Goal: Communication & Community: Answer question/provide support

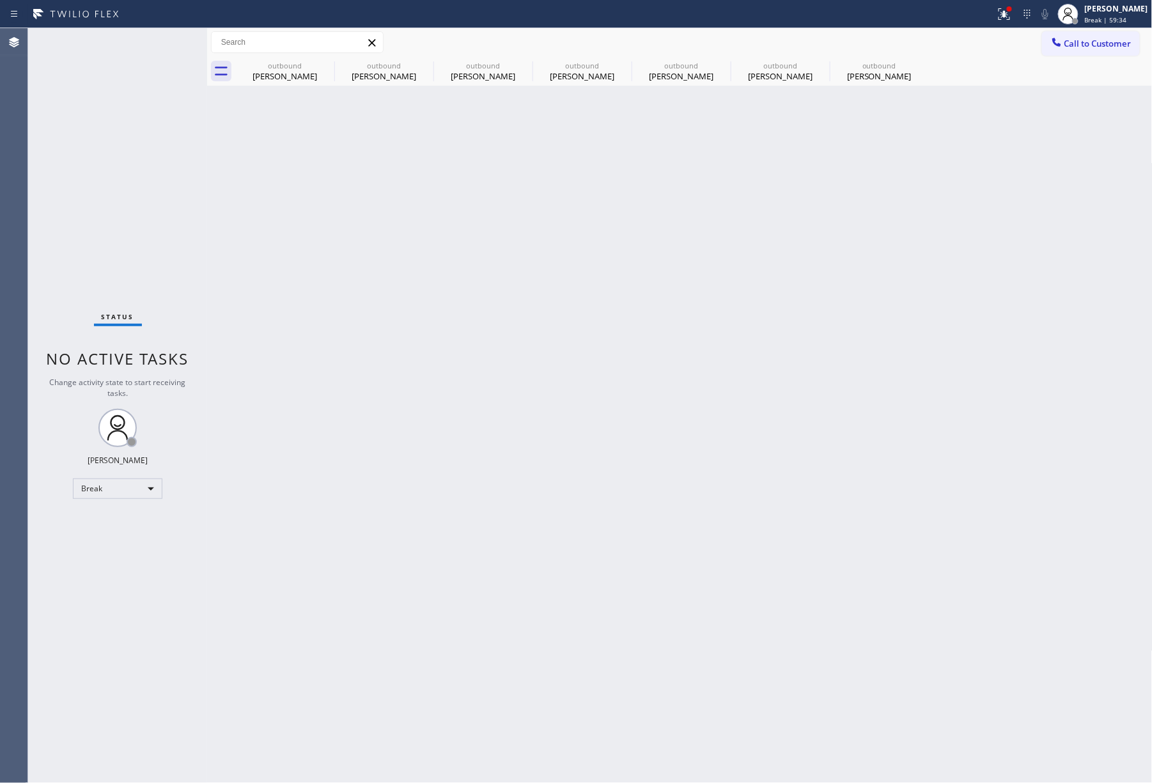
click at [962, 394] on div "Back to Dashboard Change Sender ID Customers Technicians Select a contact Outbo…" at bounding box center [680, 405] width 946 height 754
click at [717, 203] on div "Back to Dashboard Change Sender ID Customers Technicians Select a contact Outbo…" at bounding box center [680, 405] width 946 height 754
click at [1120, 18] on span "Break | 59:36" at bounding box center [1106, 19] width 42 height 9
click at [1075, 82] on button "Unavailable" at bounding box center [1089, 84] width 128 height 17
drag, startPoint x: 729, startPoint y: 246, endPoint x: 731, endPoint y: 238, distance: 7.5
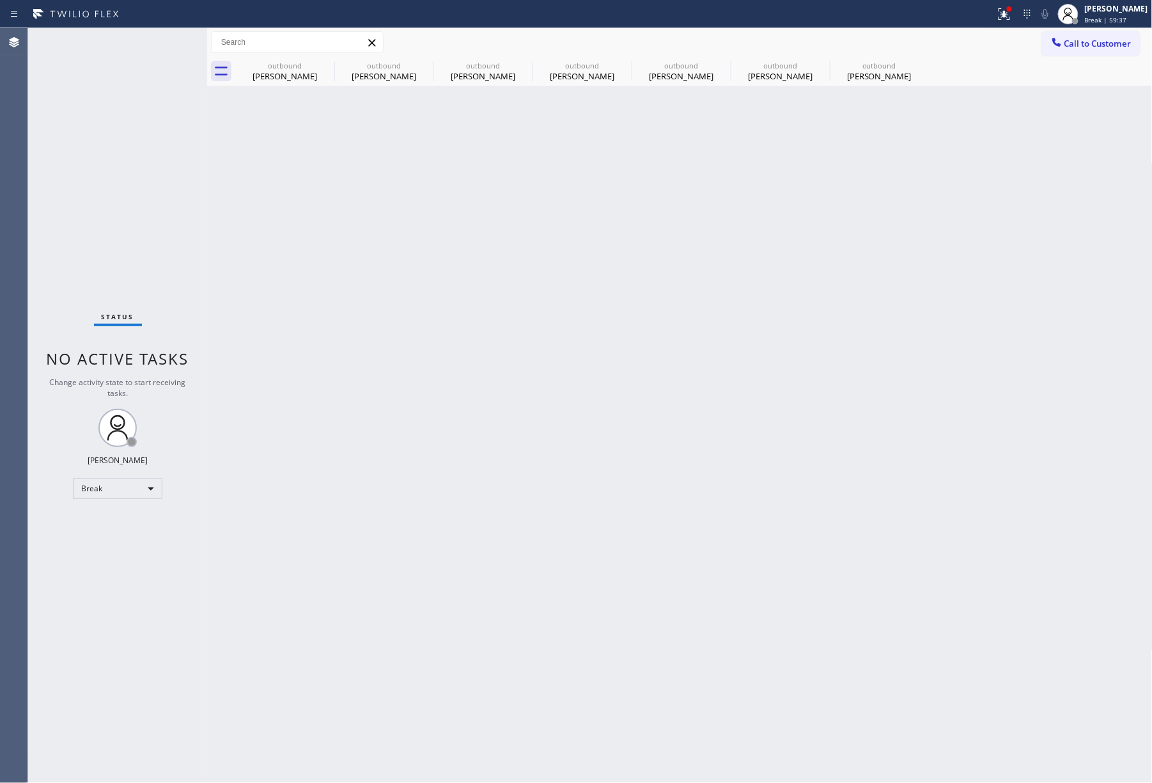
click at [729, 244] on div "Back to Dashboard Change Sender ID Customers Technicians Select a contact Outbo…" at bounding box center [680, 405] width 946 height 754
click at [536, 530] on div "Back to Dashboard Change Sender ID Customers Technicians Select a contact Outbo…" at bounding box center [680, 405] width 946 height 754
click at [638, 297] on div "Back to Dashboard Change Sender ID Customers Technicians Select a contact Outbo…" at bounding box center [680, 405] width 946 height 754
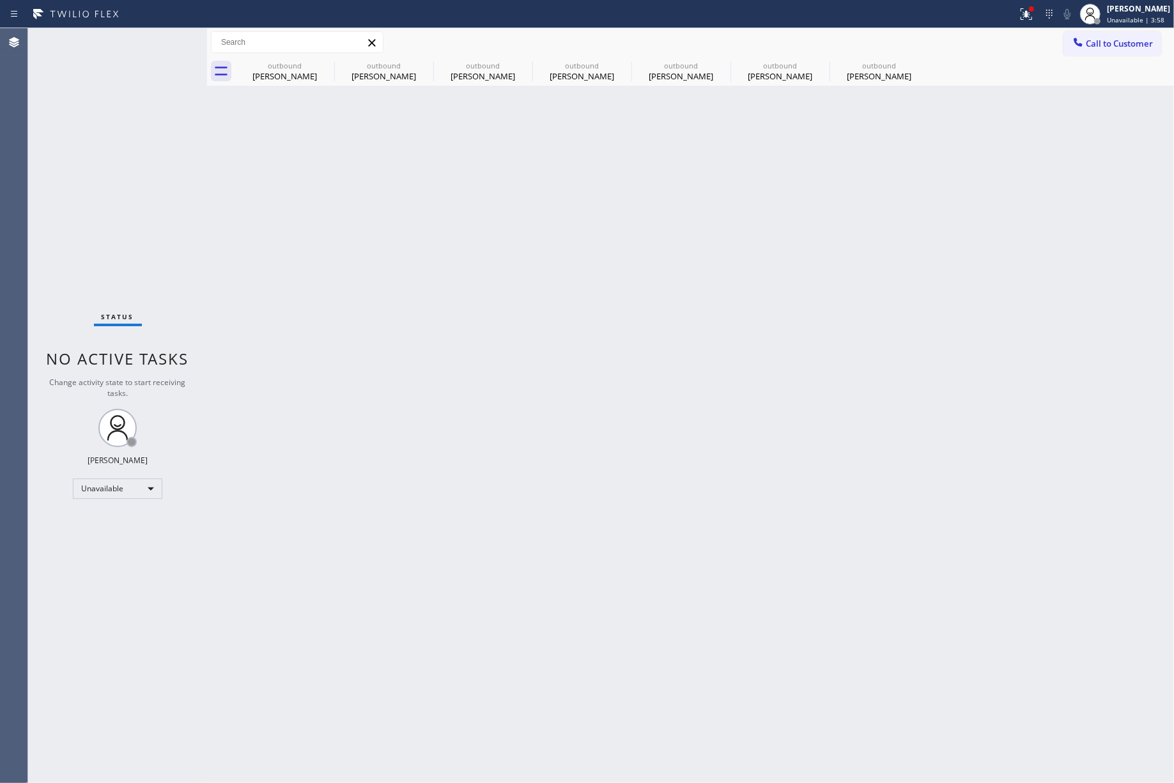
drag, startPoint x: 969, startPoint y: 310, endPoint x: 1144, endPoint y: 316, distance: 174.6
click at [969, 310] on div "Back to Dashboard Change Sender ID Customers Technicians Select a contact Outbo…" at bounding box center [690, 405] width 967 height 754
click at [84, 247] on div "Status No active tasks Change activity state to start receiving tasks. [PERSON_…" at bounding box center [117, 405] width 179 height 754
click at [1131, 40] on span "Call to Customer" at bounding box center [1119, 44] width 67 height 12
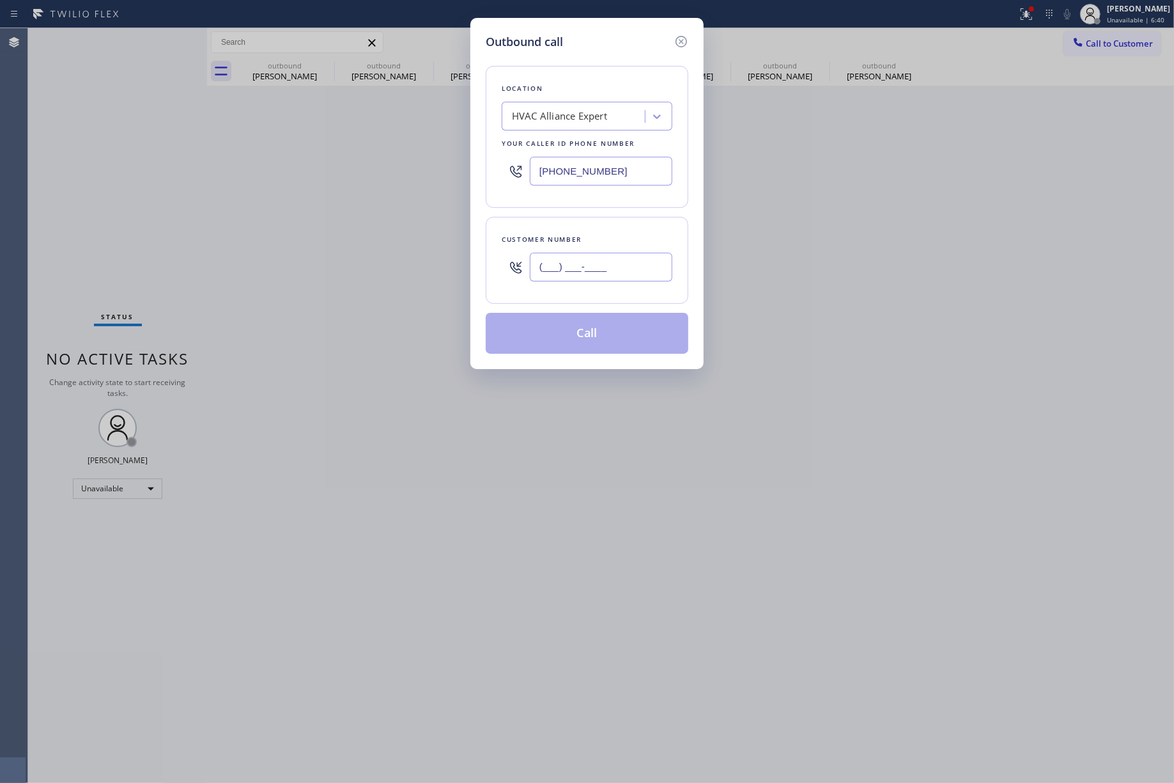
click at [550, 269] on input "(___) ___-____" at bounding box center [601, 267] width 143 height 29
paste input "949) 523-3665"
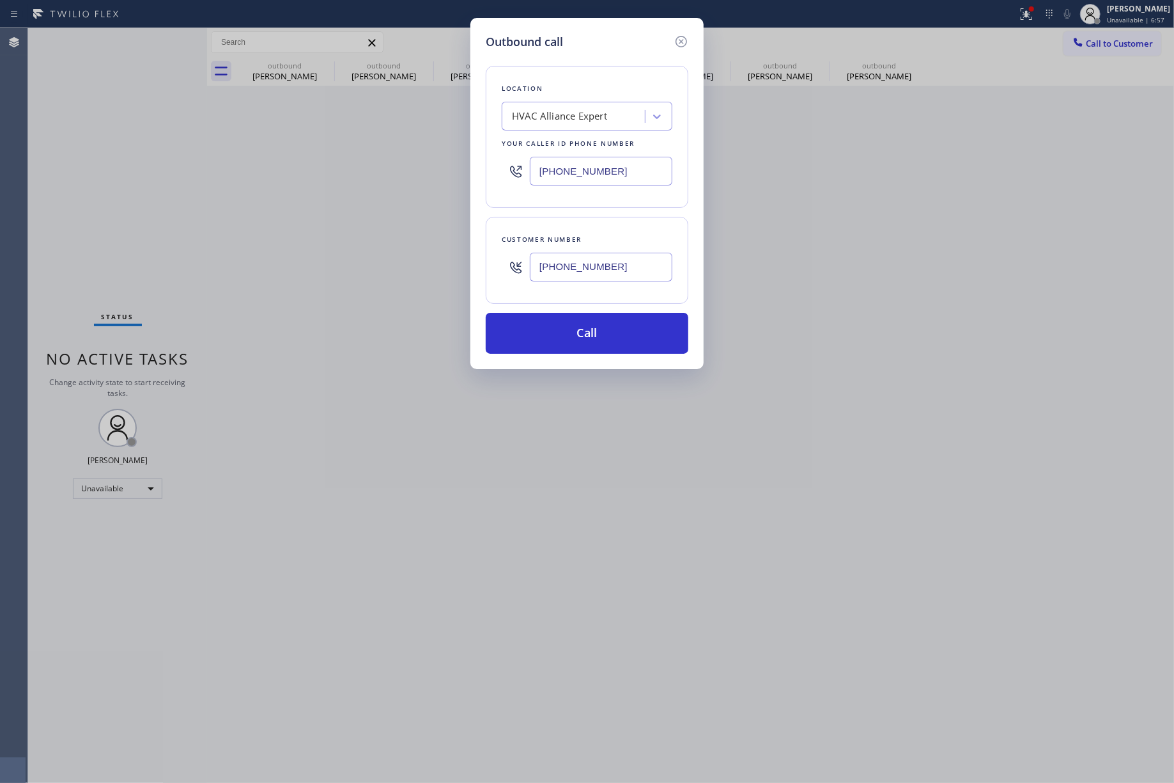
drag, startPoint x: 637, startPoint y: 254, endPoint x: 460, endPoint y: 228, distance: 178.4
click at [435, 249] on div "Outbound call Location HVAC Alliance Expert Your caller id phone number [PHONE_…" at bounding box center [587, 391] width 1174 height 783
paste input "212-5561"
type input "[PHONE_NUMBER]"
drag, startPoint x: 623, startPoint y: 160, endPoint x: 466, endPoint y: 171, distance: 157.1
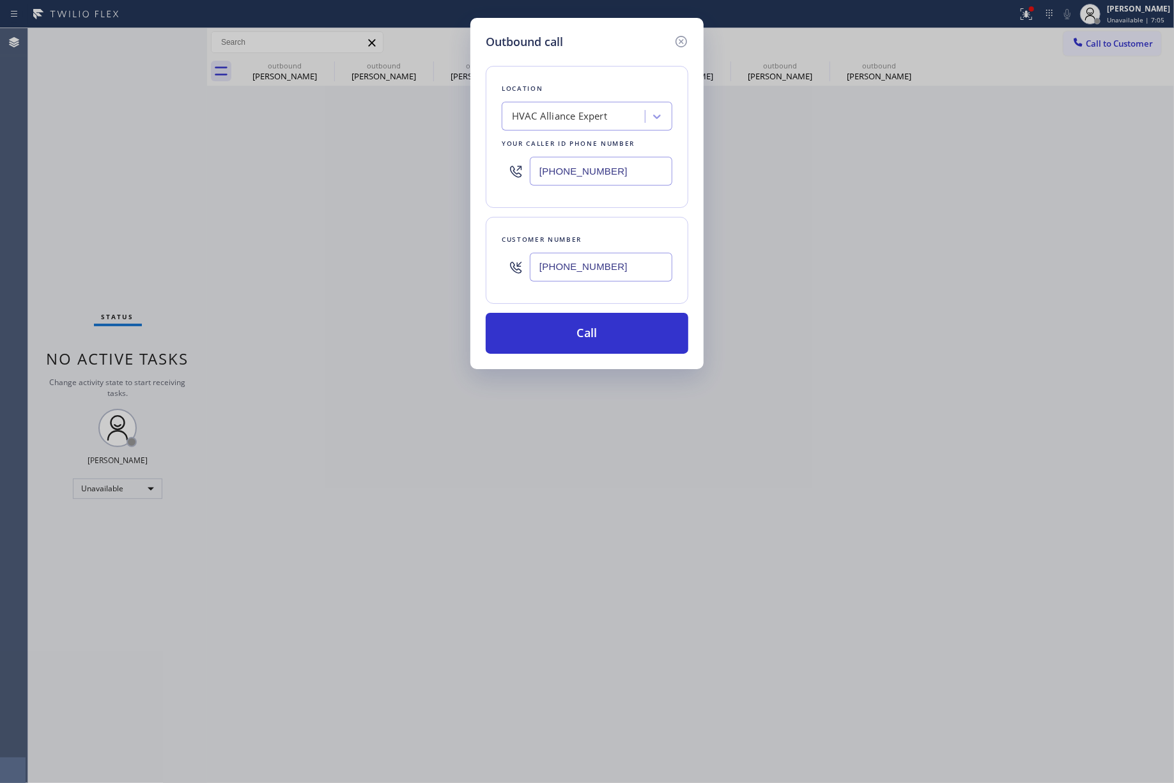
click at [427, 164] on div "Outbound call Location HVAC Alliance Expert Your caller id phone number [PHONE_…" at bounding box center [587, 391] width 1174 height 783
paste input "949) 523-3665"
type input "[PHONE_NUMBER]"
click at [605, 341] on button "Call" at bounding box center [587, 333] width 203 height 41
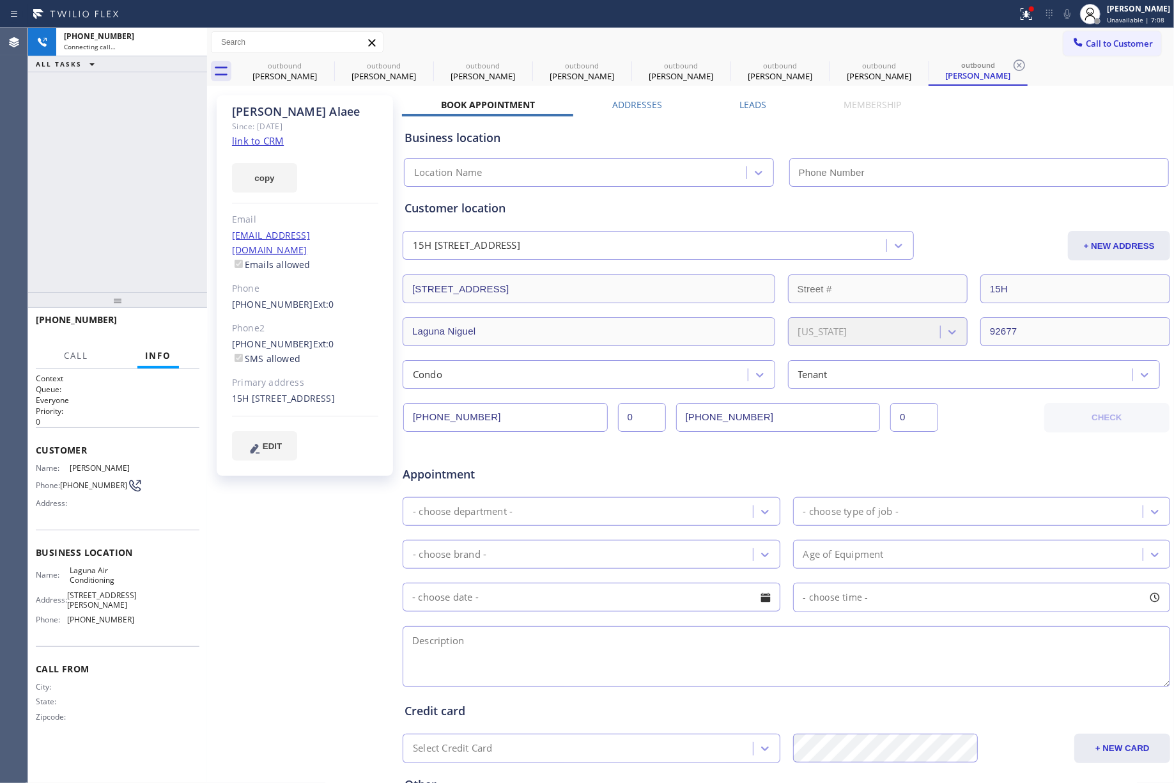
click at [103, 192] on div "[PHONE_NUMBER] Connecting call… ALL TASKS ALL TASKS ACTIVE TASKS TASKS IN WRAP …" at bounding box center [117, 160] width 179 height 264
type input "[PHONE_NUMBER]"
click at [132, 175] on div "[PHONE_NUMBER] Connecting call… ALL TASKS ALL TASKS ACTIVE TASKS TASKS IN WRAP …" at bounding box center [117, 160] width 179 height 264
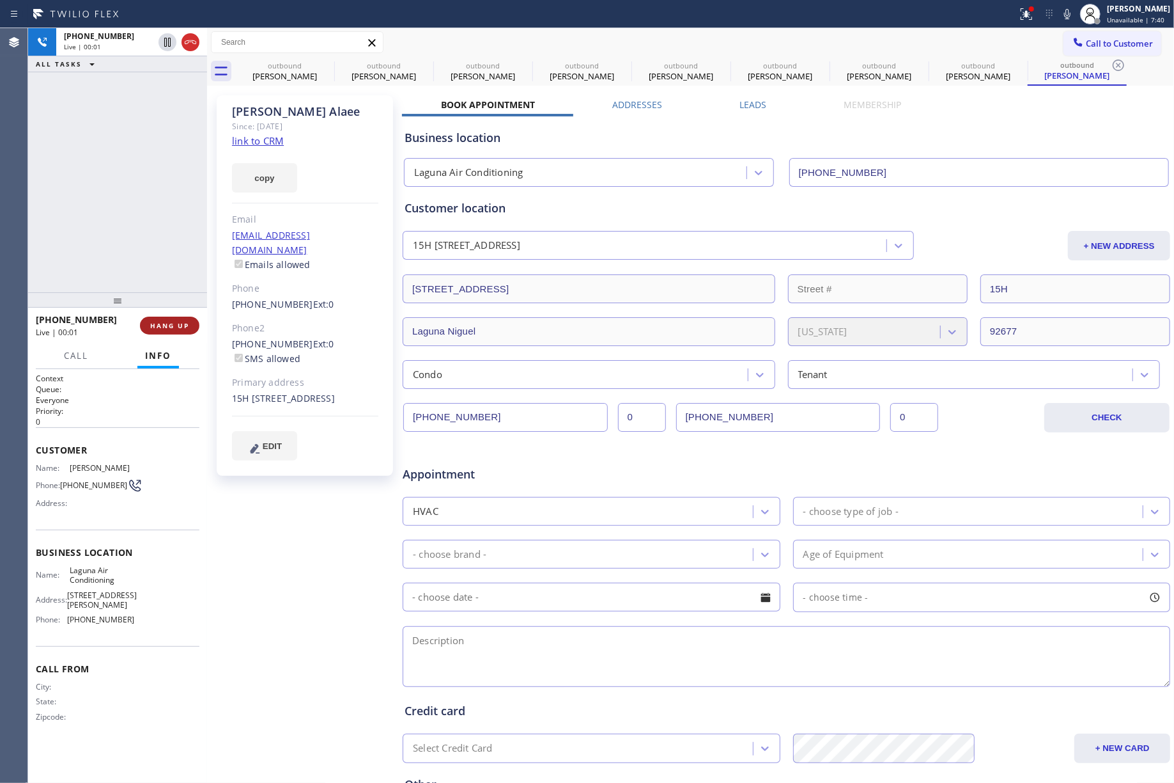
click at [185, 322] on span "HANG UP" at bounding box center [169, 325] width 39 height 9
click at [152, 285] on div "[PHONE_NUMBER] Live | 00:02 ALL TASKS ALL TASKS ACTIVE TASKS TASKS IN WRAP UP" at bounding box center [117, 160] width 179 height 264
click at [169, 329] on span "HANG UP" at bounding box center [169, 325] width 39 height 9
click at [120, 231] on div "ALL TASKS ALL TASKS ACTIVE TASKS TASKS IN WRAP UP [PHONE_NUMBER] Wrap up | 00:00" at bounding box center [117, 160] width 179 height 264
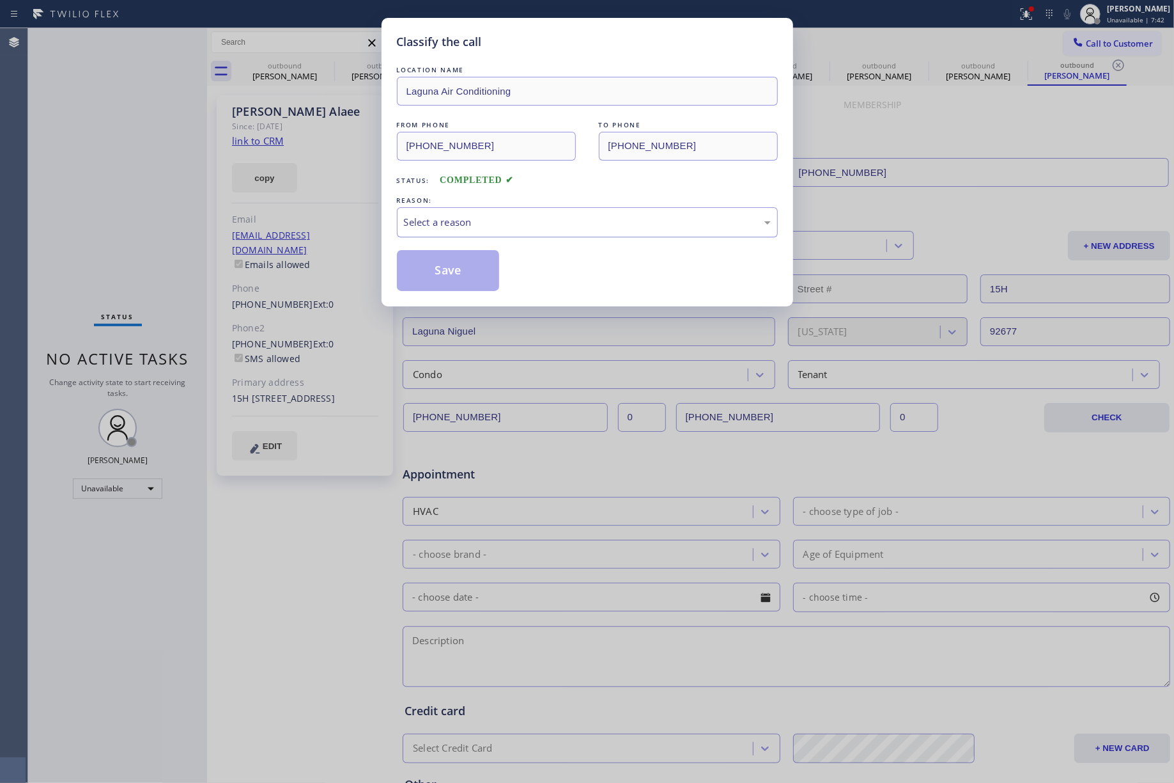
drag, startPoint x: 497, startPoint y: 206, endPoint x: 499, endPoint y: 226, distance: 19.9
click at [499, 210] on div "REASON: Select a reason" at bounding box center [587, 215] width 381 height 43
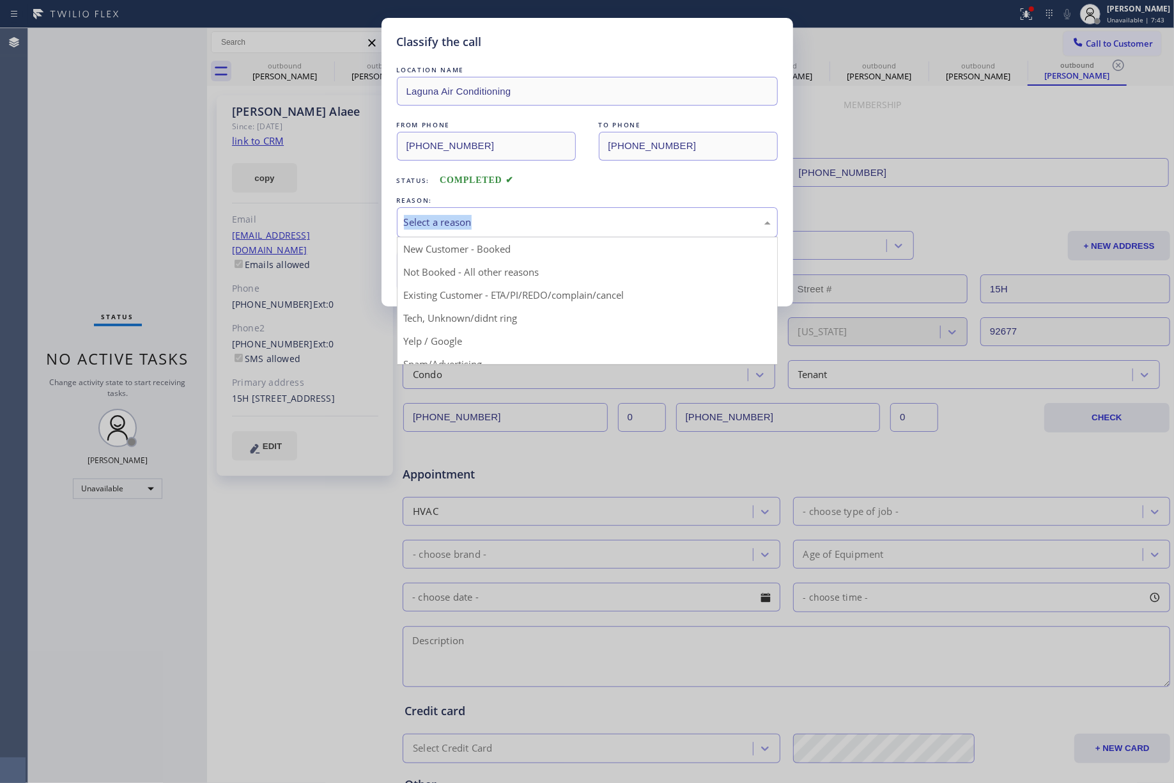
drag, startPoint x: 476, startPoint y: 226, endPoint x: 474, endPoint y: 282, distance: 56.3
click at [476, 226] on div "Select a reason" at bounding box center [587, 222] width 367 height 15
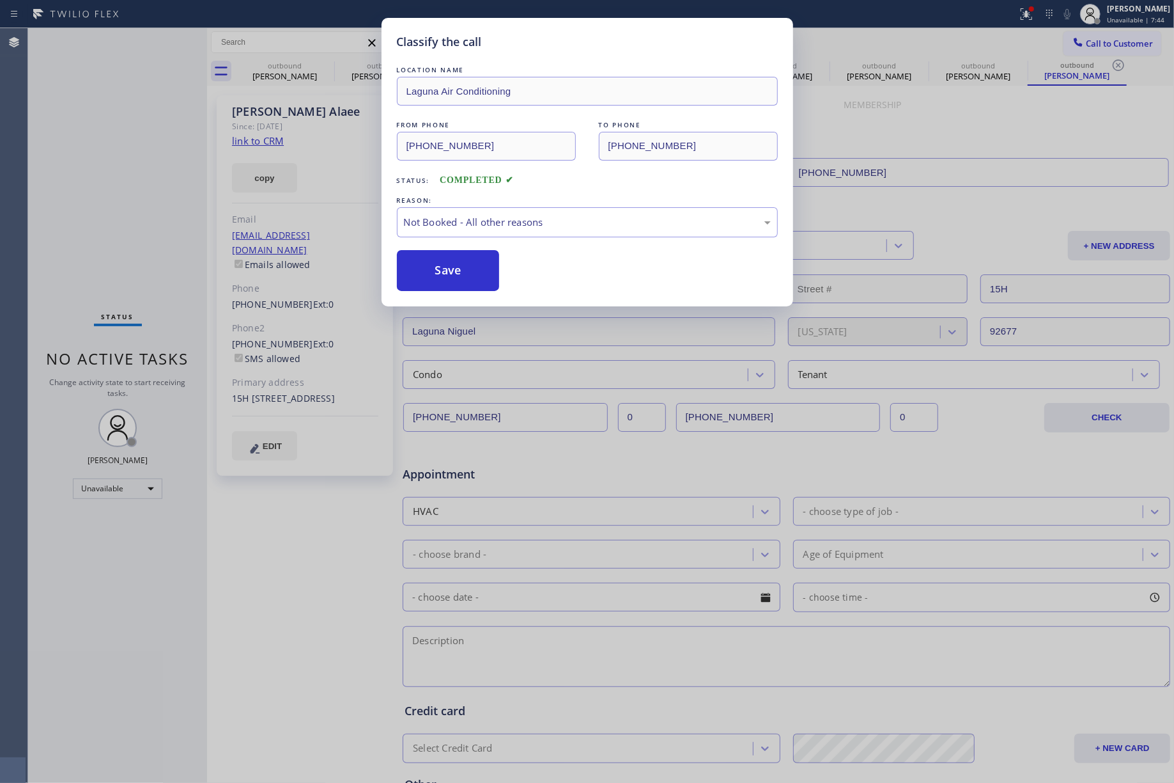
click at [474, 279] on button "Save" at bounding box center [448, 270] width 103 height 41
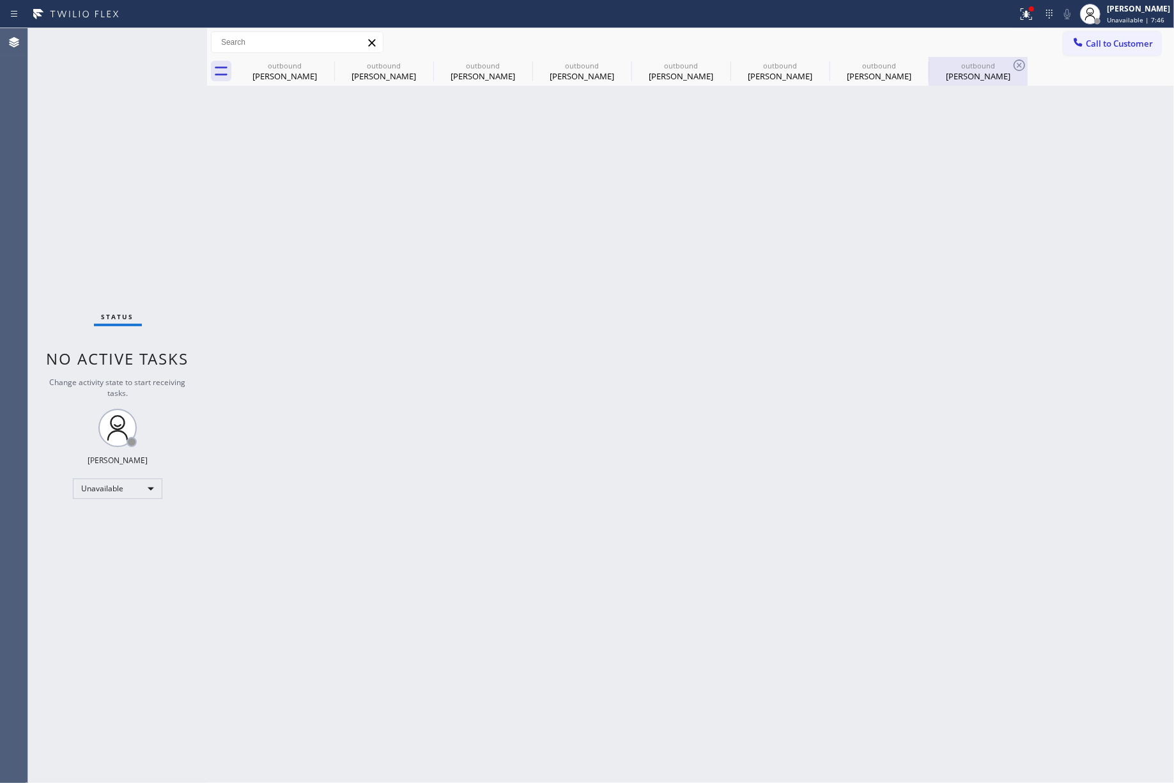
click at [968, 74] on div "[PERSON_NAME]" at bounding box center [978, 76] width 97 height 12
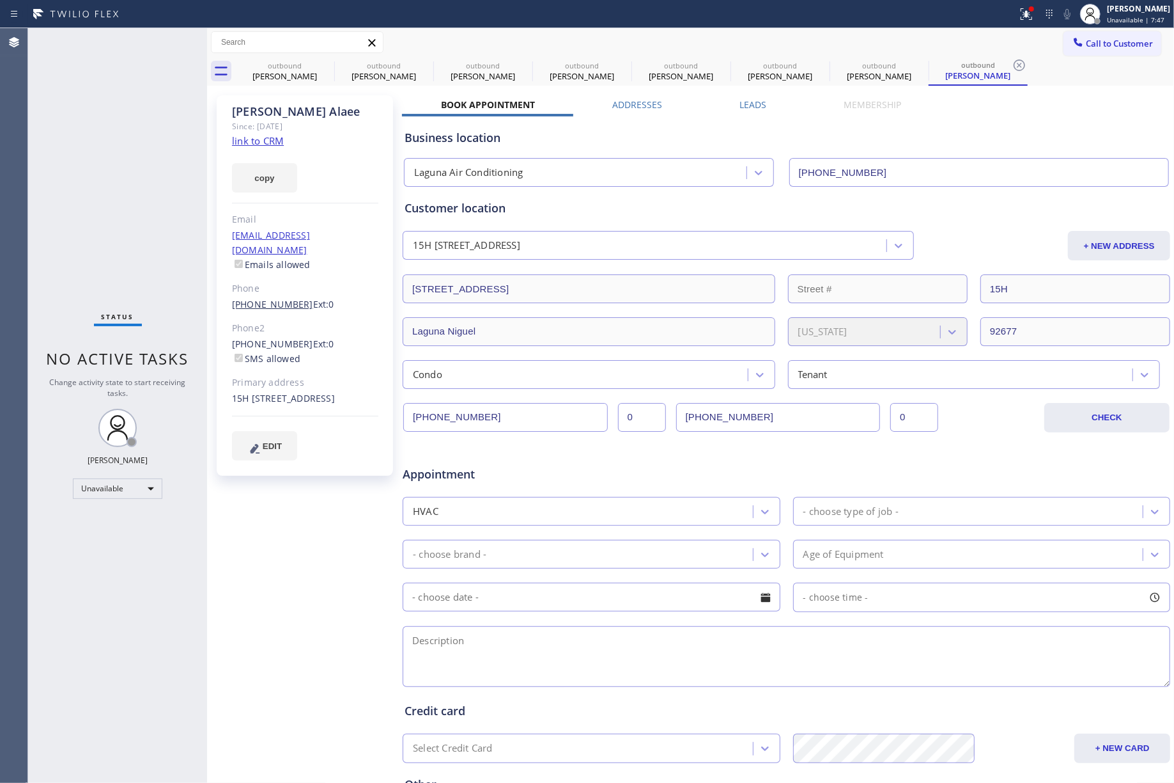
click at [269, 298] on link "[PHONE_NUMBER]" at bounding box center [272, 304] width 81 height 12
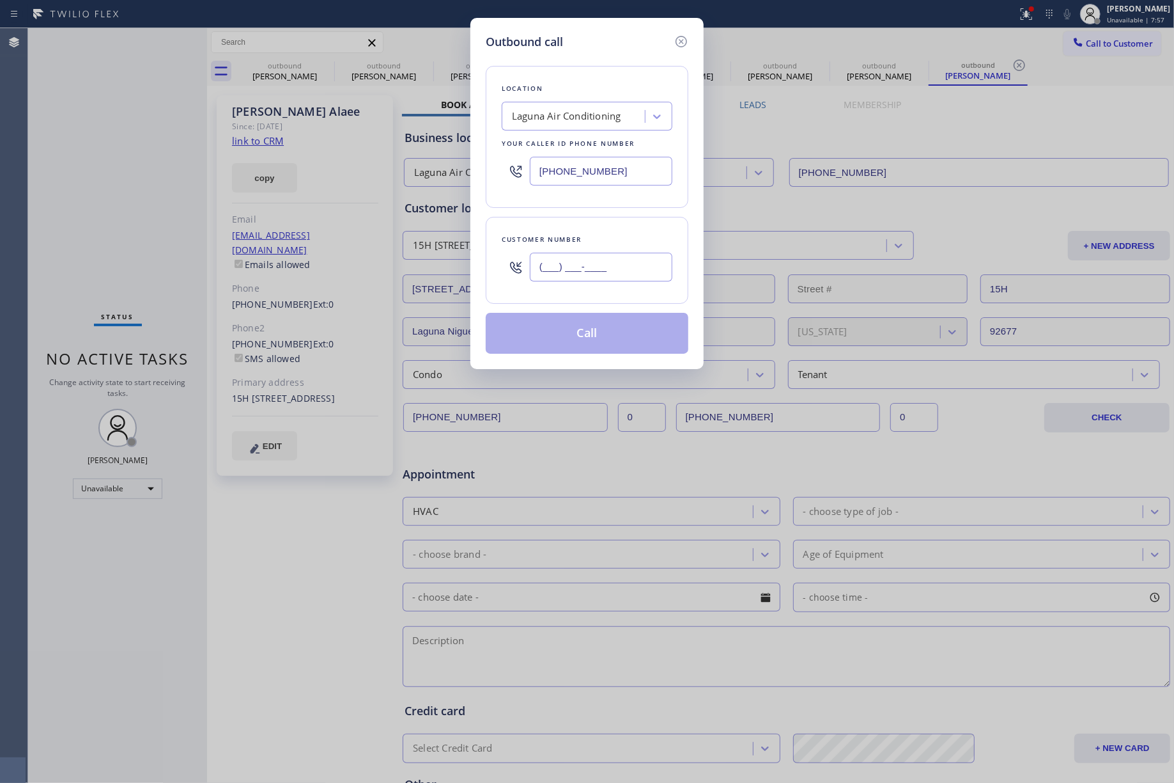
click at [609, 272] on input "(___) ___-____" at bounding box center [601, 267] width 143 height 29
paste input "310) 689-9624"
type input "[PHONE_NUMBER]"
click at [592, 233] on div "Customer number [PHONE_NUMBER]" at bounding box center [587, 260] width 203 height 87
drag, startPoint x: 67, startPoint y: 157, endPoint x: 172, endPoint y: 157, distance: 104.9
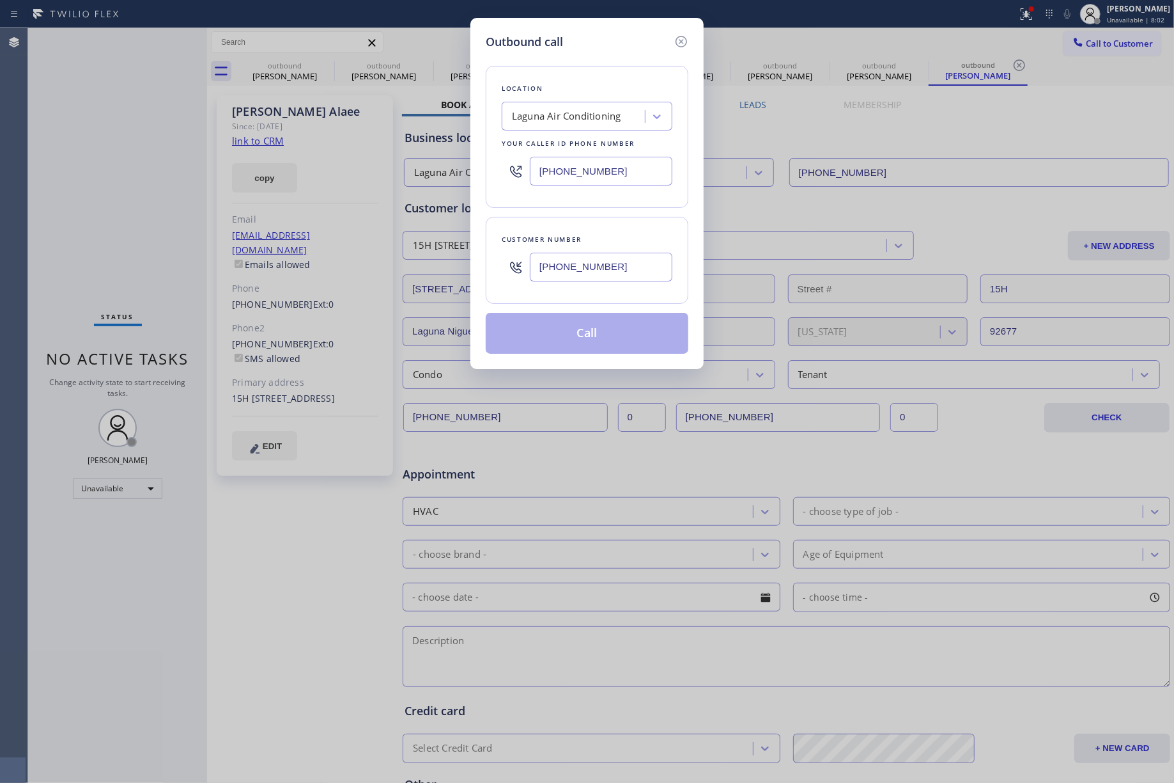
click at [67, 157] on div "Outbound call Location [GEOGRAPHIC_DATA] Conditioning Your caller id phone numb…" at bounding box center [587, 391] width 1174 height 783
click at [607, 222] on div "Customer number [PHONE_NUMBER]" at bounding box center [587, 260] width 203 height 87
click at [139, 199] on div "Outbound call Location [GEOGRAPHIC_DATA] Conditioning Your caller id phone numb…" at bounding box center [587, 391] width 1174 height 783
click at [604, 338] on button "Call" at bounding box center [587, 333] width 203 height 41
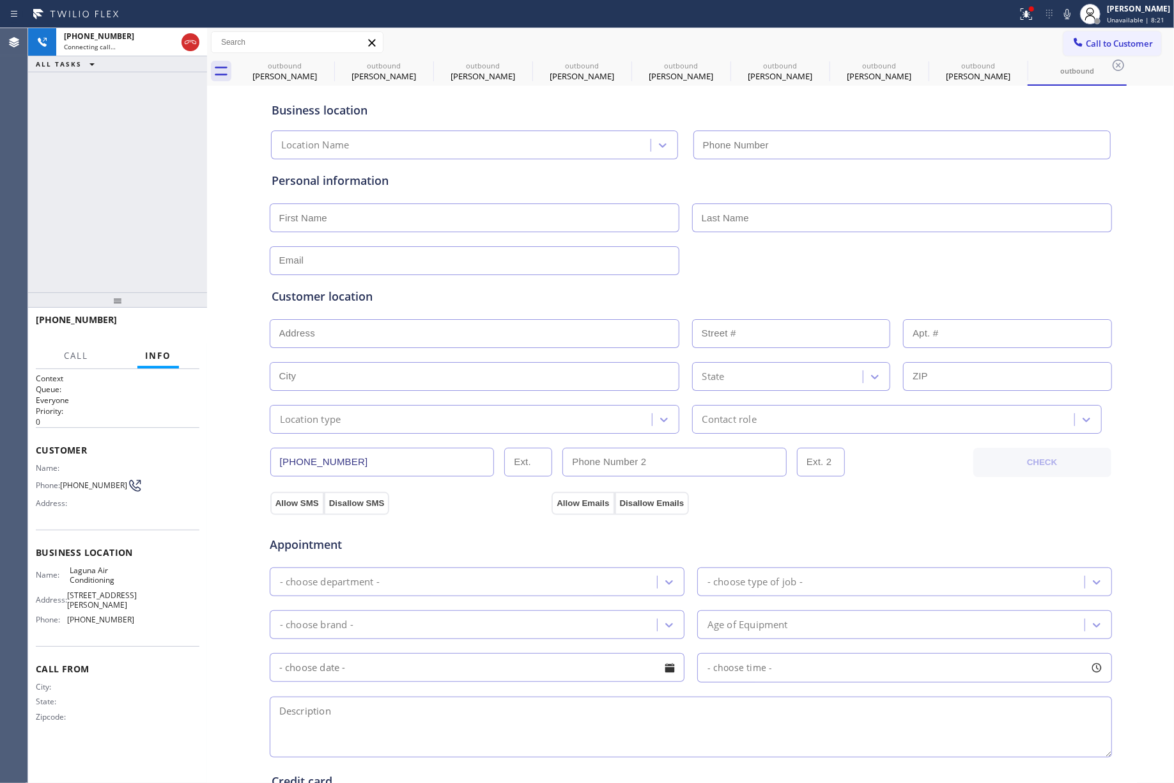
type input "[PHONE_NUMBER]"
click at [187, 44] on icon at bounding box center [190, 42] width 15 height 15
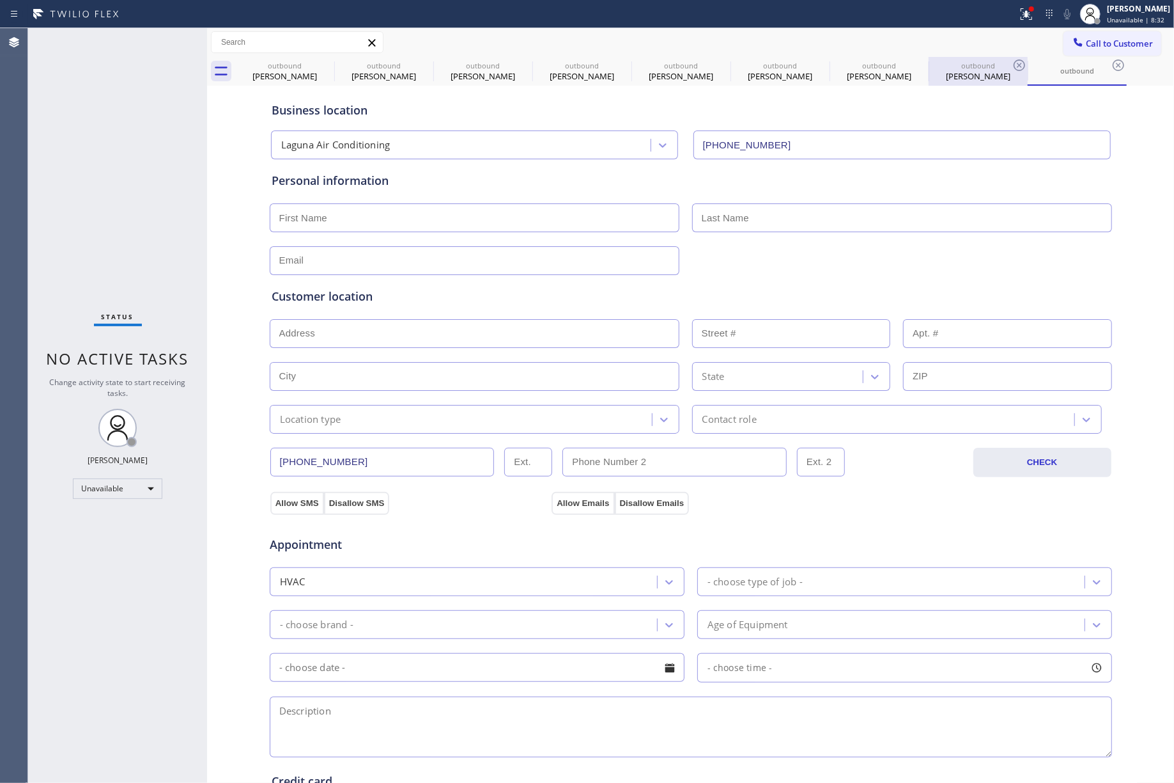
click at [975, 70] on div "[PERSON_NAME]" at bounding box center [978, 76] width 97 height 12
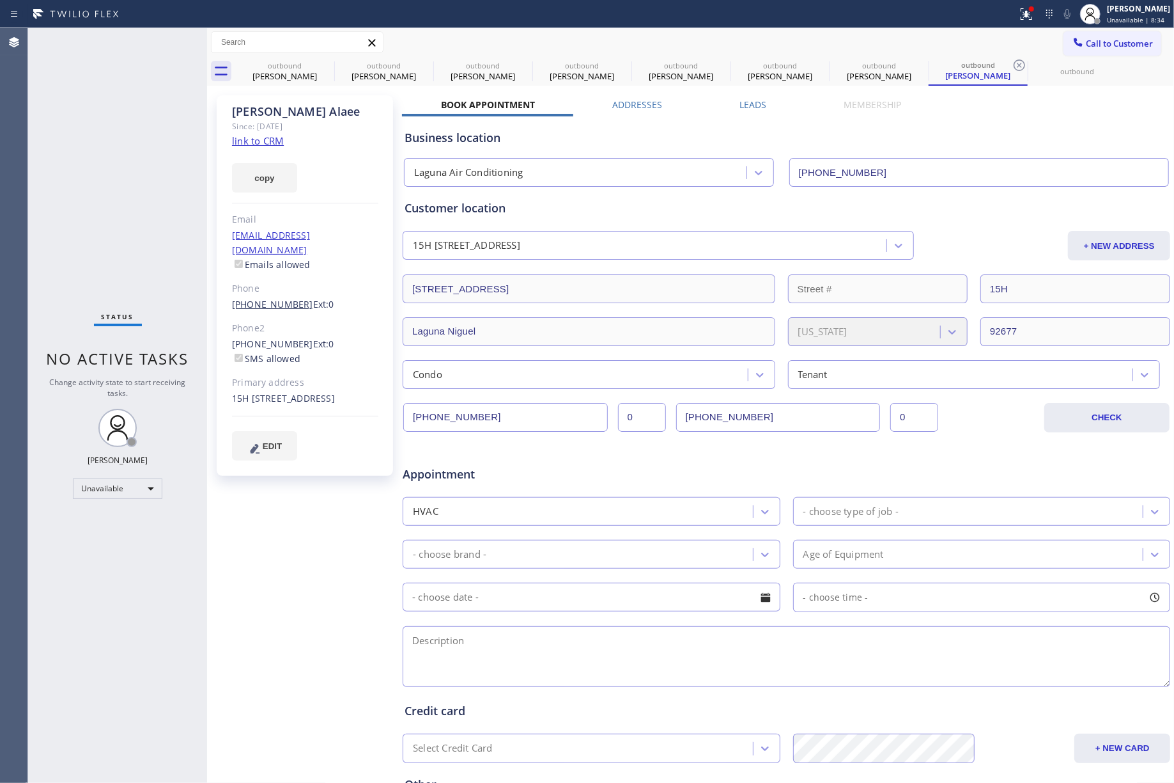
click at [270, 298] on link "[PHONE_NUMBER]" at bounding box center [272, 304] width 81 height 12
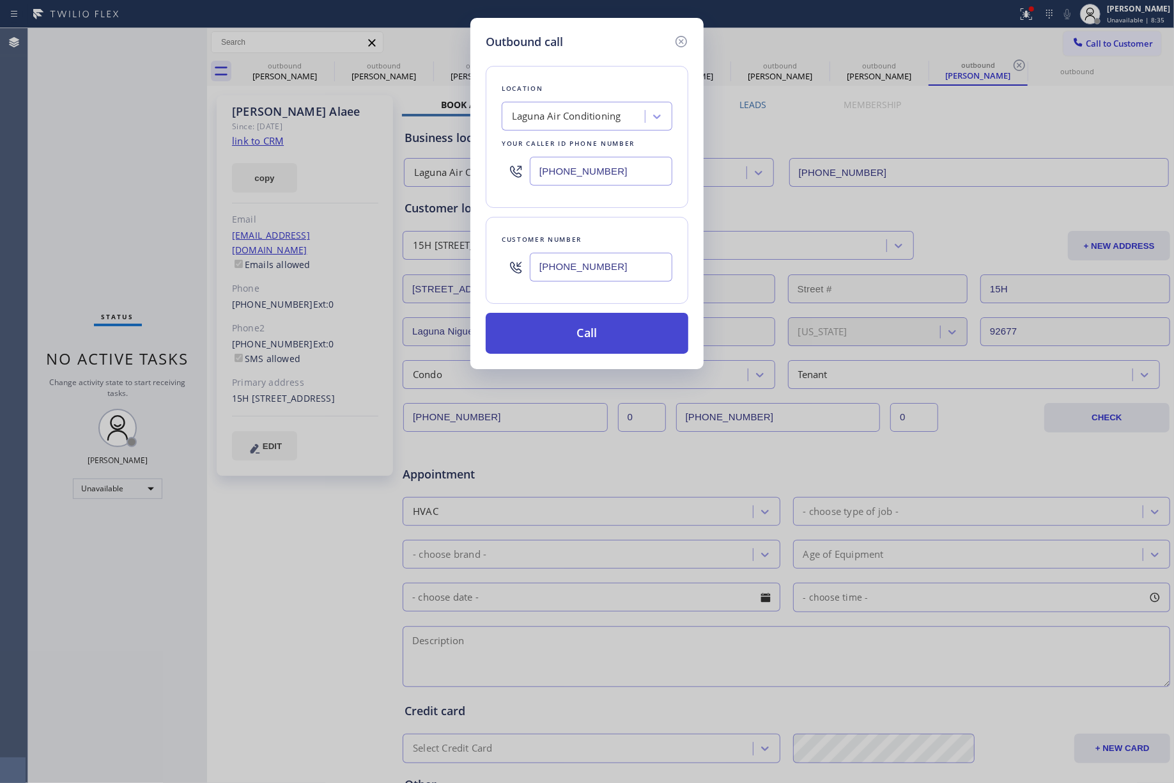
click at [558, 339] on button "Call" at bounding box center [587, 333] width 203 height 41
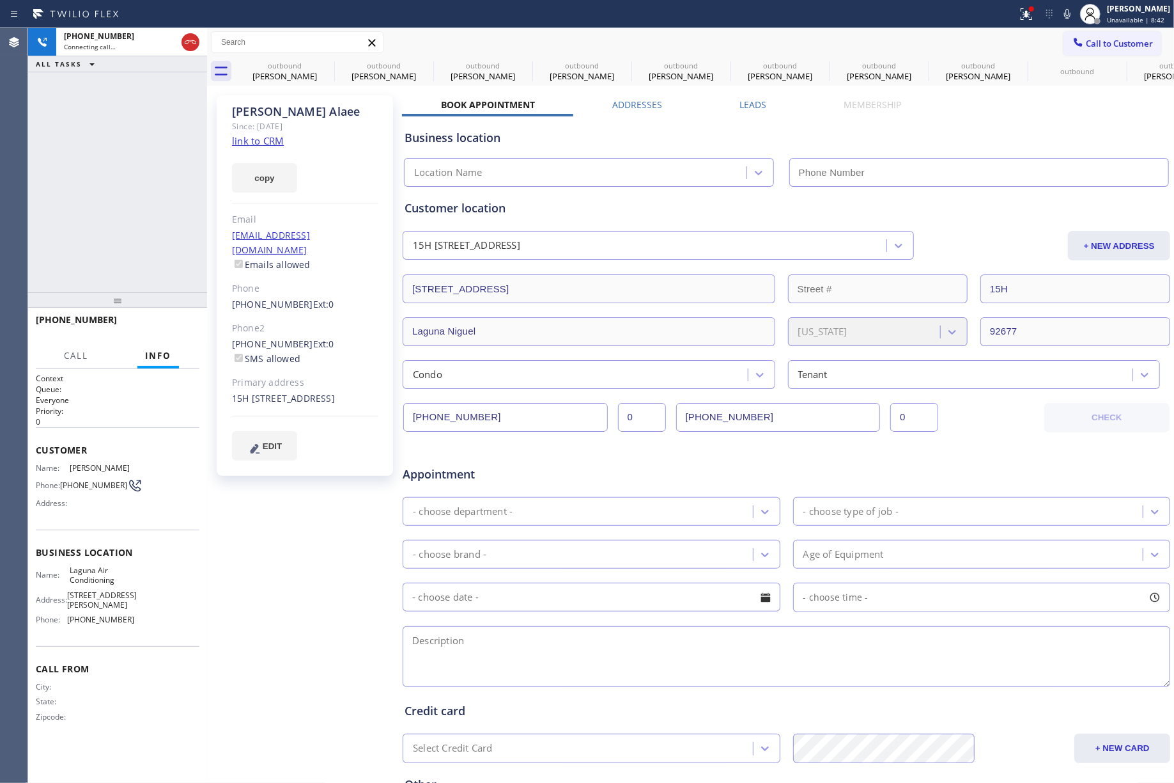
type input "[PHONE_NUMBER]"
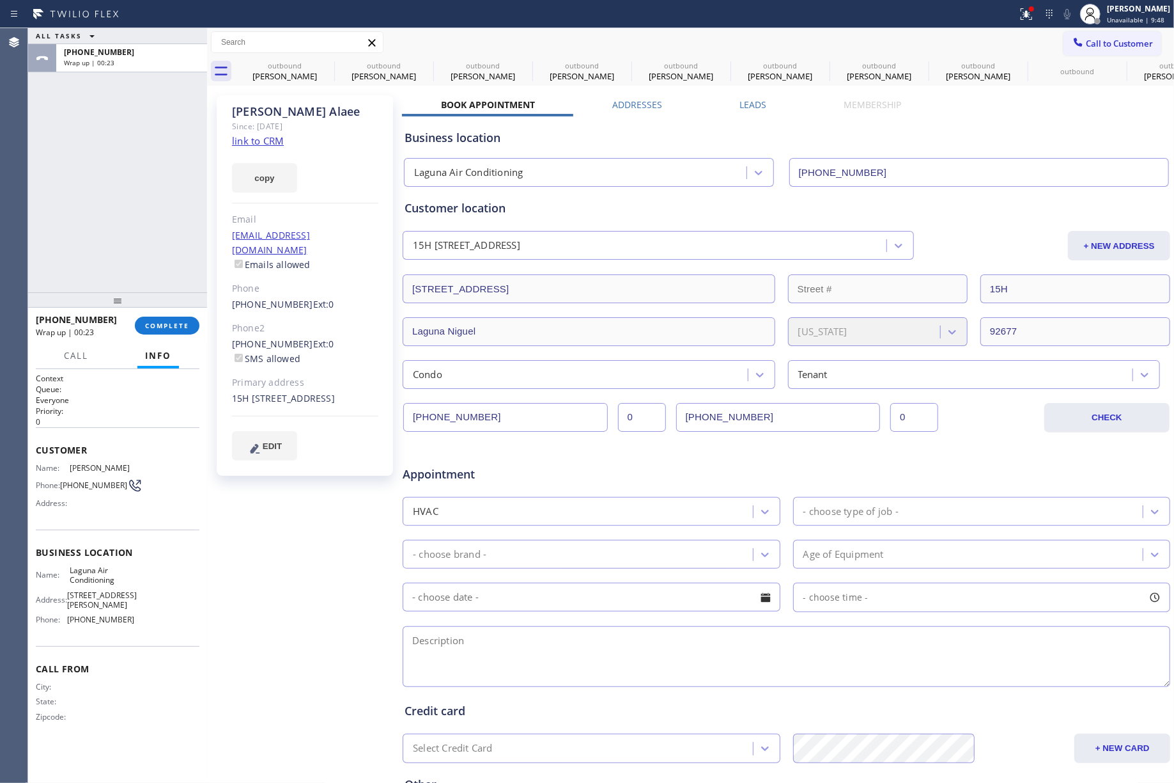
drag, startPoint x: 167, startPoint y: 324, endPoint x: 143, endPoint y: 253, distance: 74.2
click at [167, 324] on span "COMPLETE" at bounding box center [167, 325] width 44 height 9
click at [139, 248] on div "ALL TASKS ALL TASKS ACTIVE TASKS TASKS IN WRAP UP [PHONE_NUMBER] Wrap up | 00:23" at bounding box center [117, 160] width 179 height 264
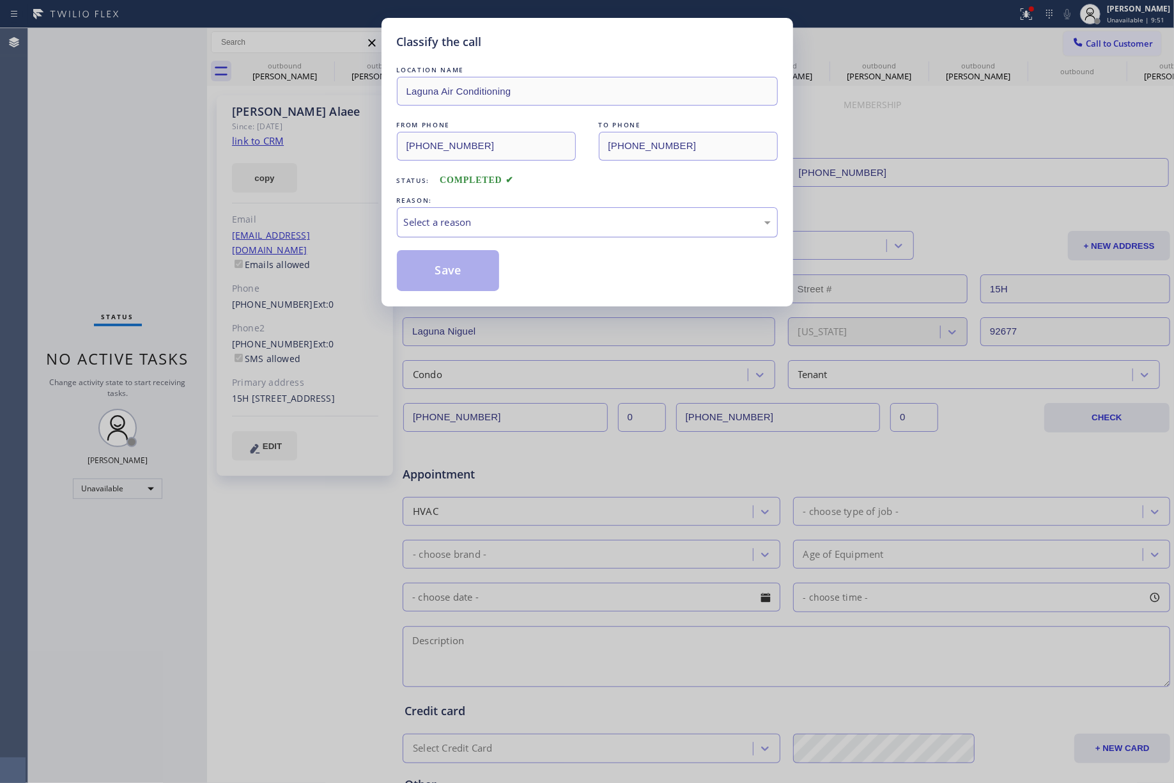
drag, startPoint x: 492, startPoint y: 219, endPoint x: 487, endPoint y: 231, distance: 13.2
click at [491, 219] on div "Select a reason" at bounding box center [587, 222] width 367 height 15
click at [454, 271] on button "Save" at bounding box center [448, 270] width 103 height 41
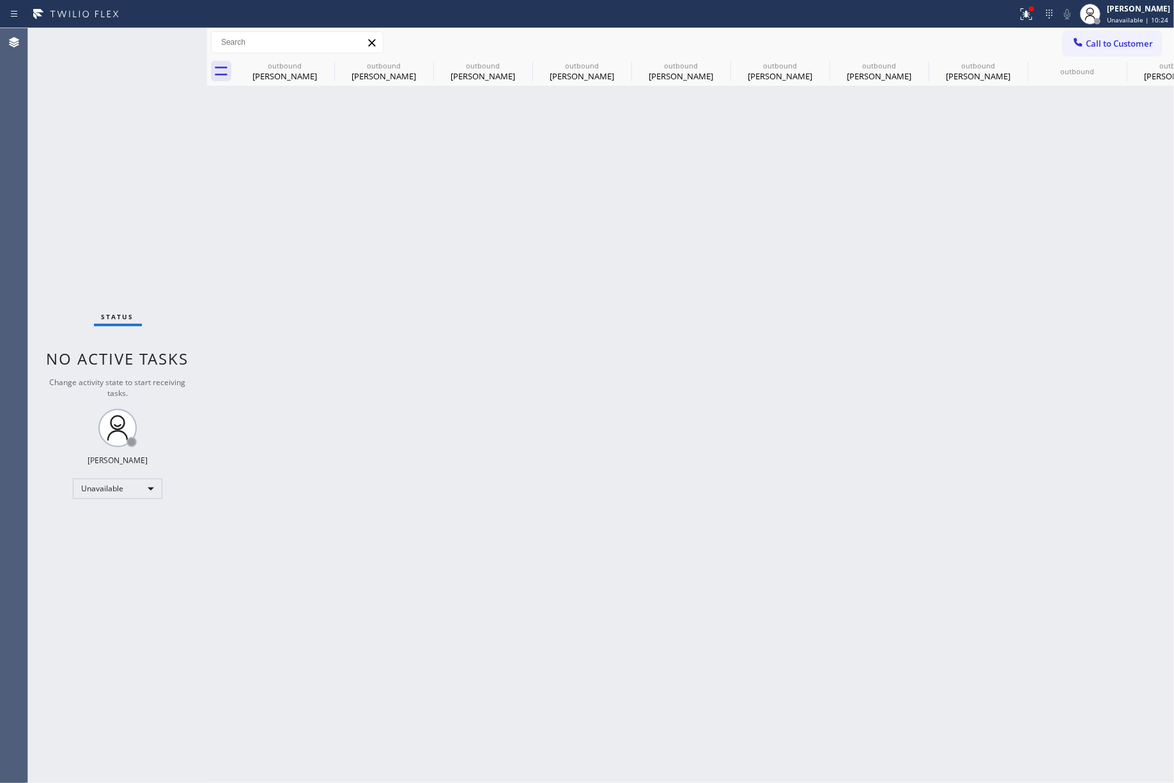
drag, startPoint x: 103, startPoint y: 152, endPoint x: 336, endPoint y: 4, distance: 275.6
click at [103, 152] on div "Status No active tasks Change activity state to start receiving tasks. [PERSON_…" at bounding box center [117, 405] width 179 height 754
click at [179, 136] on div "Status No active tasks Change activity state to start receiving tasks. [PERSON_…" at bounding box center [117, 405] width 179 height 754
click at [1110, 43] on span "Call to Customer" at bounding box center [1119, 44] width 67 height 12
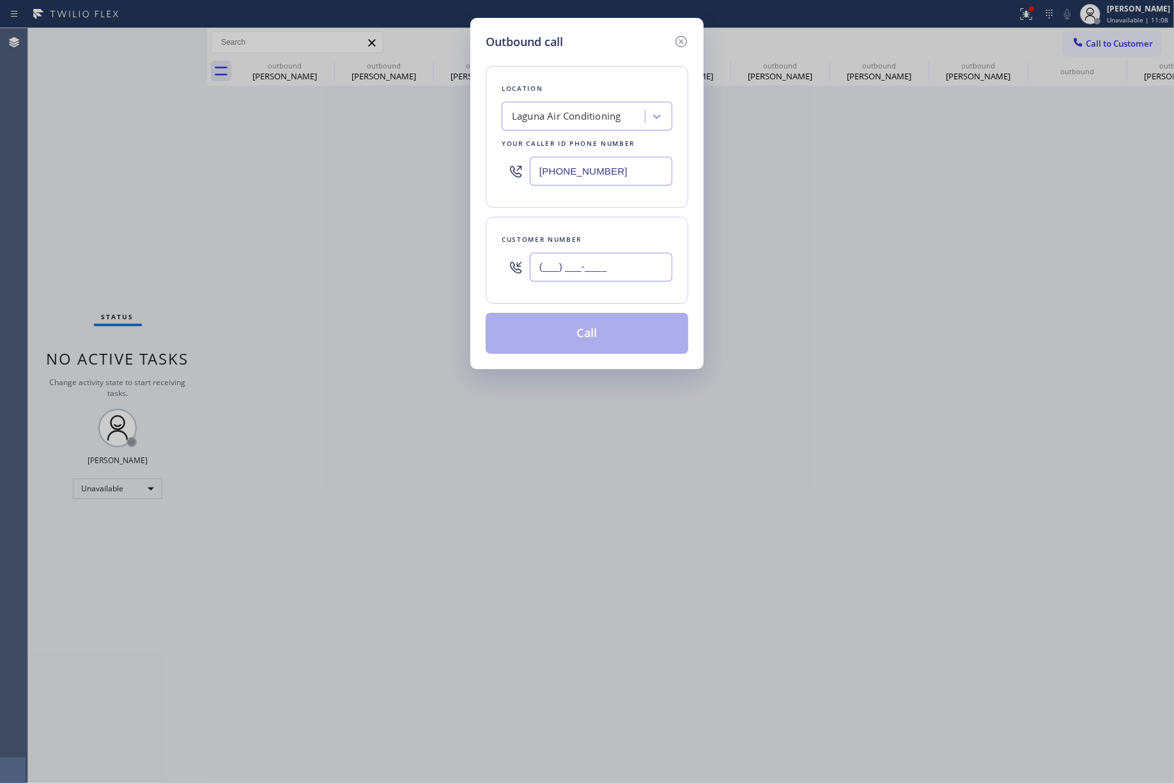
drag, startPoint x: 599, startPoint y: 269, endPoint x: 997, endPoint y: 134, distance: 420.5
click at [600, 269] on input "(___) ___-____" at bounding box center [601, 267] width 143 height 29
paste input "818) 626-4474"
type input "[PHONE_NUMBER]"
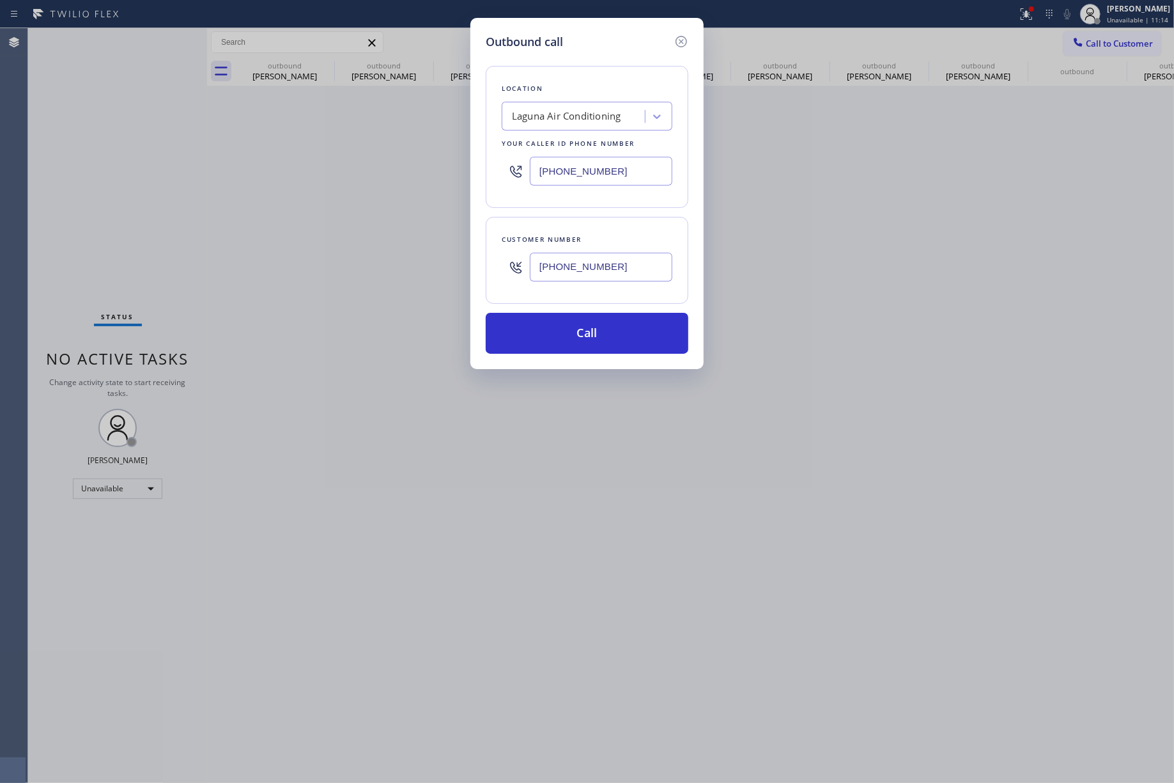
drag, startPoint x: 637, startPoint y: 187, endPoint x: 477, endPoint y: 165, distance: 161.9
click at [477, 165] on div "Outbound call Location Laguna Air Conditioning Your caller id phone number [PHO…" at bounding box center [587, 193] width 233 height 351
click at [628, 169] on input "(___) ___-____" at bounding box center [601, 171] width 143 height 29
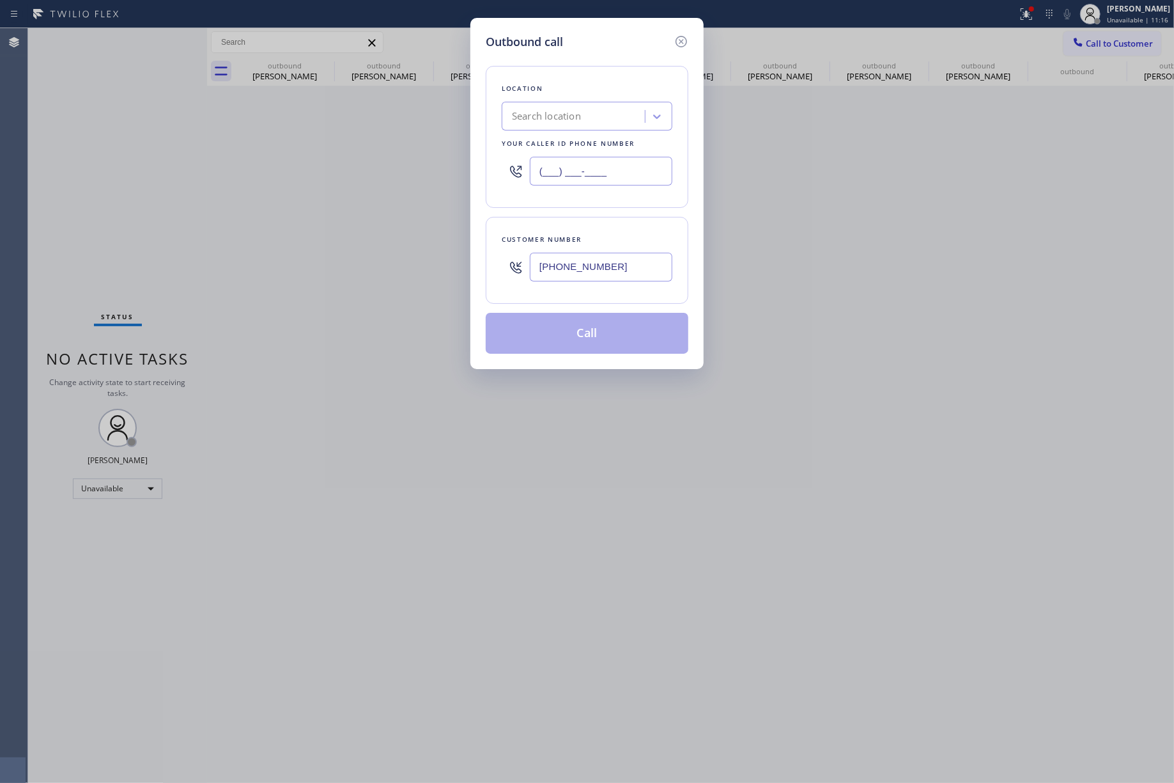
drag, startPoint x: 628, startPoint y: 169, endPoint x: 509, endPoint y: 159, distance: 119.4
click at [509, 159] on div "(___) ___-____" at bounding box center [587, 171] width 171 height 42
paste input "855) 731-4952"
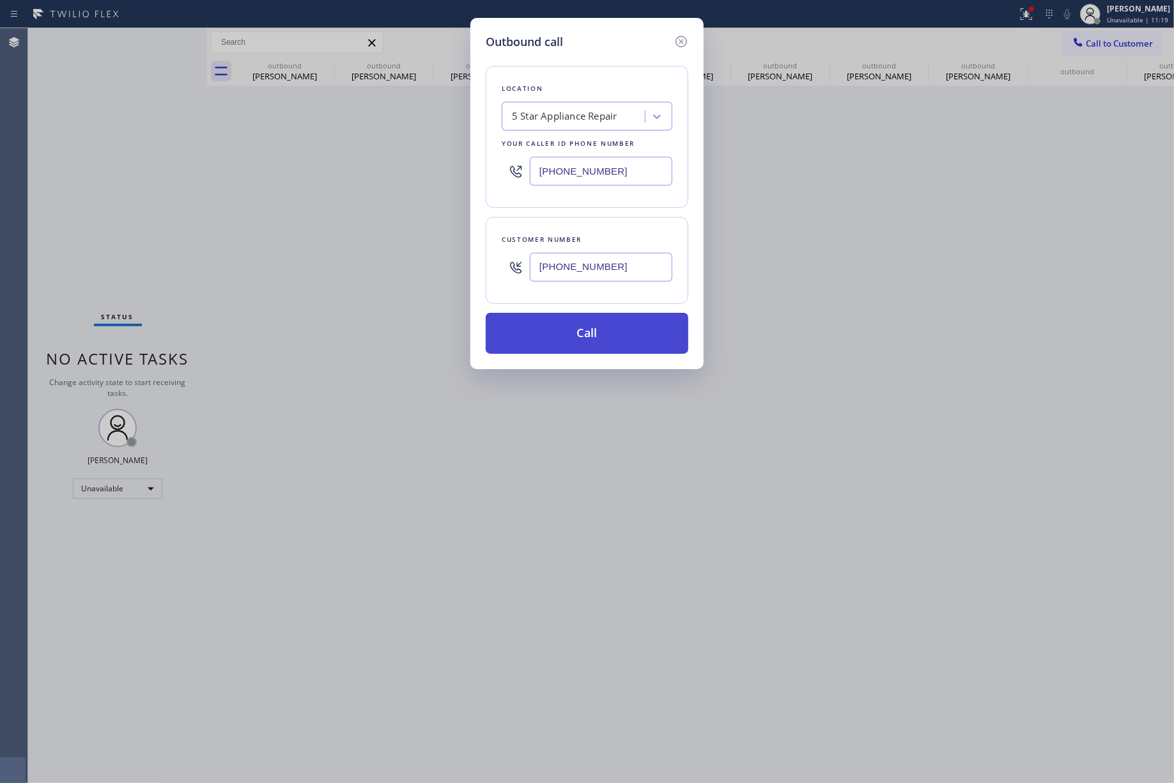
type input "[PHONE_NUMBER]"
click at [627, 334] on button "Call" at bounding box center [587, 333] width 203 height 41
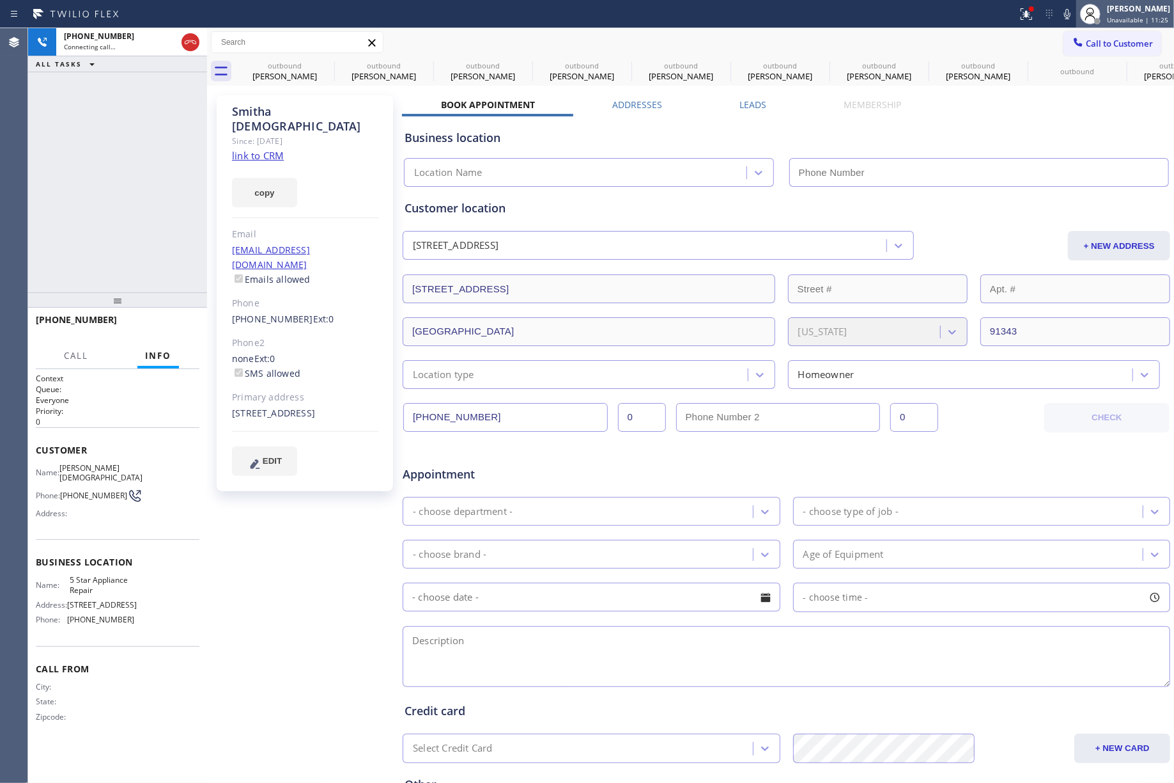
type input "[PHONE_NUMBER]"
click at [180, 321] on span "HANG UP" at bounding box center [169, 325] width 39 height 9
click at [175, 317] on button "HANG UP" at bounding box center [169, 325] width 59 height 18
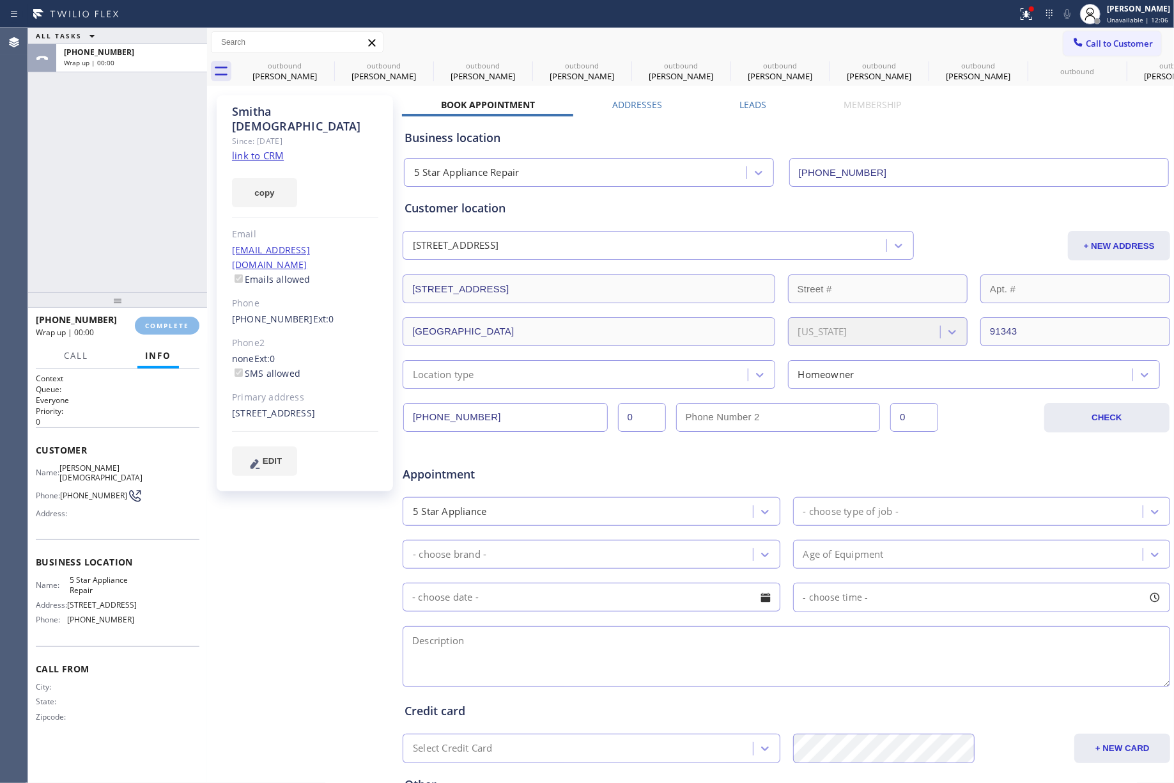
click at [165, 256] on div "ALL TASKS ALL TASKS ACTIVE TASKS TASKS IN WRAP UP [PHONE_NUMBER] Wrap up | 00:00" at bounding box center [117, 160] width 179 height 264
click at [169, 327] on span "COMPLETE" at bounding box center [167, 325] width 44 height 9
click at [154, 264] on div "ALL TASKS ALL TASKS ACTIVE TASKS TASKS IN WRAP UP [PHONE_NUMBER] Wrap up | 00:00" at bounding box center [117, 160] width 179 height 264
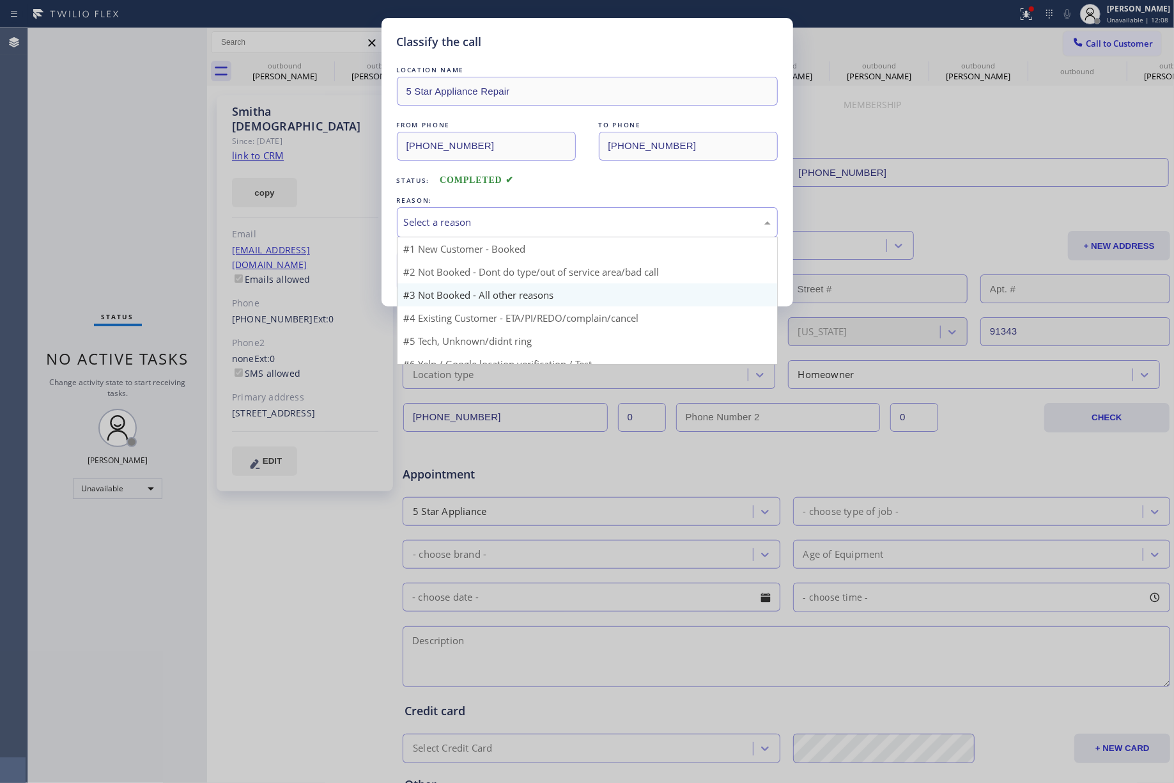
drag, startPoint x: 481, startPoint y: 219, endPoint x: 458, endPoint y: 285, distance: 70.6
click at [481, 231] on div "Select a reason" at bounding box center [587, 222] width 381 height 30
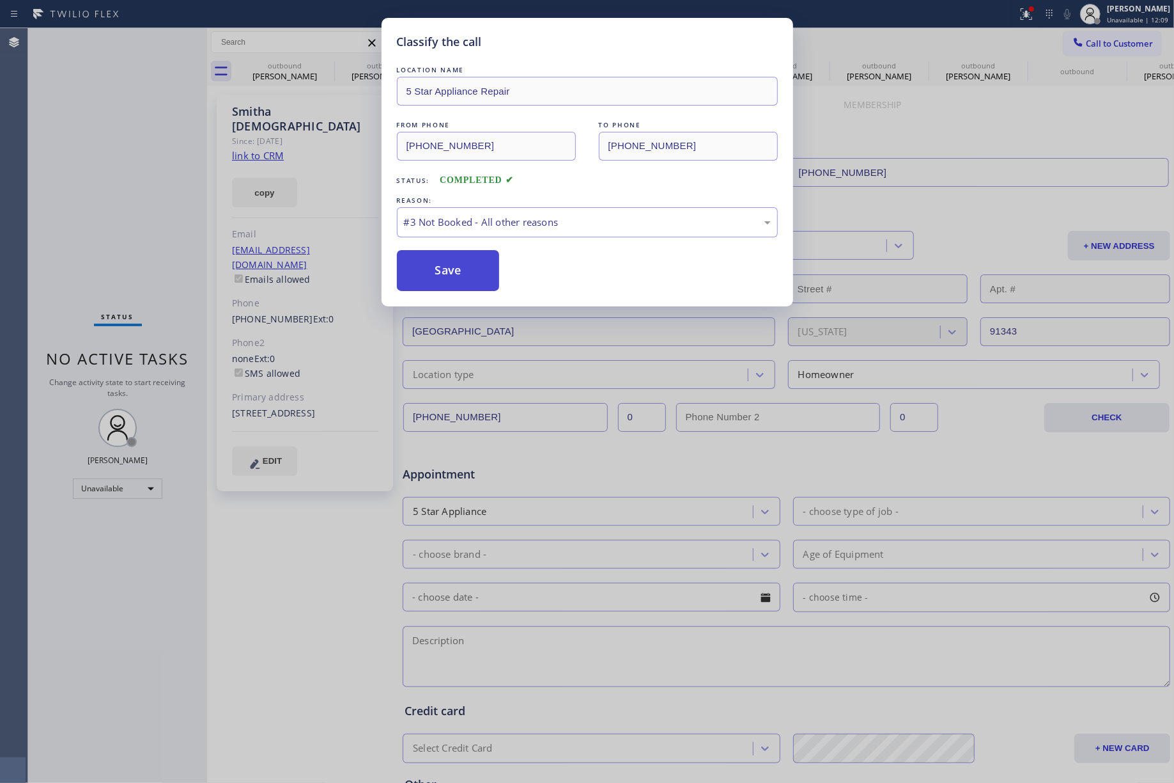
click at [455, 265] on button "Save" at bounding box center [448, 270] width 103 height 41
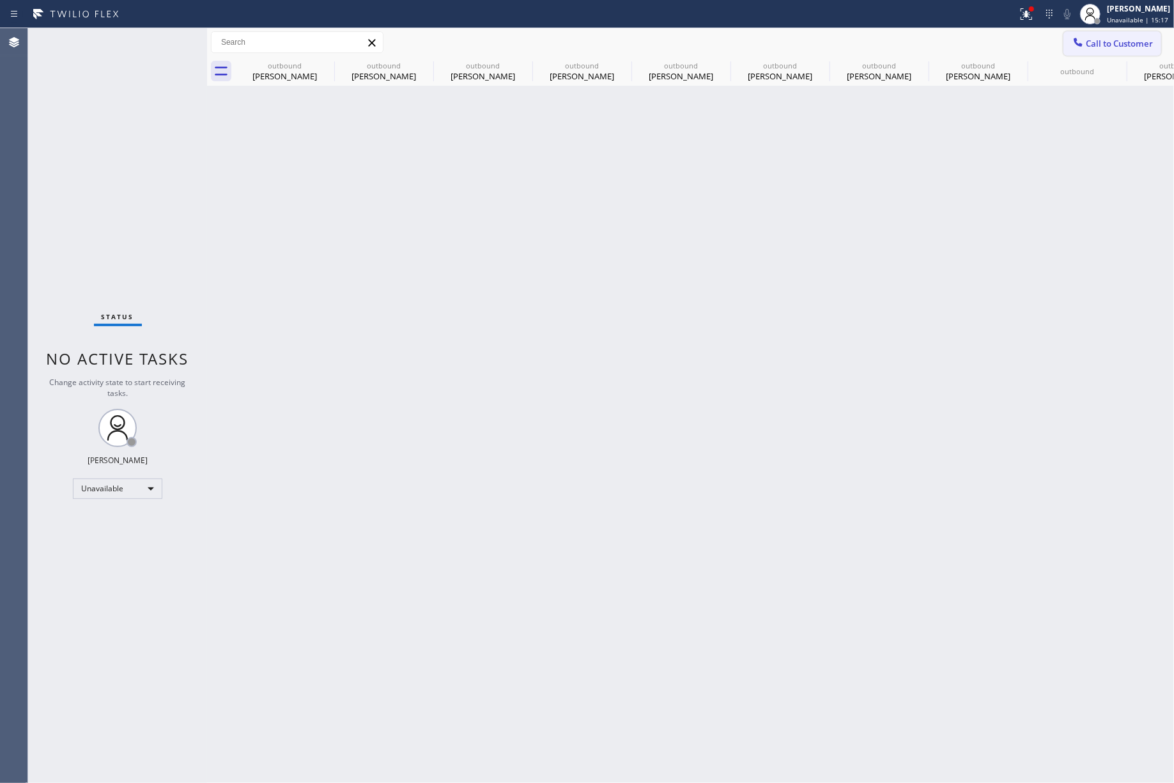
click at [1082, 37] on icon at bounding box center [1078, 42] width 13 height 13
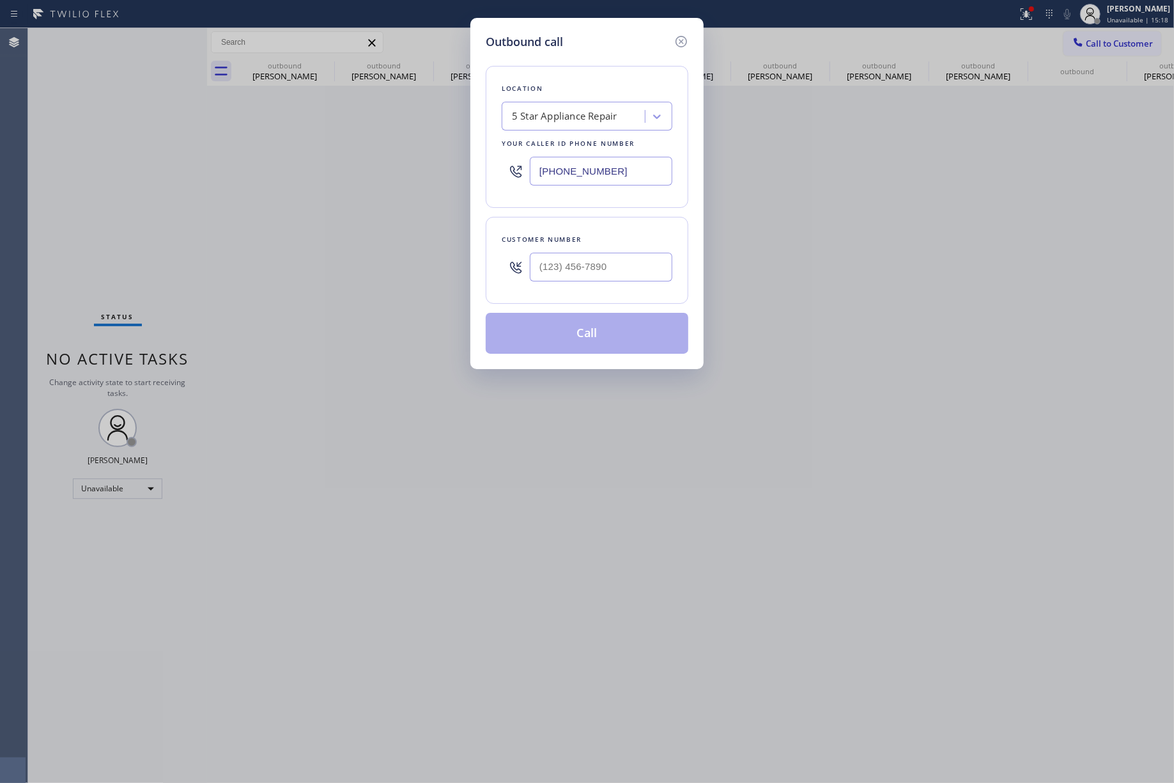
click at [618, 246] on div "Customer number" at bounding box center [587, 239] width 171 height 13
click at [628, 274] on input "(___) ___-____" at bounding box center [601, 267] width 143 height 29
paste input "415) 988-1568"
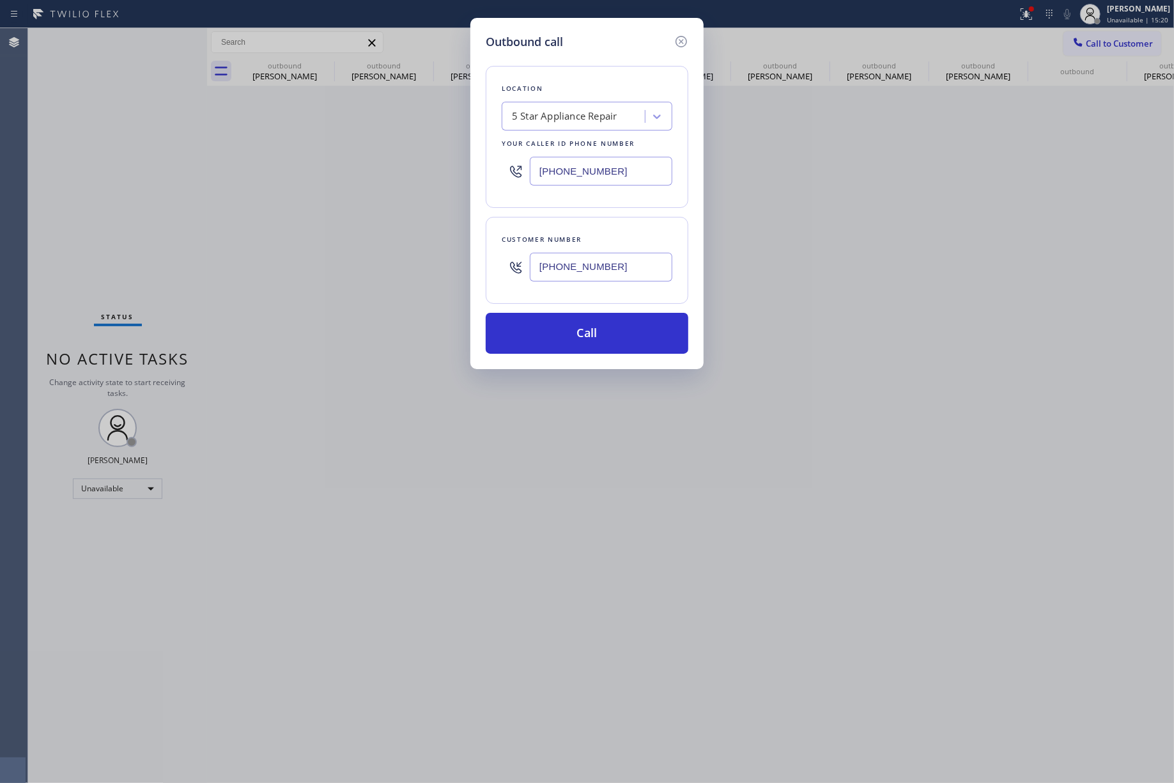
type input "[PHONE_NUMBER]"
click at [141, 144] on div "Outbound call Location 5 Star Appliance Repair Your caller id phone number [PHO…" at bounding box center [587, 391] width 1174 height 783
click at [557, 116] on div "5 Star Appliance Repair" at bounding box center [564, 116] width 105 height 15
paste input "Quality Appliance Repair Service"
type input "Quality Appliance Repair Service"
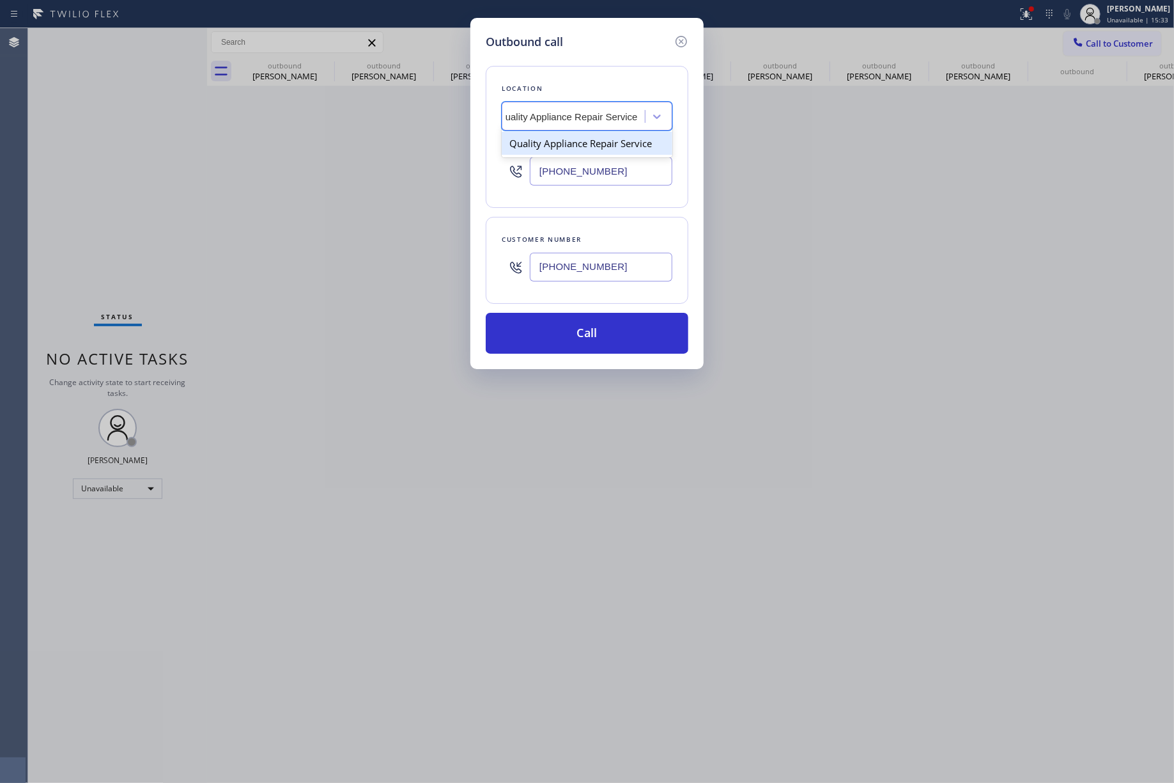
click at [556, 144] on div "Quality Appliance Repair Service" at bounding box center [587, 143] width 171 height 23
type input "[PHONE_NUMBER]"
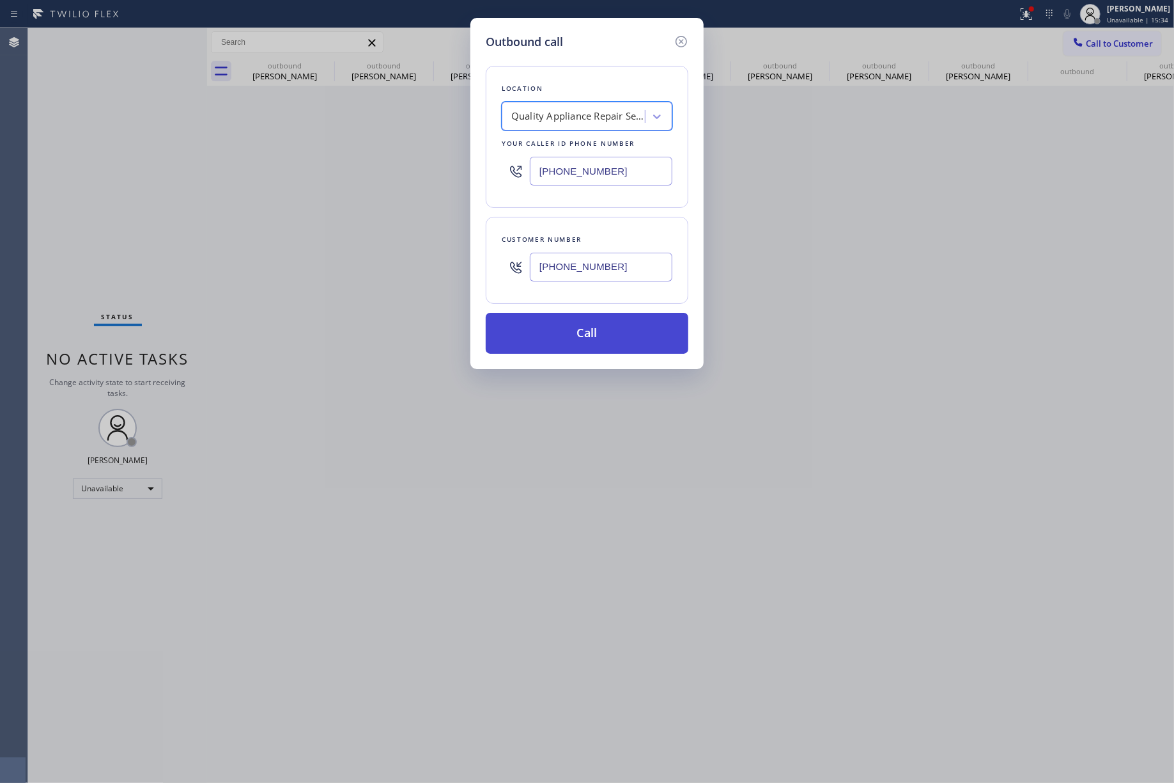
click at [620, 326] on button "Call" at bounding box center [587, 333] width 203 height 41
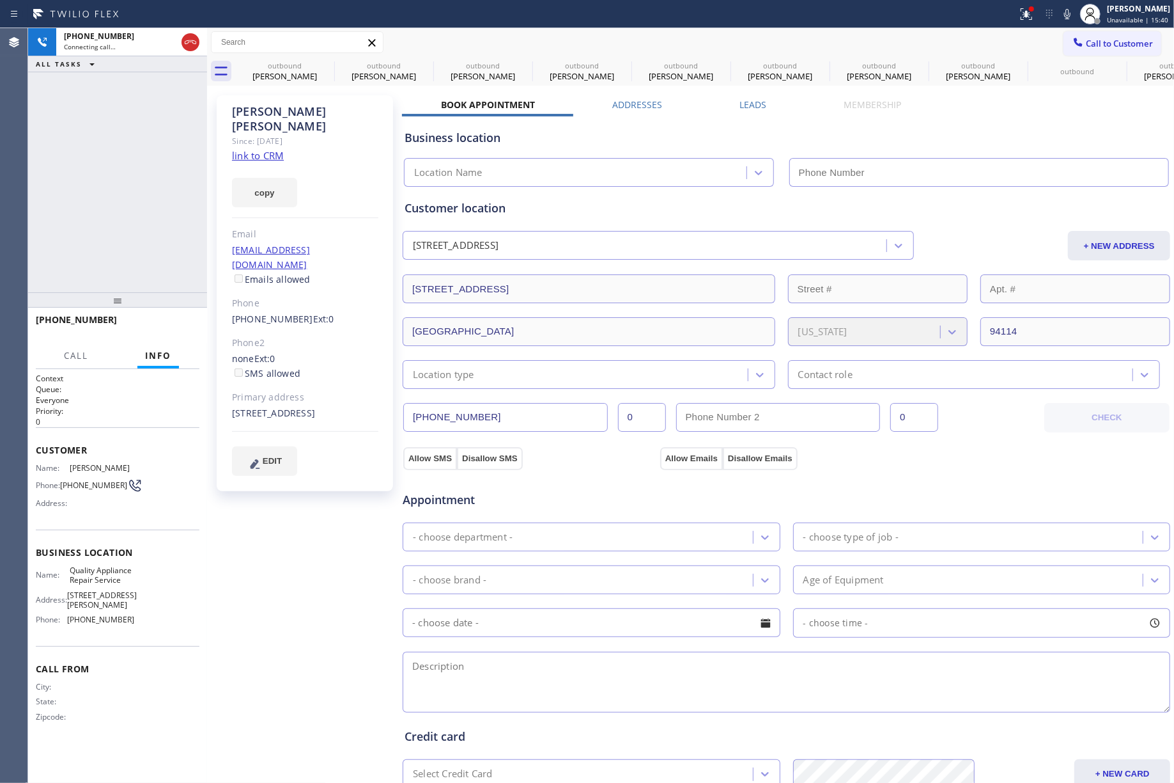
type input "[PHONE_NUMBER]"
click at [265, 149] on link "link to CRM" at bounding box center [258, 155] width 52 height 13
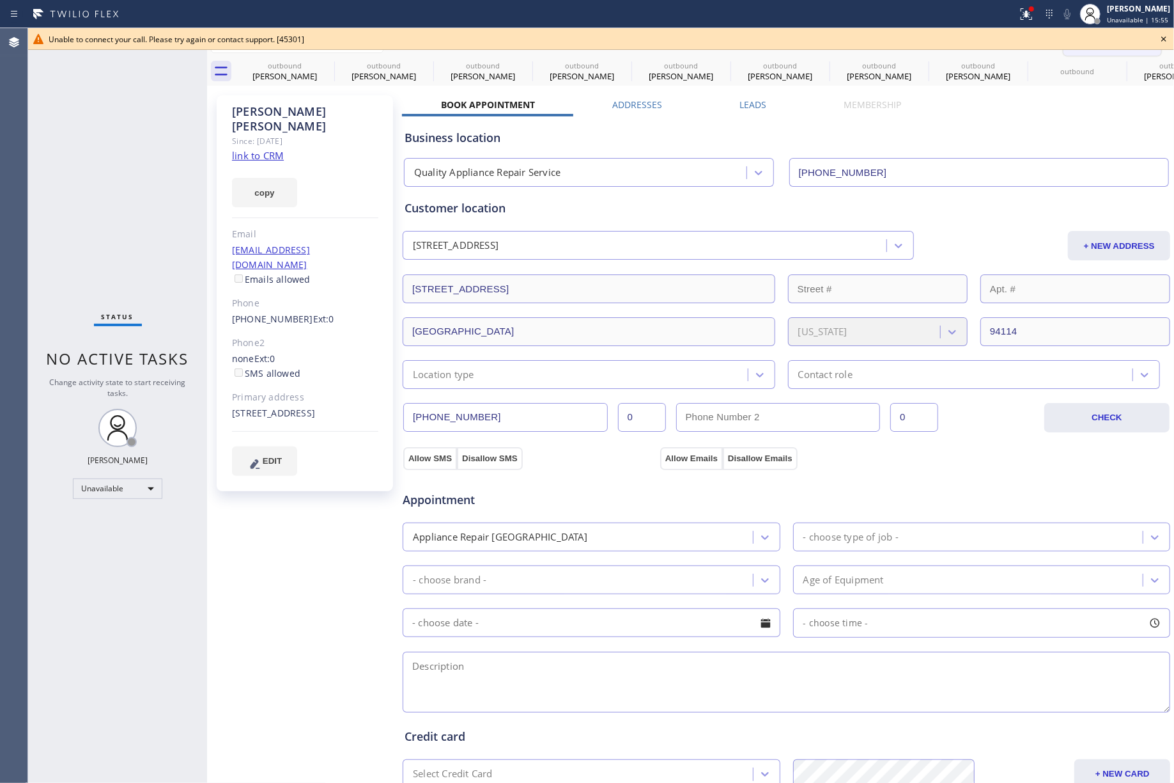
drag, startPoint x: 1165, startPoint y: 39, endPoint x: 1098, endPoint y: 49, distance: 67.8
click at [1151, 40] on icon at bounding box center [1164, 38] width 15 height 15
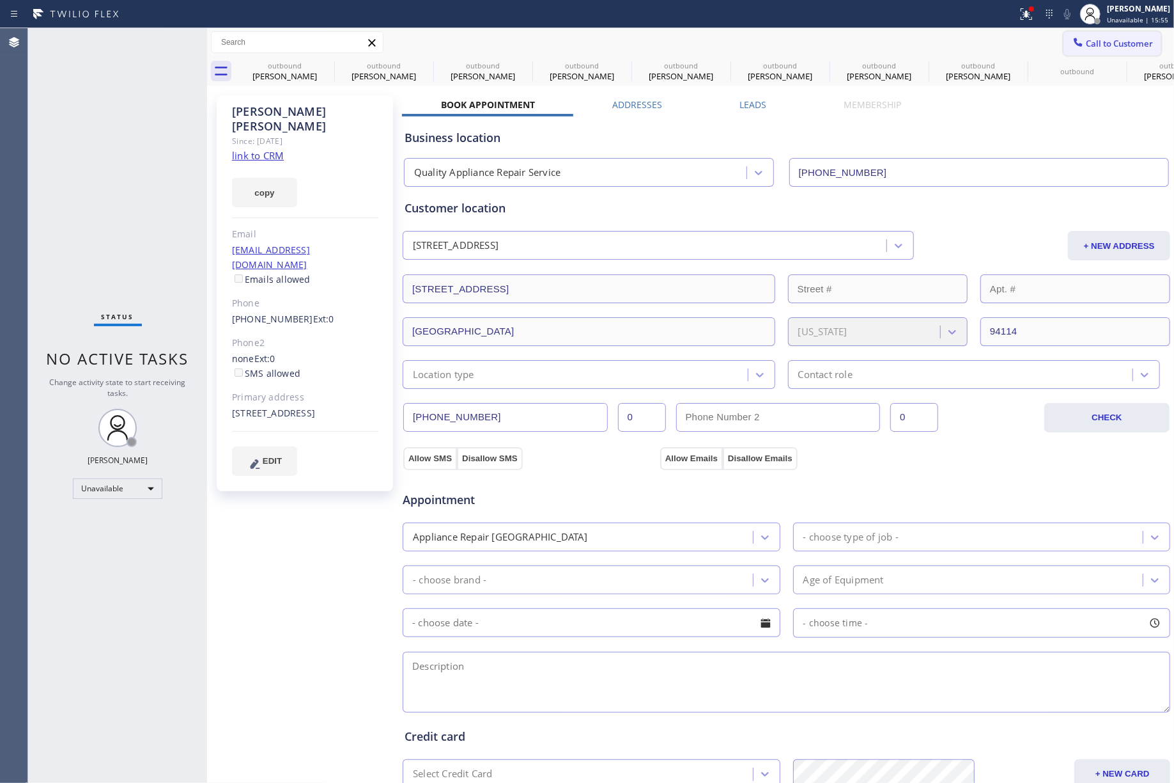
click at [1098, 49] on span "Call to Customer" at bounding box center [1119, 44] width 67 height 12
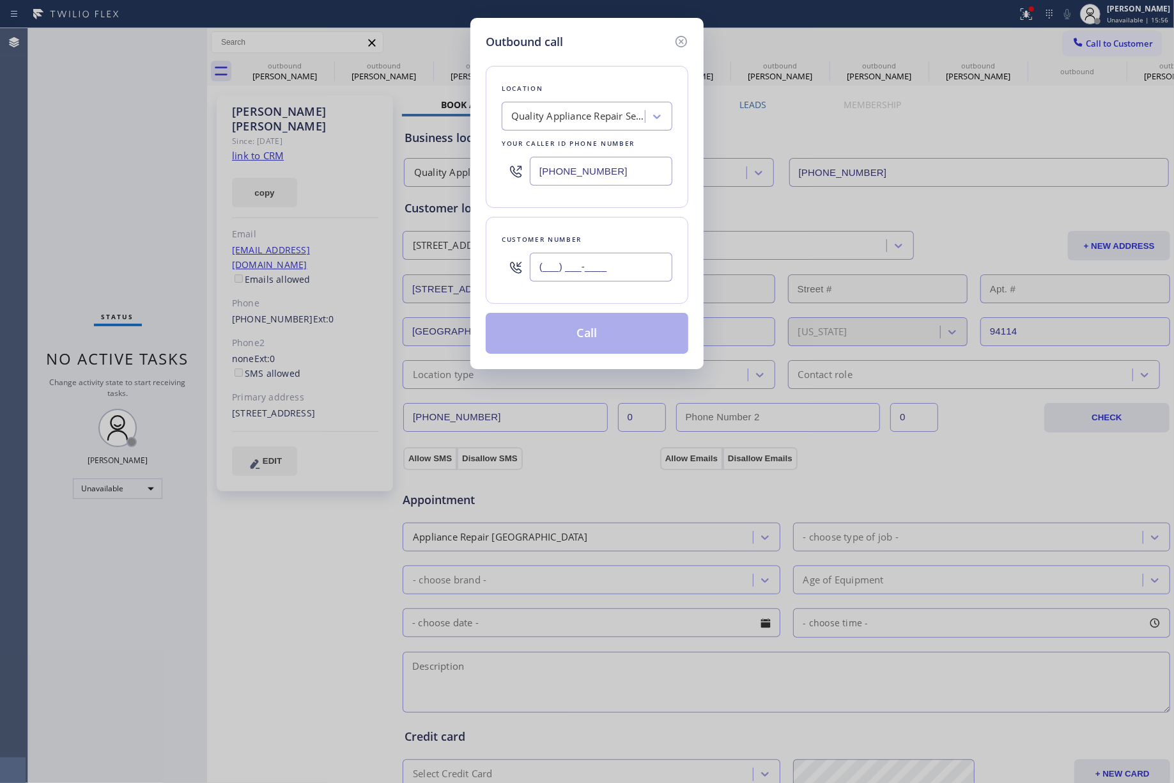
click at [616, 254] on input "(___) ___-____" at bounding box center [601, 267] width 143 height 29
paste input "408) 483-2625"
type input "[PHONE_NUMBER]"
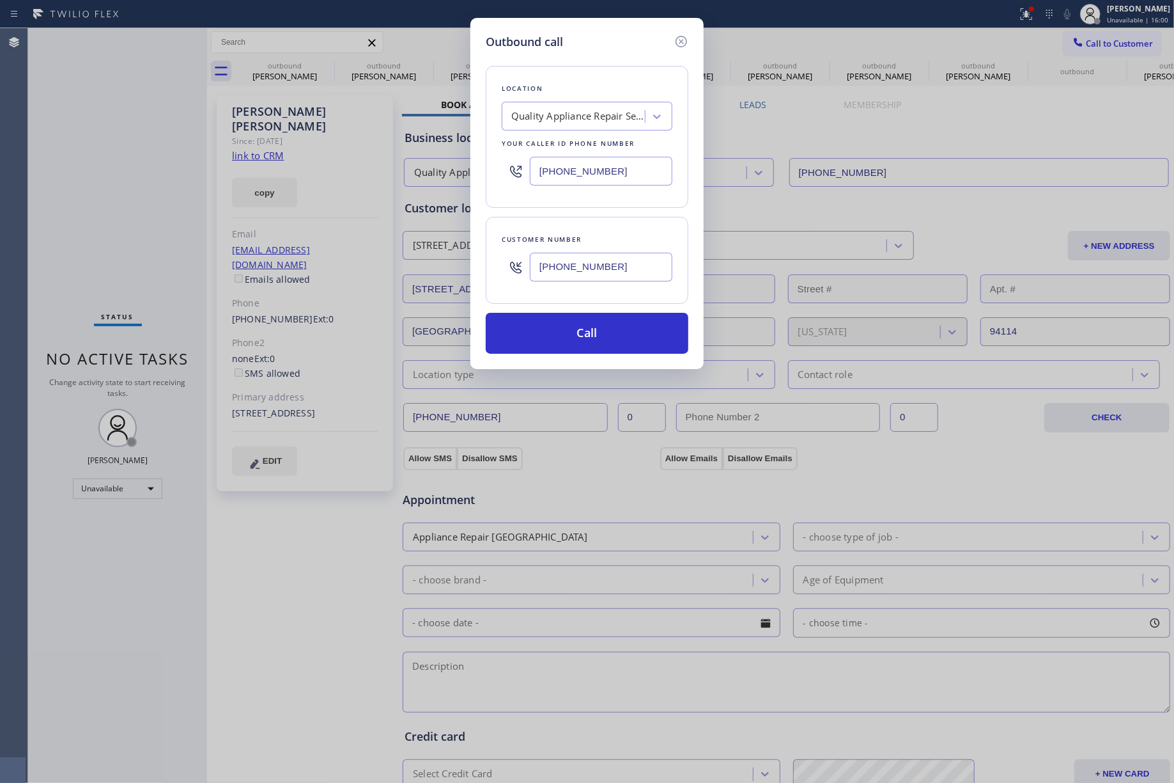
click at [611, 162] on input "[PHONE_NUMBER]" at bounding box center [601, 171] width 143 height 29
drag, startPoint x: 612, startPoint y: 167, endPoint x: 476, endPoint y: 168, distance: 135.5
click at [476, 168] on div "Outbound call Location Quality Appliance Repair Service Your caller id phone nu…" at bounding box center [587, 193] width 233 height 351
paste input "855) 731-4952"
type input "[PHONE_NUMBER]"
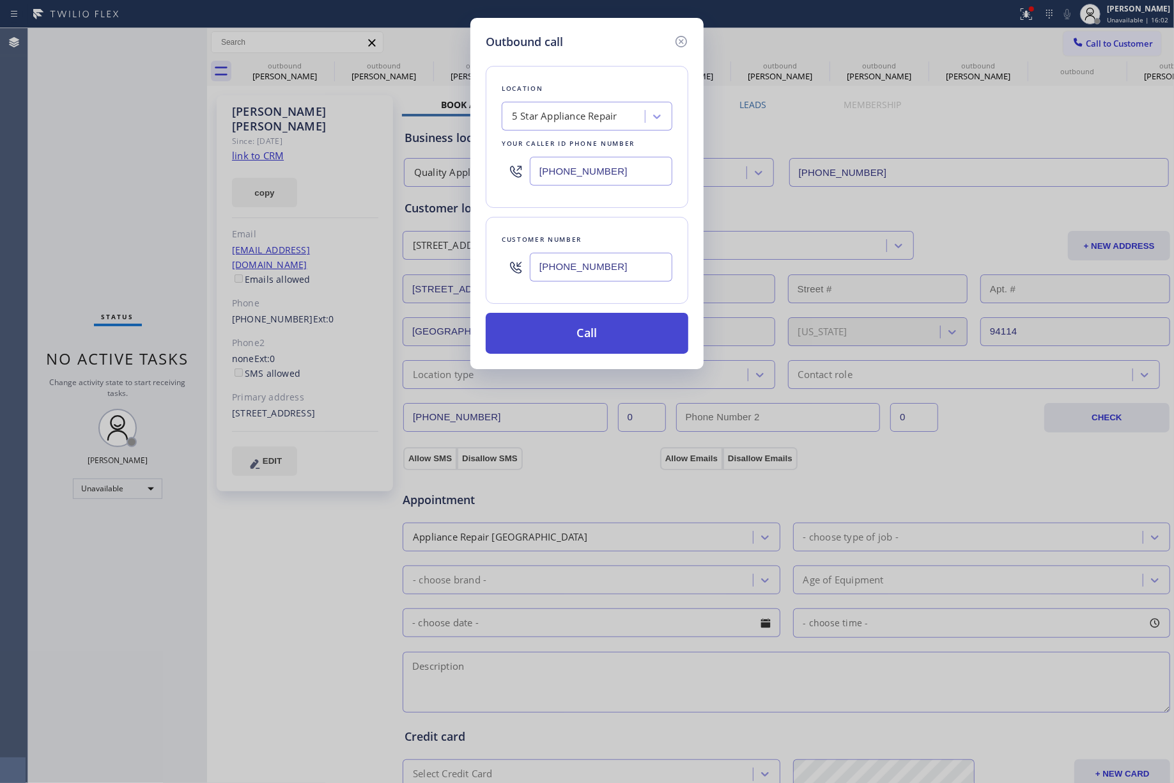
drag, startPoint x: 607, startPoint y: 334, endPoint x: 615, endPoint y: 331, distance: 8.7
click at [612, 333] on button "Call" at bounding box center [587, 333] width 203 height 41
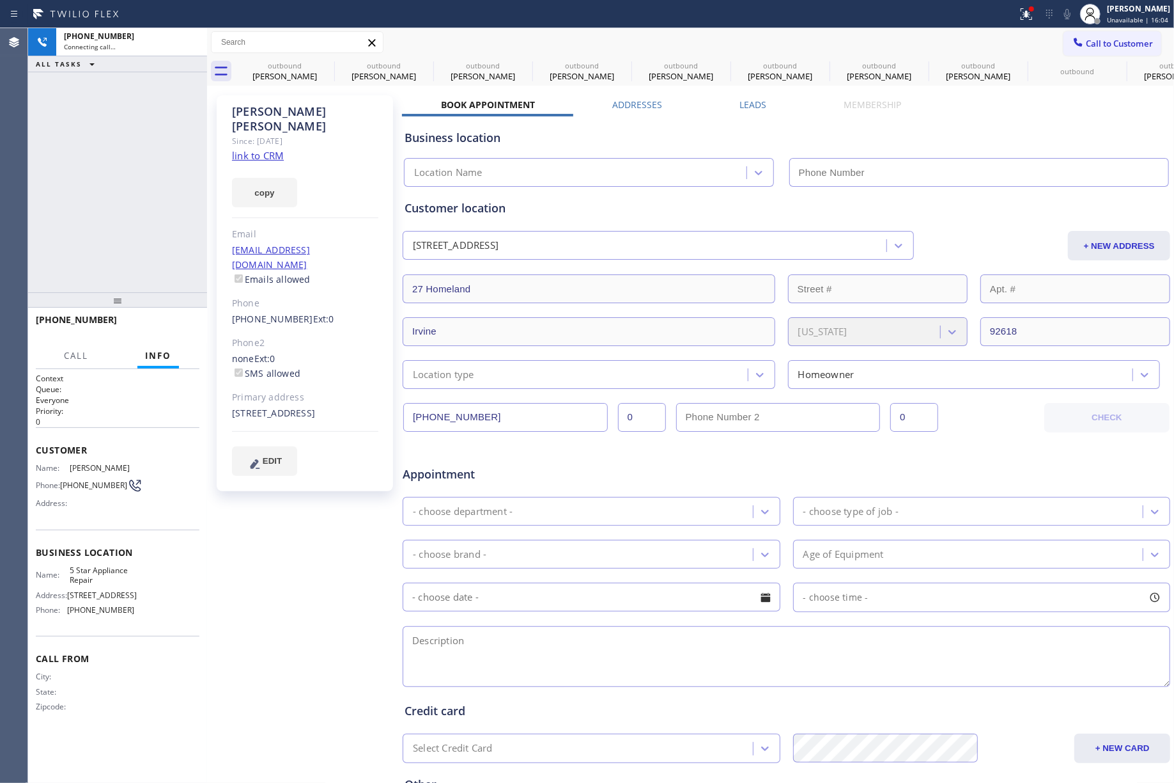
click at [113, 188] on div "[PHONE_NUMBER] Connecting call… ALL TASKS ALL TASKS ACTIVE TASKS TASKS IN WRAP …" at bounding box center [117, 160] width 179 height 264
click at [188, 42] on icon at bounding box center [191, 42] width 12 height 4
type input "[PHONE_NUMBER]"
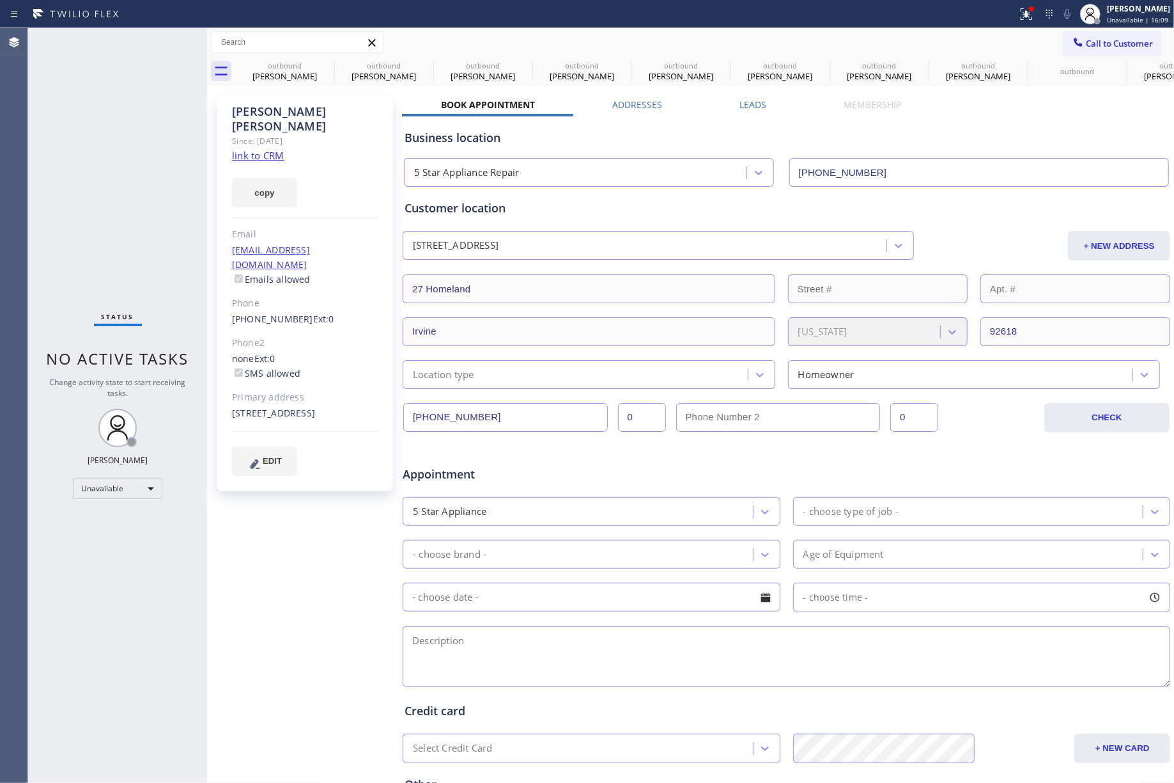
click at [251, 149] on link "link to CRM" at bounding box center [258, 155] width 52 height 13
click at [320, 66] on icon at bounding box center [326, 65] width 12 height 12
click at [0, 0] on icon at bounding box center [0, 0] width 0 height 0
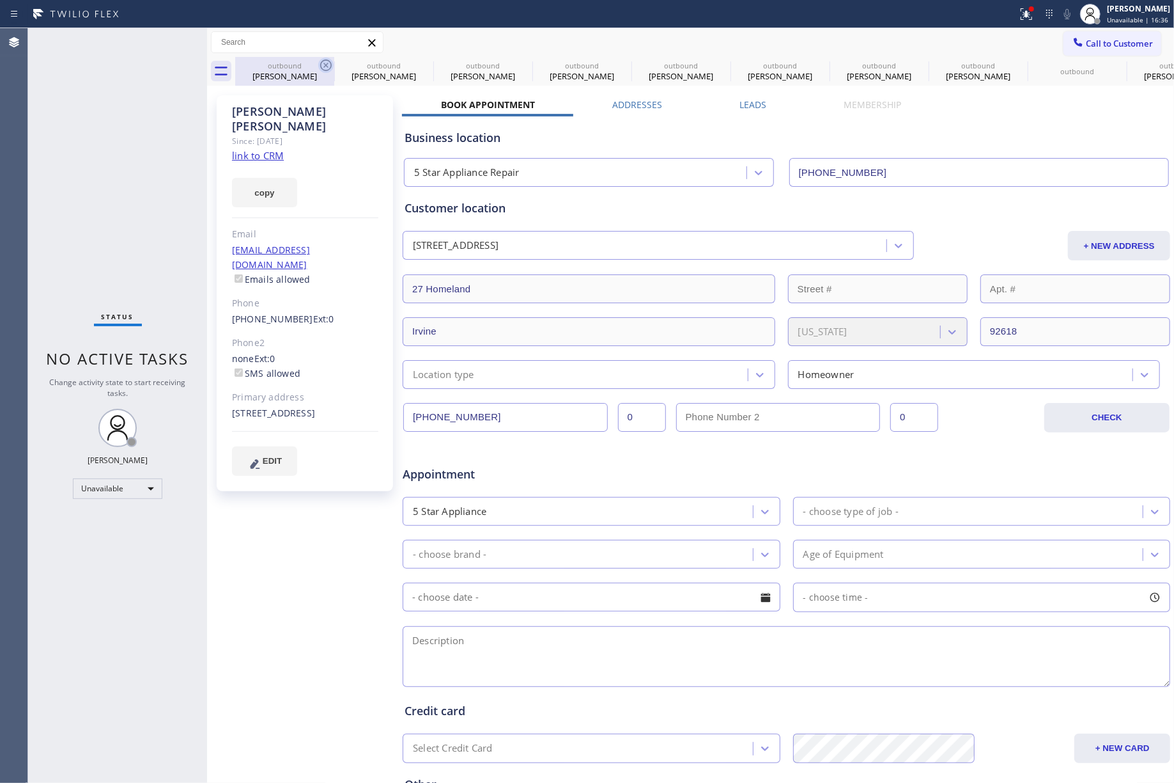
click at [0, 0] on icon at bounding box center [0, 0] width 0 height 0
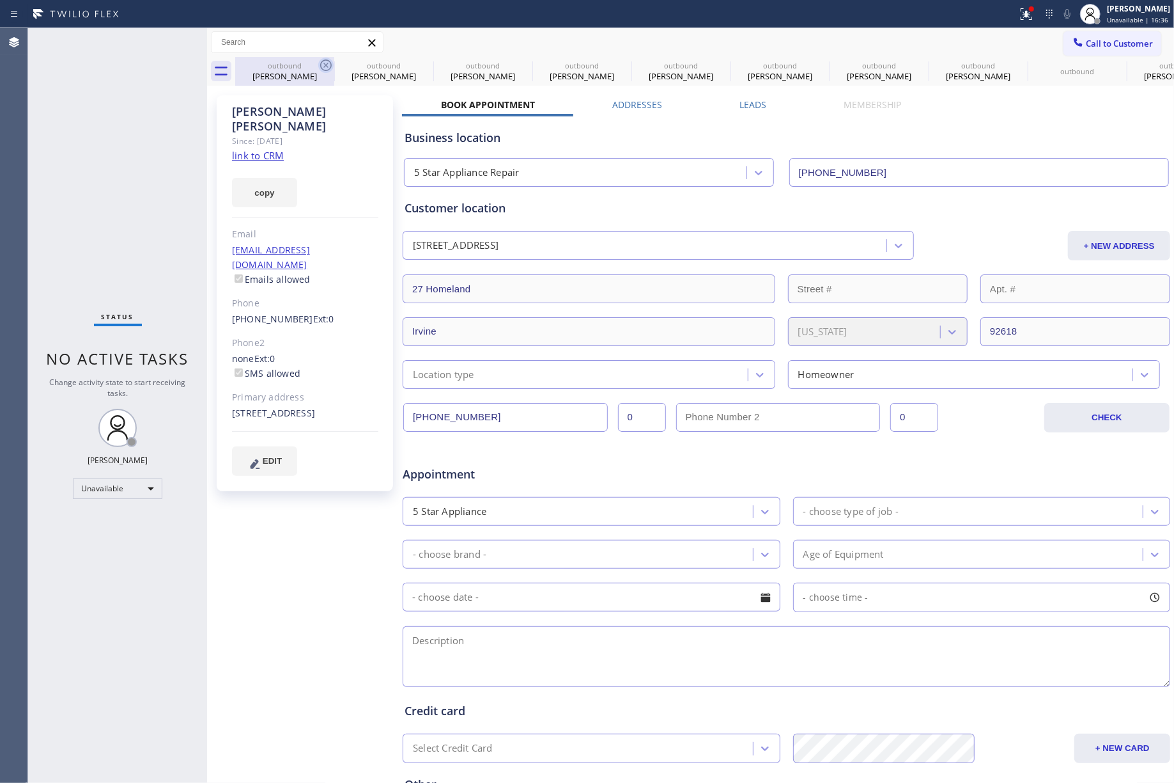
click at [0, 0] on icon at bounding box center [0, 0] width 0 height 0
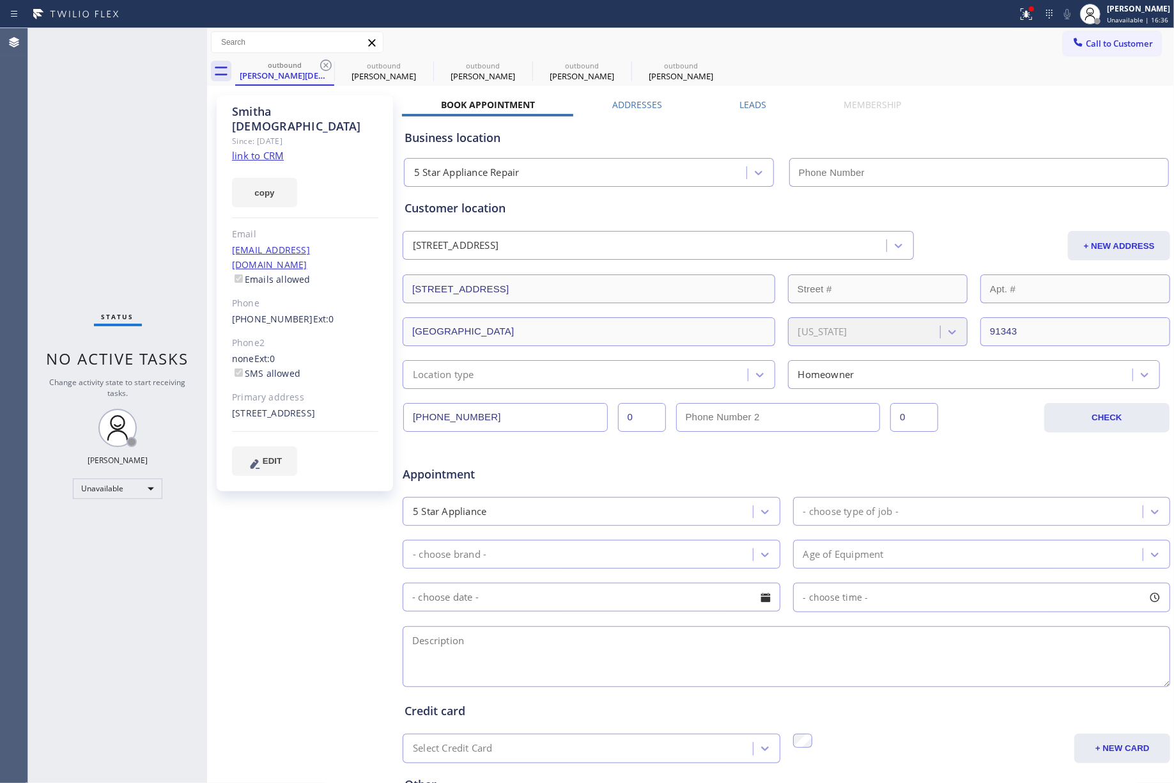
type input "[PHONE_NUMBER]"
click at [320, 66] on icon at bounding box center [326, 65] width 12 height 12
type input "[PHONE_NUMBER]"
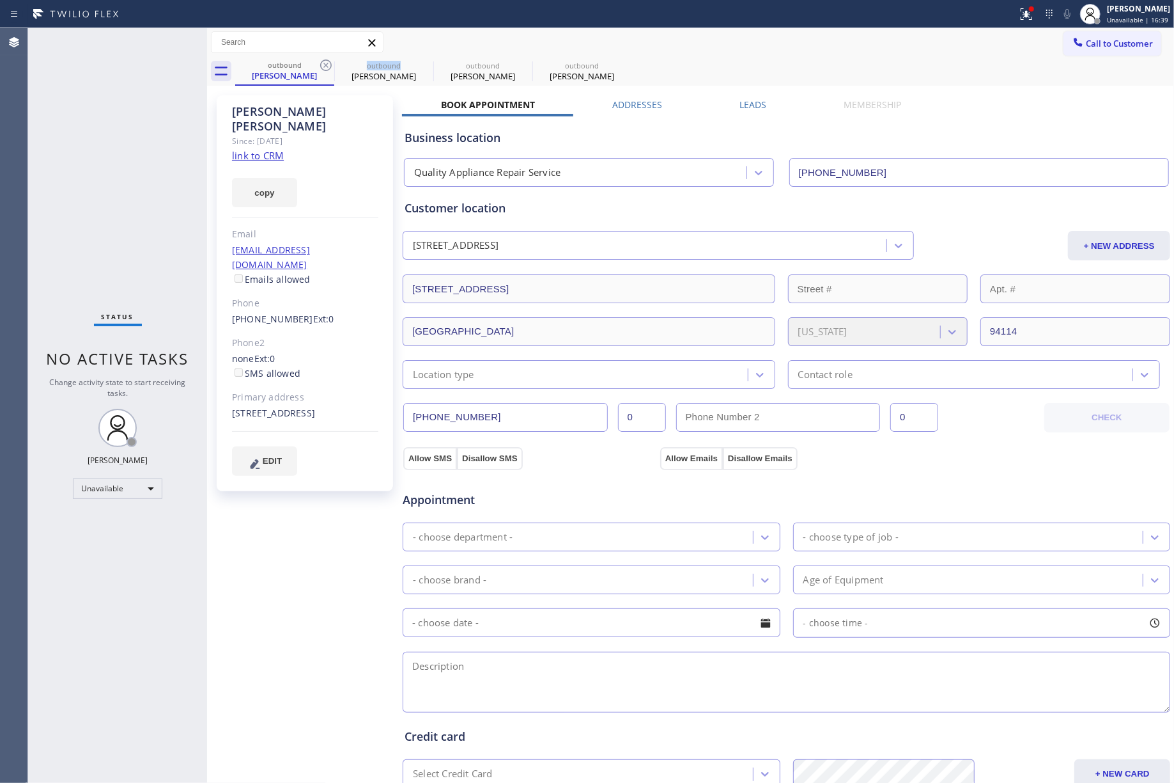
click at [320, 66] on icon at bounding box center [326, 65] width 12 height 12
type input "[PHONE_NUMBER]"
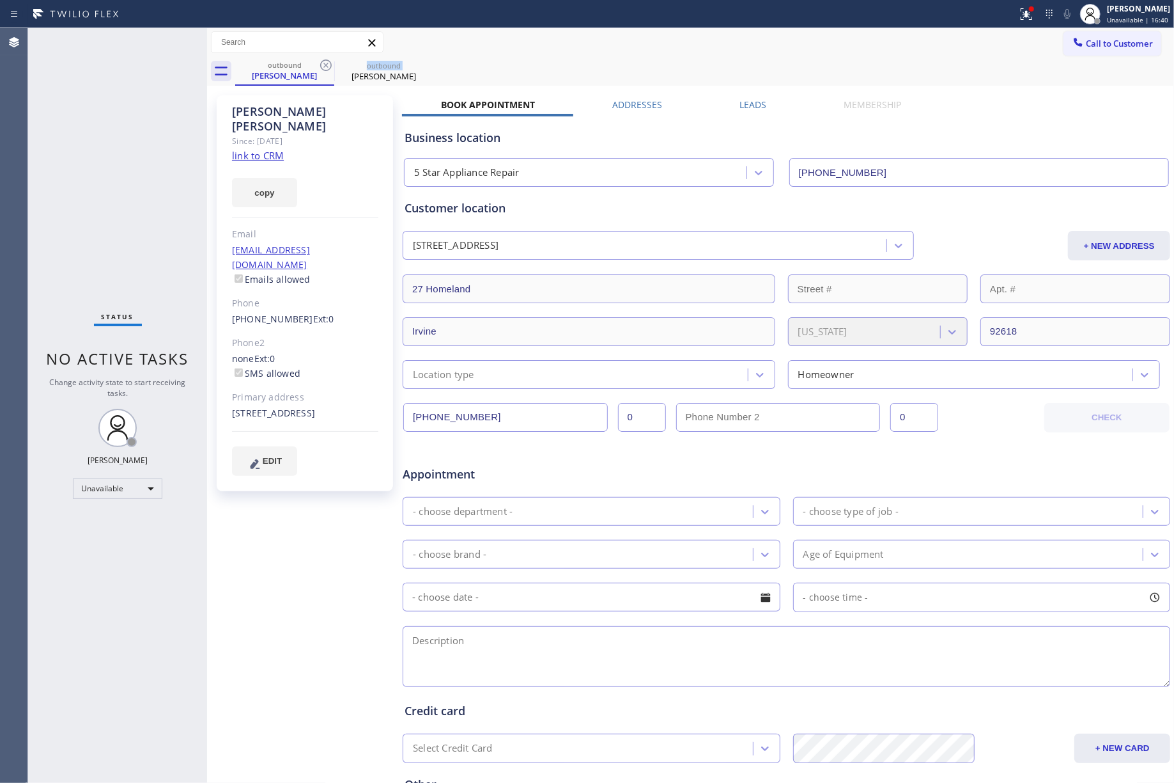
click at [320, 66] on icon at bounding box center [326, 65] width 12 height 12
click at [1101, 47] on span "Call to Customer" at bounding box center [1119, 44] width 67 height 12
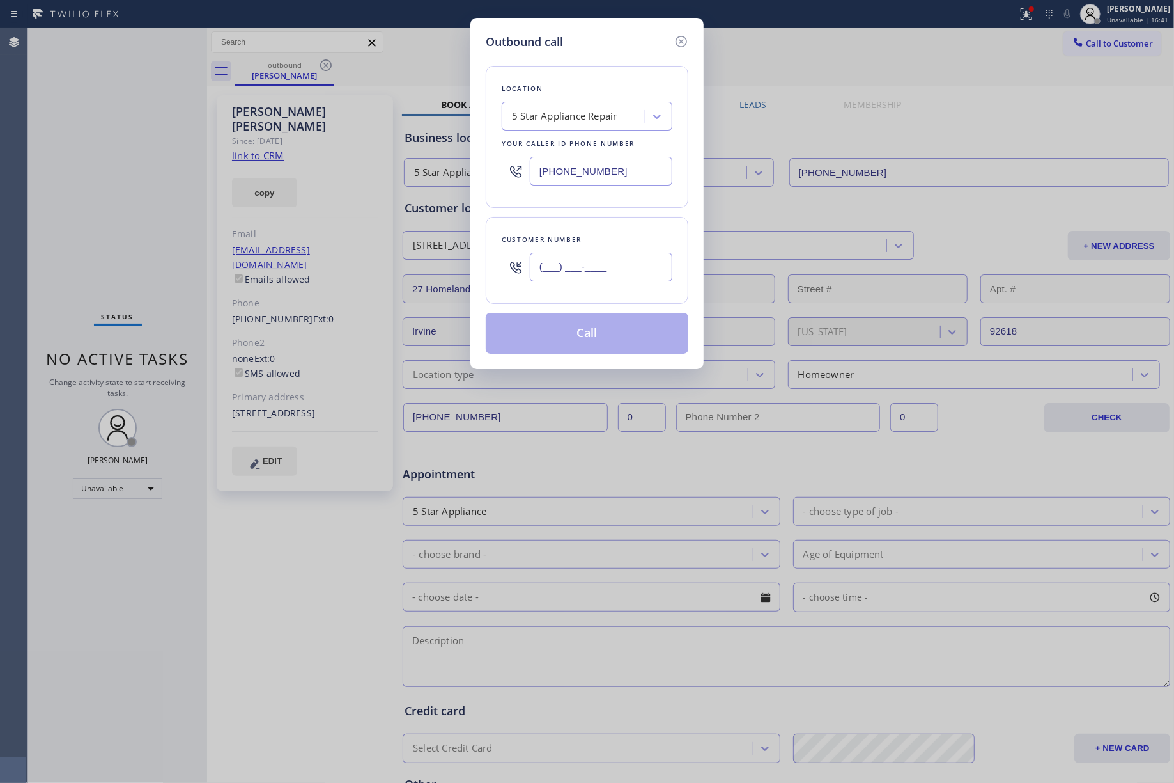
click at [602, 260] on input "(___) ___-____" at bounding box center [601, 267] width 143 height 29
paste input "206) 309-8891"
type input "[PHONE_NUMBER]"
click at [602, 241] on div "Customer number" at bounding box center [587, 239] width 171 height 13
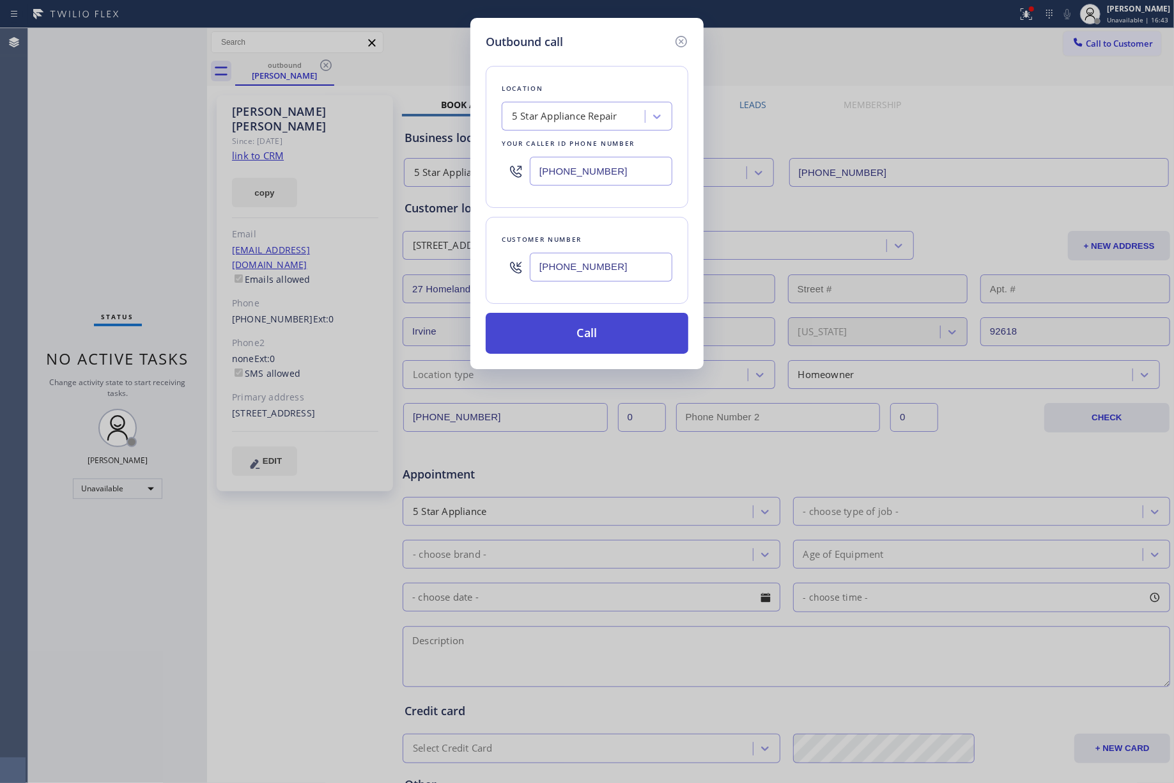
click at [595, 322] on button "Call" at bounding box center [587, 333] width 203 height 41
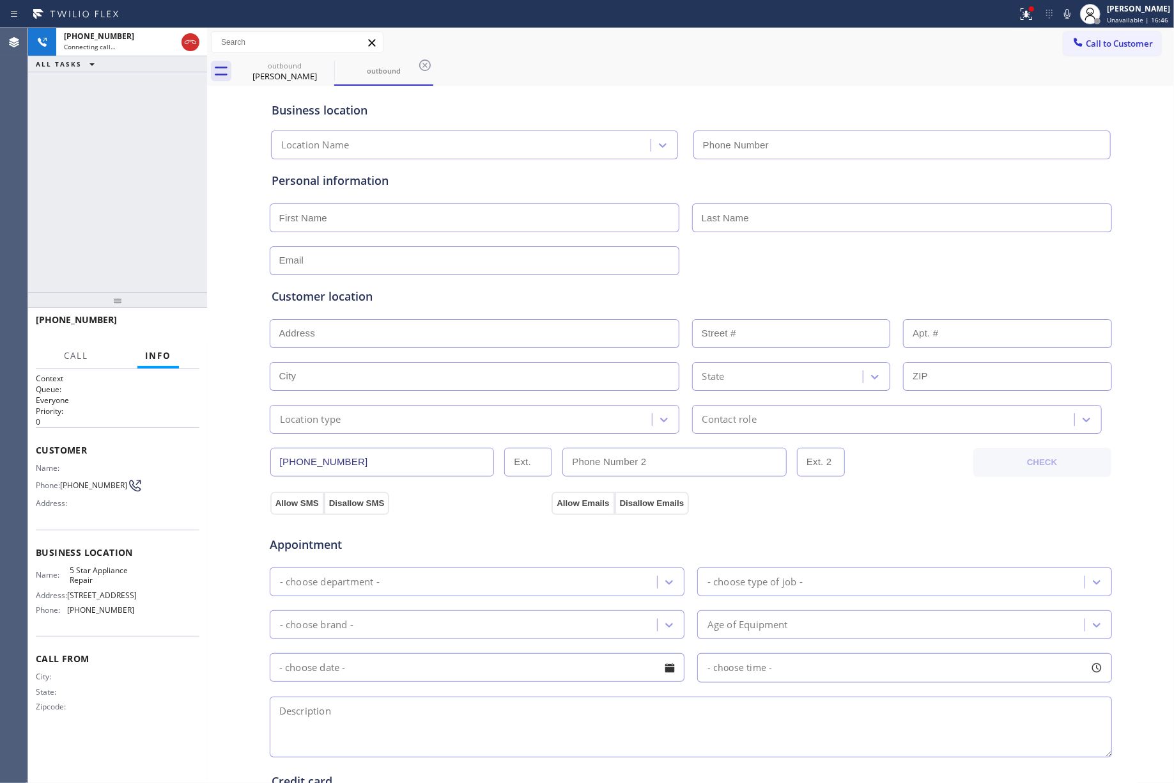
type input "[PHONE_NUMBER]"
click at [150, 218] on div "[PHONE_NUMBER] Live | 00:00 ALL TASKS ALL TASKS ACTIVE TASKS TASKS IN WRAP UP" at bounding box center [117, 160] width 179 height 264
click at [173, 323] on span "HANG UP" at bounding box center [169, 325] width 39 height 9
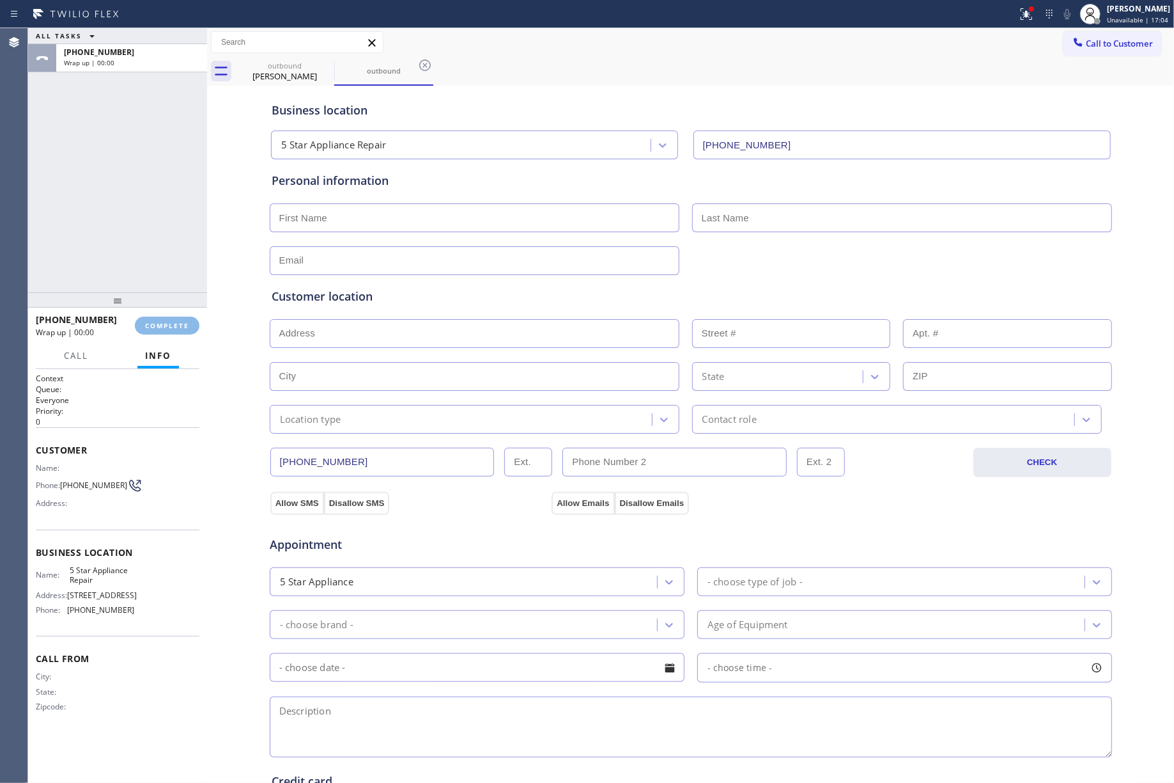
click at [79, 183] on div "ALL TASKS ALL TASKS ACTIVE TASKS TASKS IN WRAP UP [PHONE_NUMBER] Wrap up | 00:00" at bounding box center [117, 160] width 179 height 264
click at [180, 321] on span "COMPLETE" at bounding box center [167, 325] width 44 height 9
click at [84, 168] on div "ALL TASKS ALL TASKS ACTIVE TASKS TASKS IN WRAP UP [PHONE_NUMBER] Wrap up | 00:00" at bounding box center [117, 160] width 179 height 264
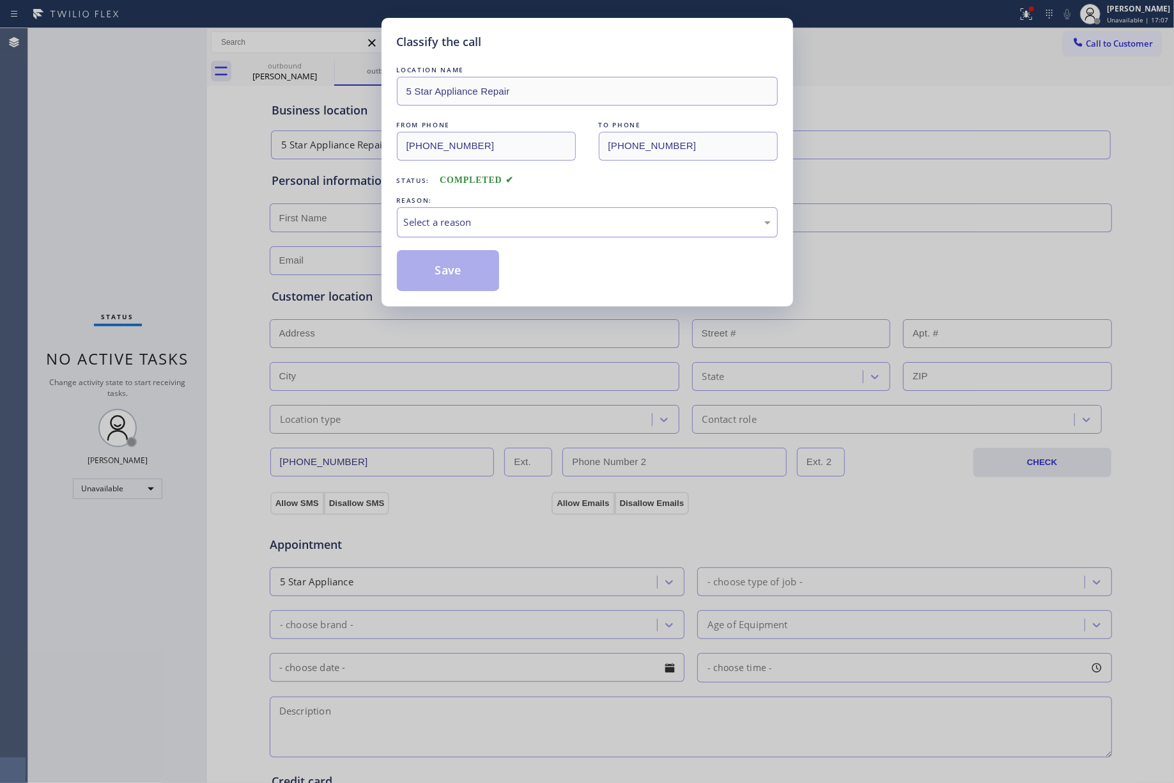
click at [464, 217] on div "Select a reason" at bounding box center [587, 222] width 367 height 15
drag, startPoint x: 440, startPoint y: 264, endPoint x: 860, endPoint y: 247, distance: 420.4
click at [443, 263] on button "Save" at bounding box center [448, 270] width 103 height 41
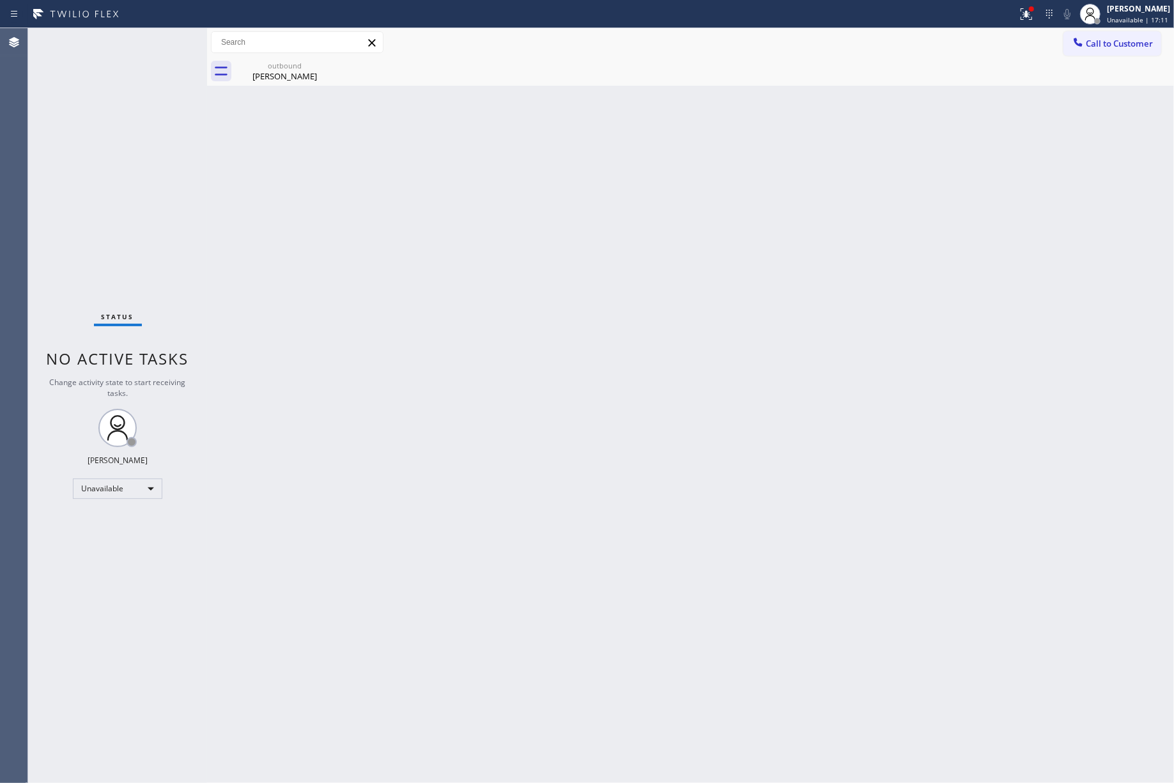
click at [1126, 45] on span "Call to Customer" at bounding box center [1119, 44] width 67 height 12
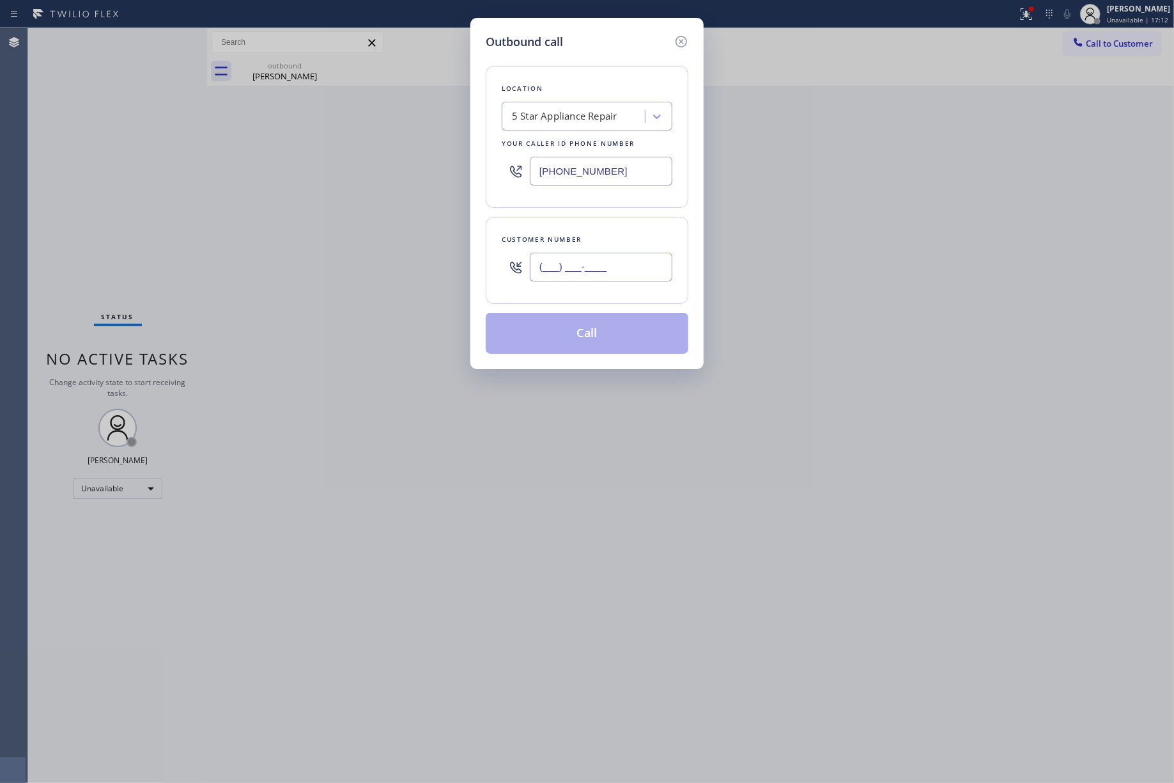
click at [611, 271] on input "(___) ___-____" at bounding box center [601, 267] width 143 height 29
paste input "209) 566-6797"
type input "[PHONE_NUMBER]"
click at [604, 242] on div "Customer number" at bounding box center [587, 239] width 171 height 13
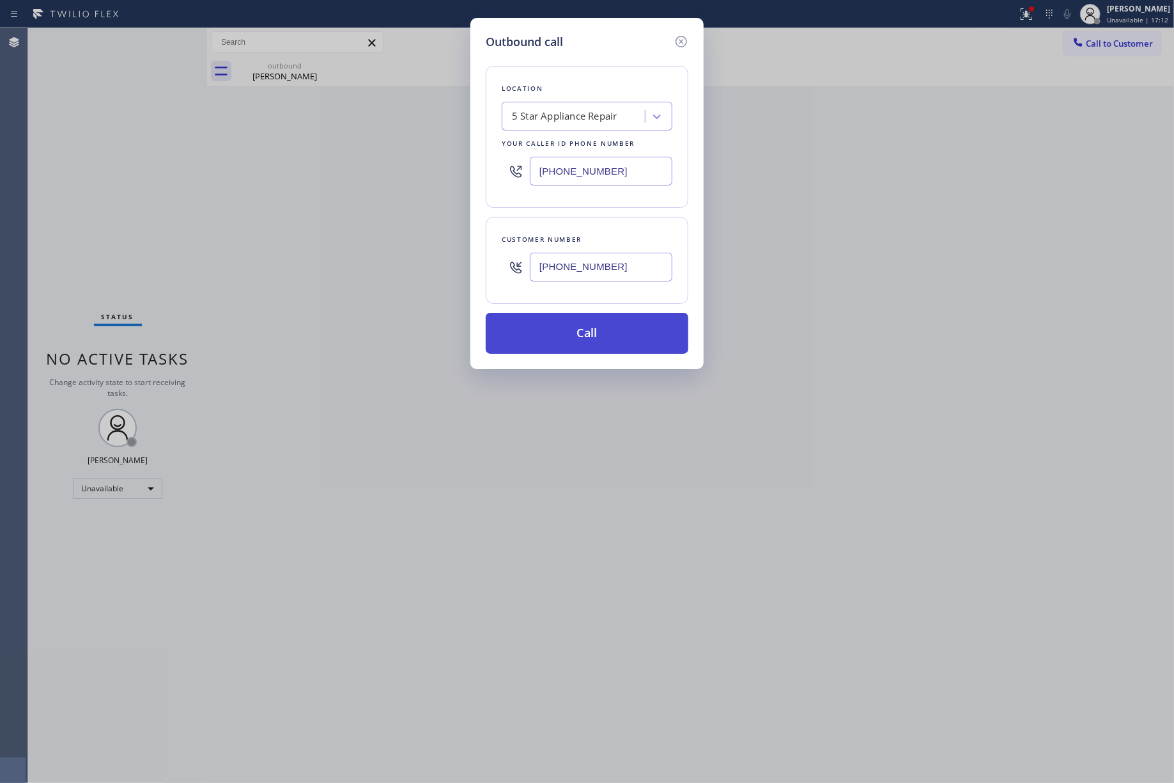
click at [606, 338] on button "Call" at bounding box center [587, 333] width 203 height 41
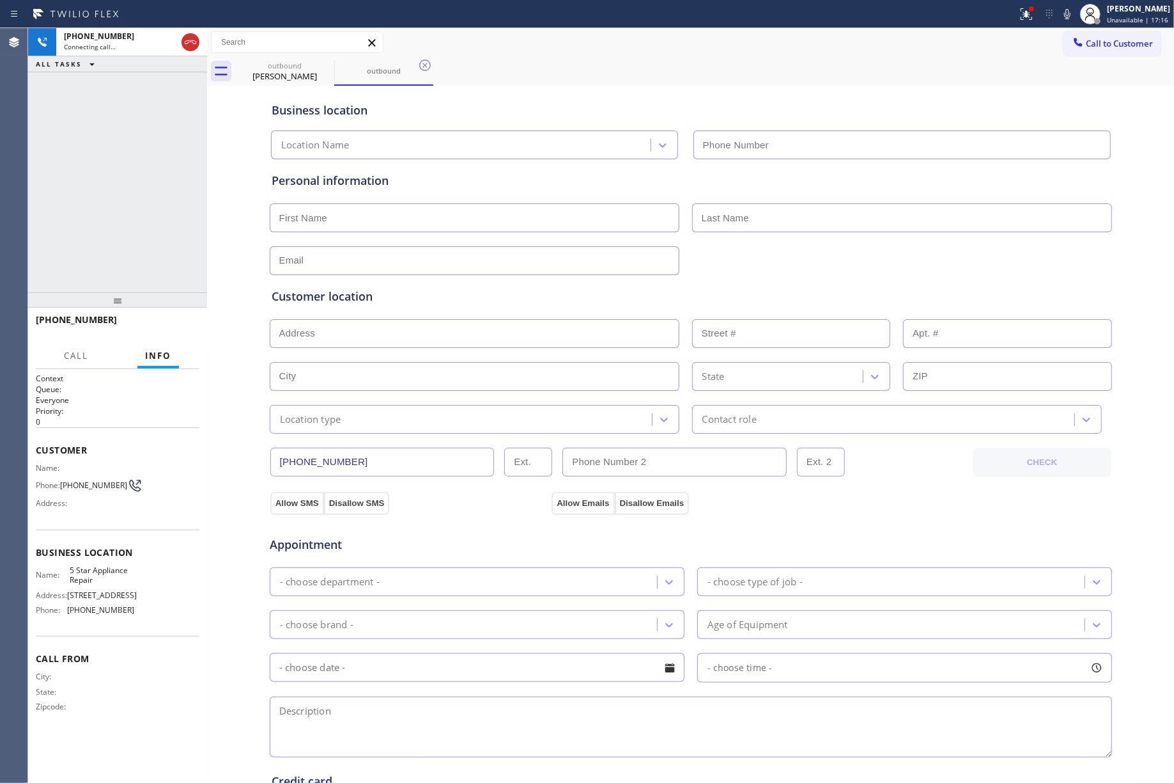
type input "[PHONE_NUMBER]"
click at [176, 325] on span "HANG UP" at bounding box center [169, 325] width 39 height 9
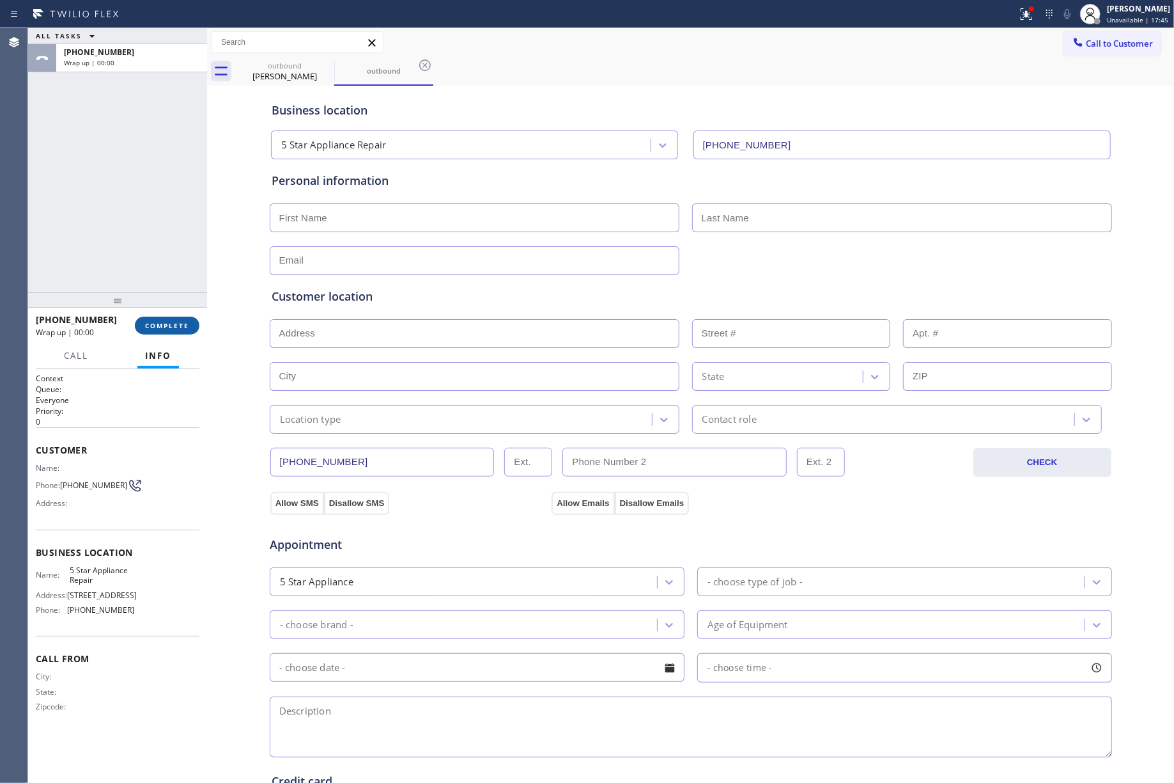
click at [175, 328] on span "COMPLETE" at bounding box center [167, 325] width 44 height 9
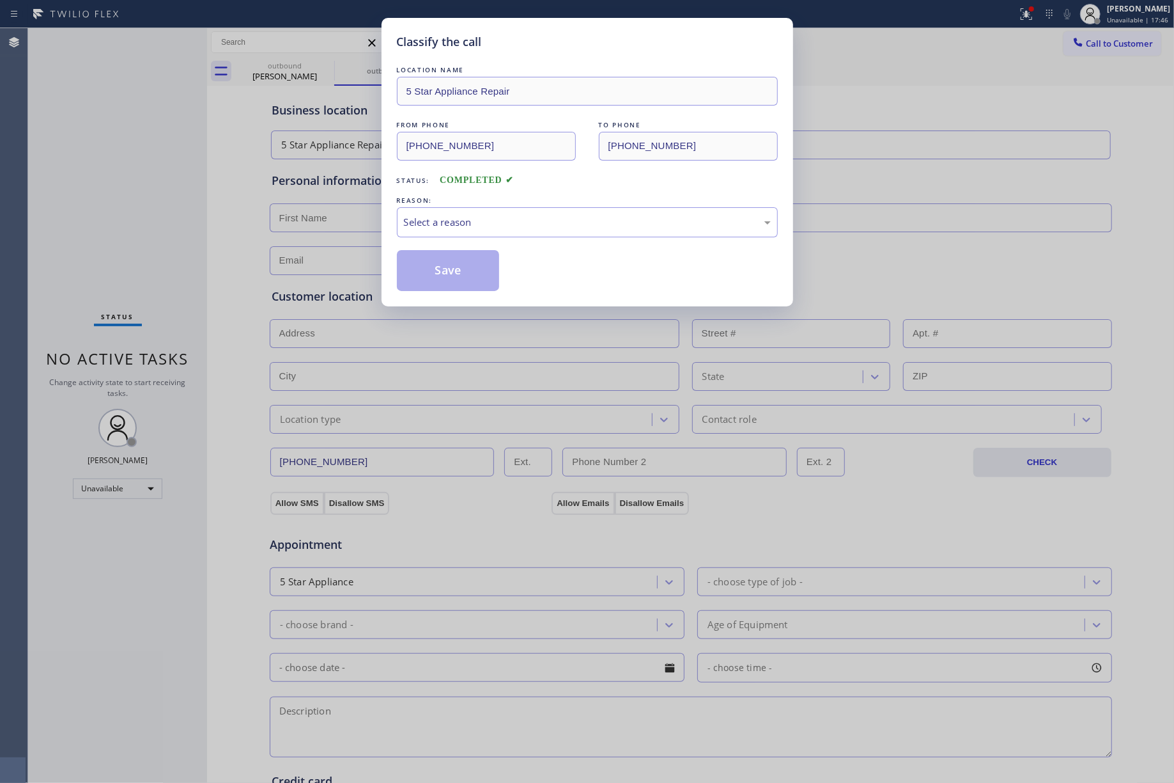
click at [106, 198] on div "Classify the call LOCATION NAME 5 Star Appliance Repair FROM PHONE [PHONE_NUMBE…" at bounding box center [587, 391] width 1174 height 783
click at [465, 216] on div "Select a reason" at bounding box center [587, 222] width 367 height 15
click at [430, 266] on button "Save" at bounding box center [448, 270] width 103 height 41
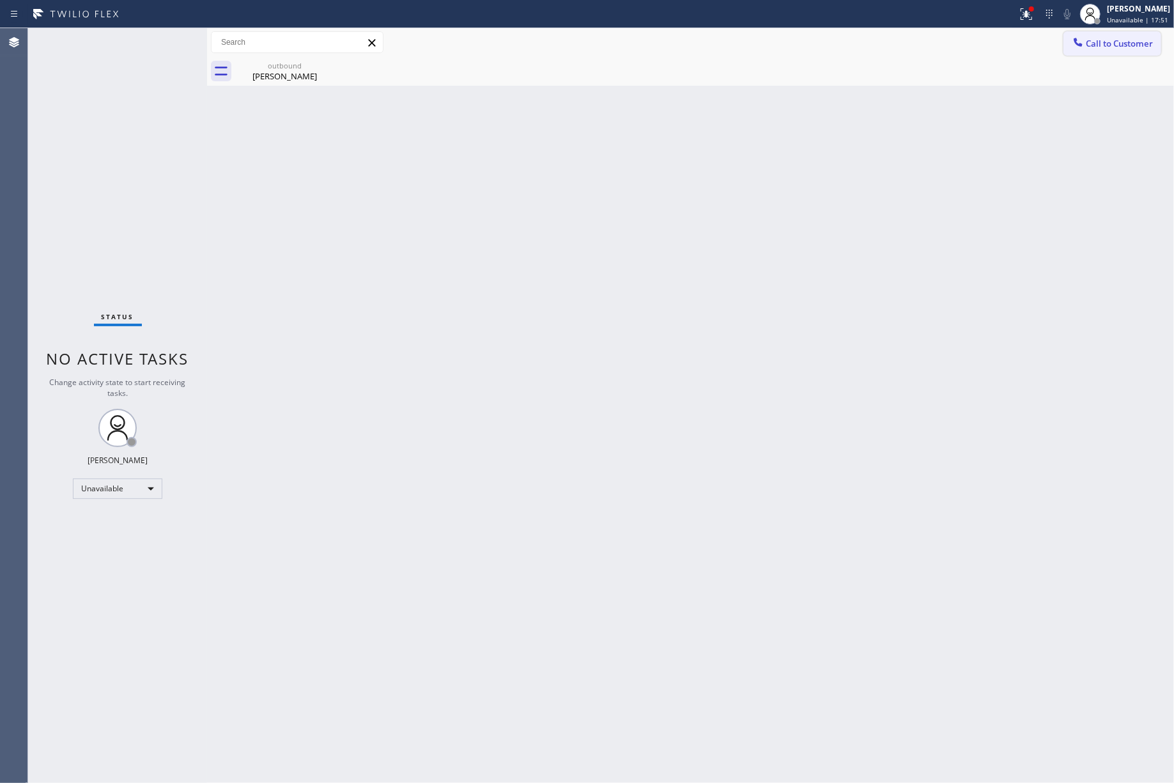
click at [1119, 45] on span "Call to Customer" at bounding box center [1119, 44] width 67 height 12
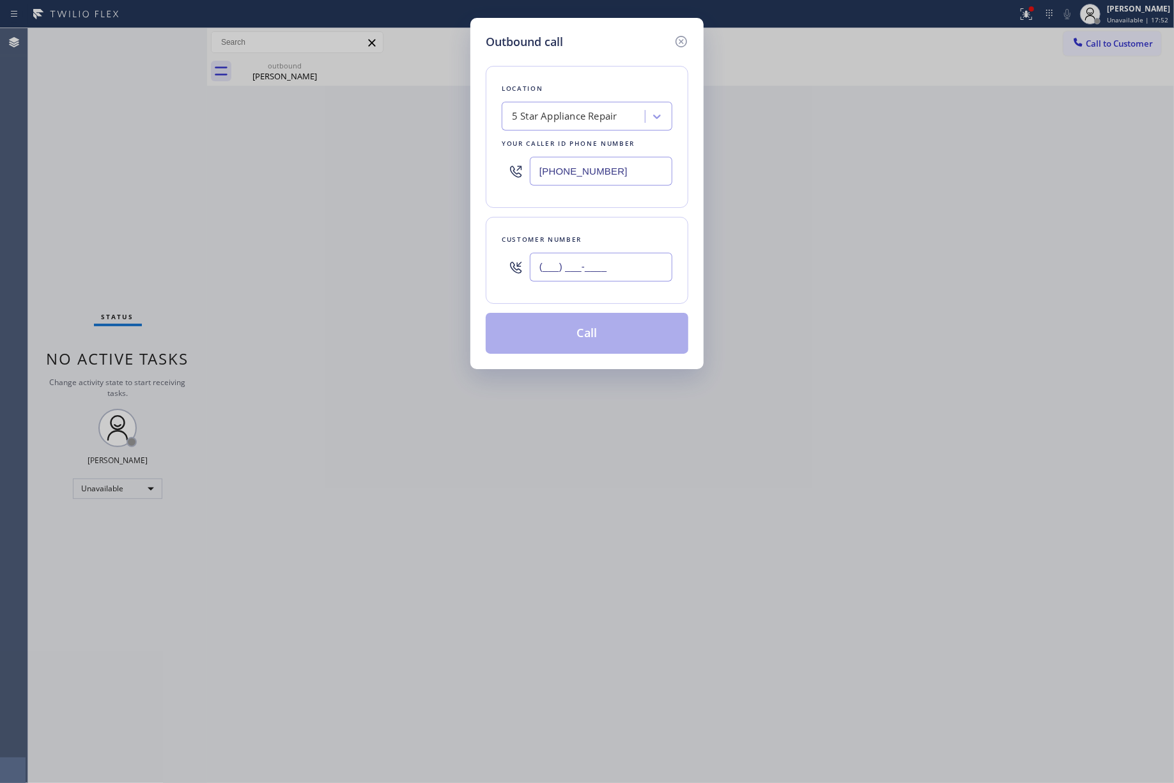
click at [616, 269] on input "(___) ___-____" at bounding box center [601, 267] width 143 height 29
paste input "516) 210-1527"
type input "[PHONE_NUMBER]"
click at [602, 239] on div "Customer number" at bounding box center [587, 239] width 171 height 13
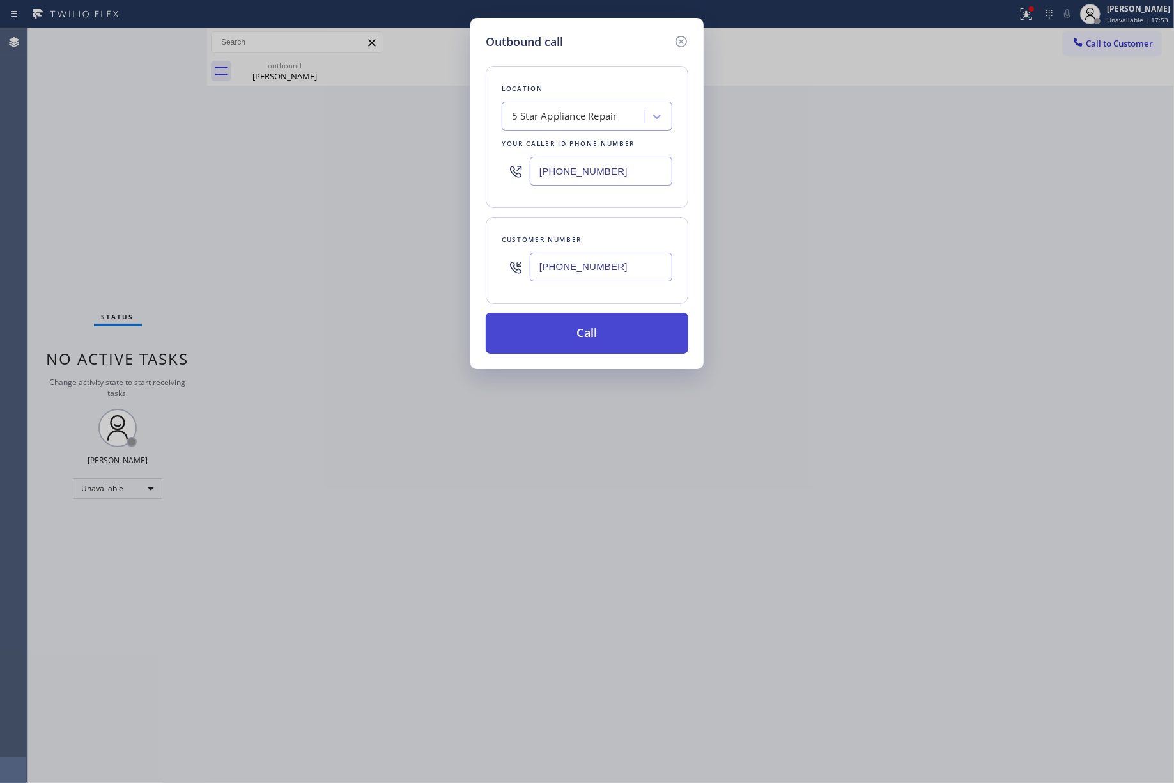
click at [581, 324] on button "Call" at bounding box center [587, 333] width 203 height 41
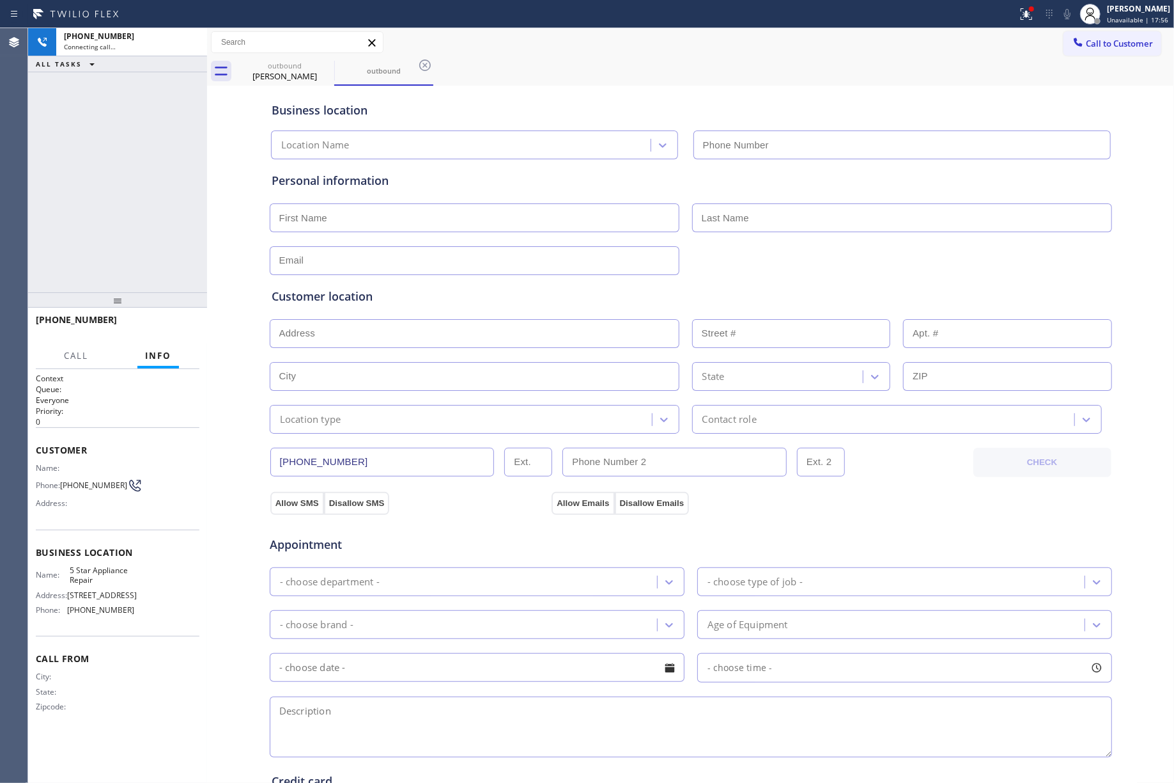
type input "[PHONE_NUMBER]"
drag, startPoint x: 161, startPoint y: 318, endPoint x: 127, endPoint y: 264, distance: 64.4
click at [161, 318] on button "HANG UP" at bounding box center [169, 325] width 59 height 18
drag, startPoint x: 127, startPoint y: 262, endPoint x: 136, endPoint y: 272, distance: 13.6
click at [127, 262] on div "[PHONE_NUMBER] Live | 00:04 ALL TASKS ALL TASKS ACTIVE TASKS TASKS IN WRAP UP" at bounding box center [117, 160] width 179 height 264
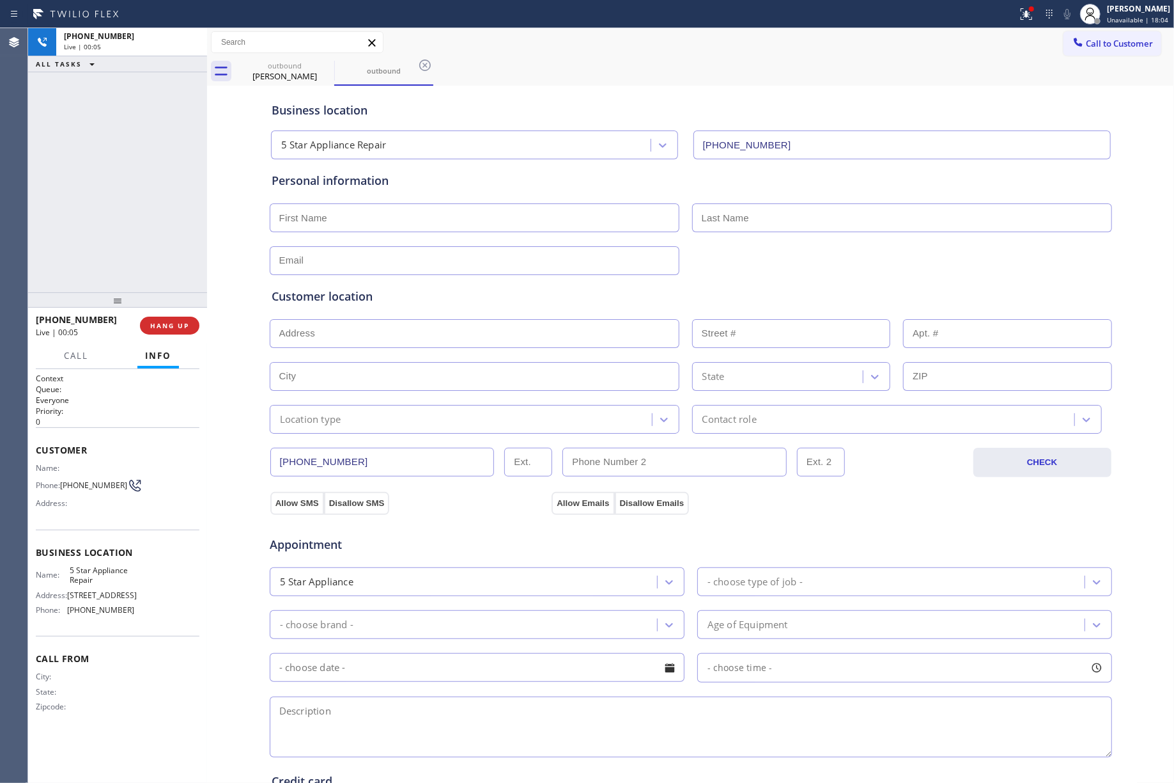
drag, startPoint x: 172, startPoint y: 328, endPoint x: 166, endPoint y: 298, distance: 30.6
click at [173, 328] on span "HANG UP" at bounding box center [169, 325] width 39 height 9
click at [134, 238] on div "ALL TASKS ALL TASKS ACTIVE TASKS TASKS IN WRAP UP [PHONE_NUMBER] Wrap up | 00:00" at bounding box center [117, 160] width 179 height 264
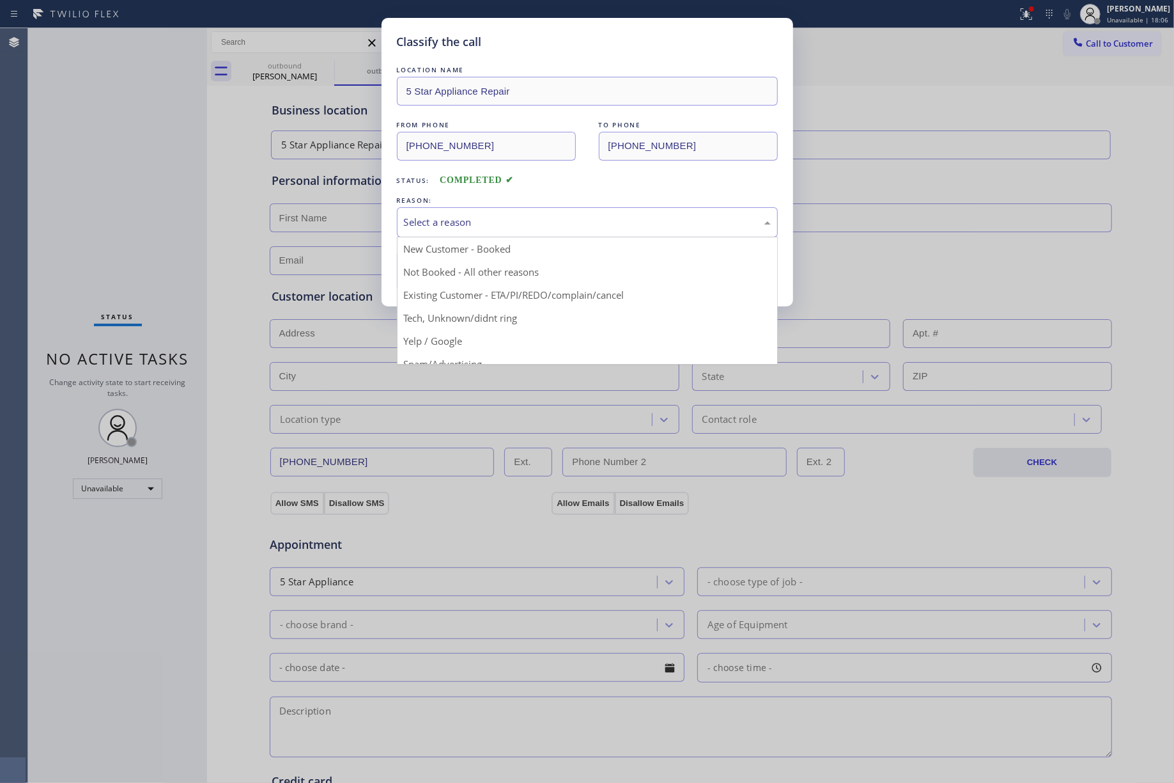
click at [476, 213] on div "Select a reason" at bounding box center [587, 222] width 381 height 30
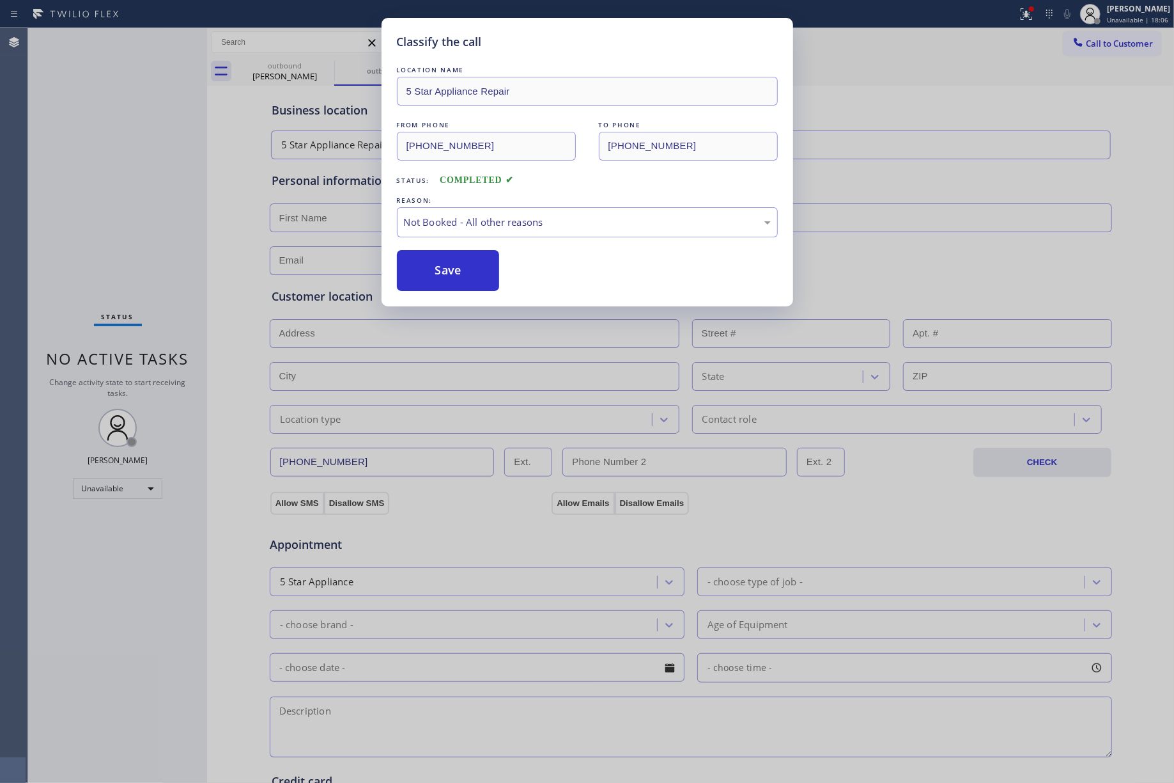
click at [456, 272] on button "Save" at bounding box center [448, 270] width 103 height 41
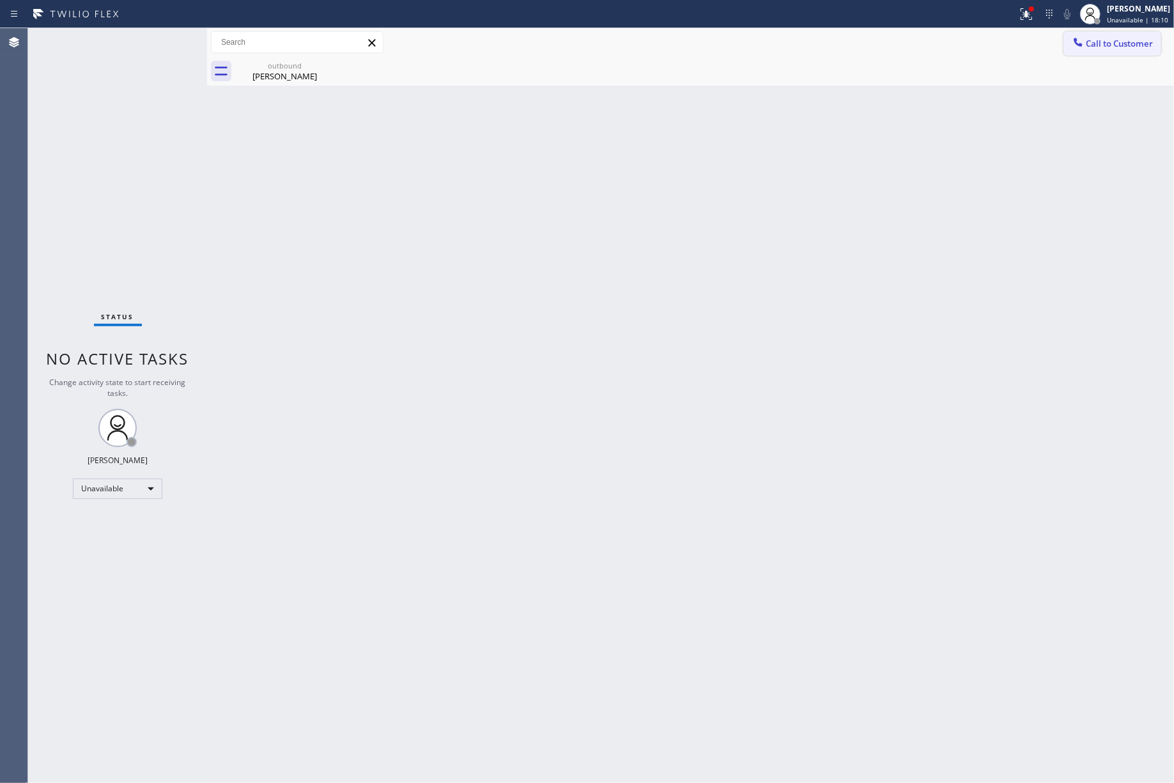
click at [1103, 39] on span "Call to Customer" at bounding box center [1119, 44] width 67 height 12
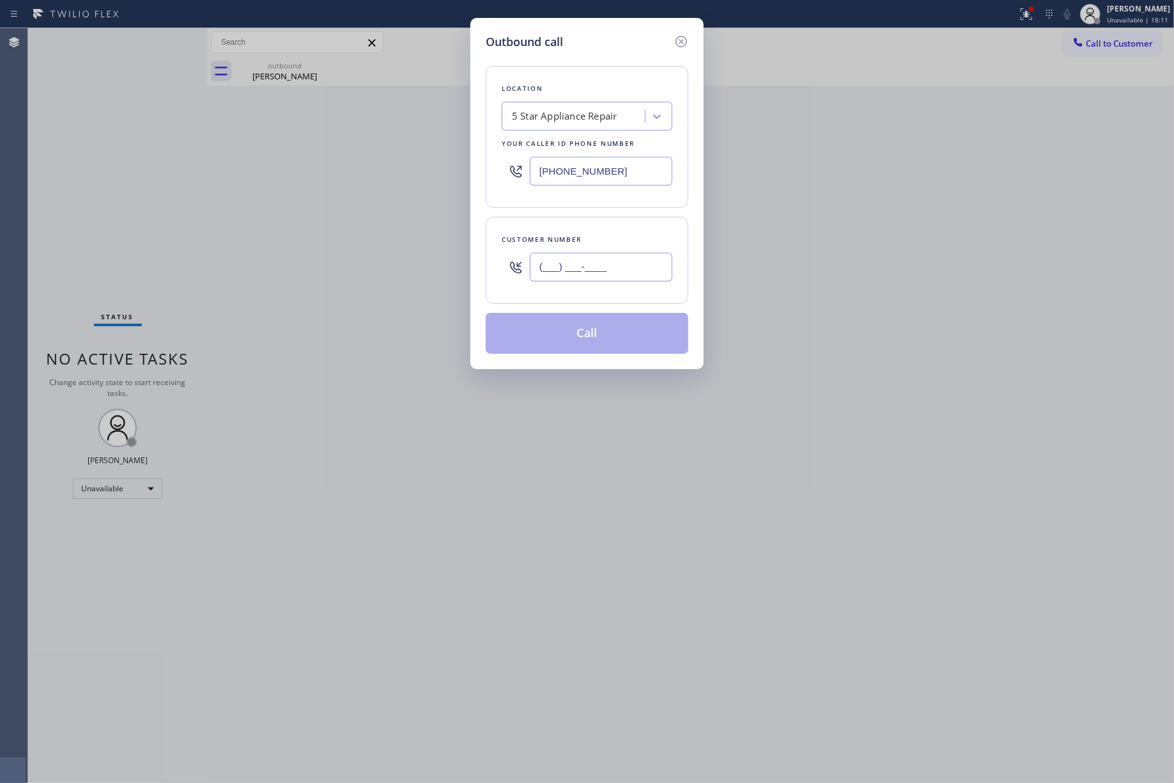
click at [610, 269] on input "(___) ___-____" at bounding box center [601, 267] width 143 height 29
paste input "904) 214-7280"
type input "[PHONE_NUMBER]"
click at [614, 223] on div "Customer number [PHONE_NUMBER]" at bounding box center [587, 260] width 203 height 87
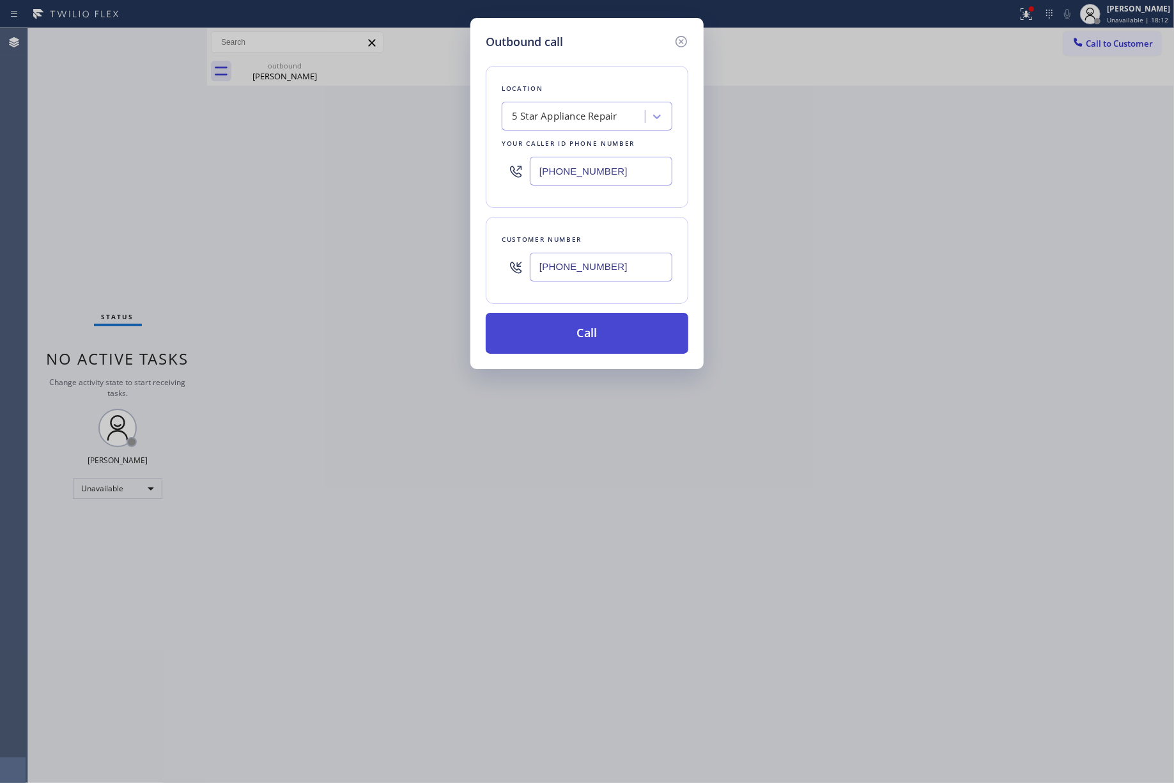
click at [564, 336] on button "Call" at bounding box center [587, 333] width 203 height 41
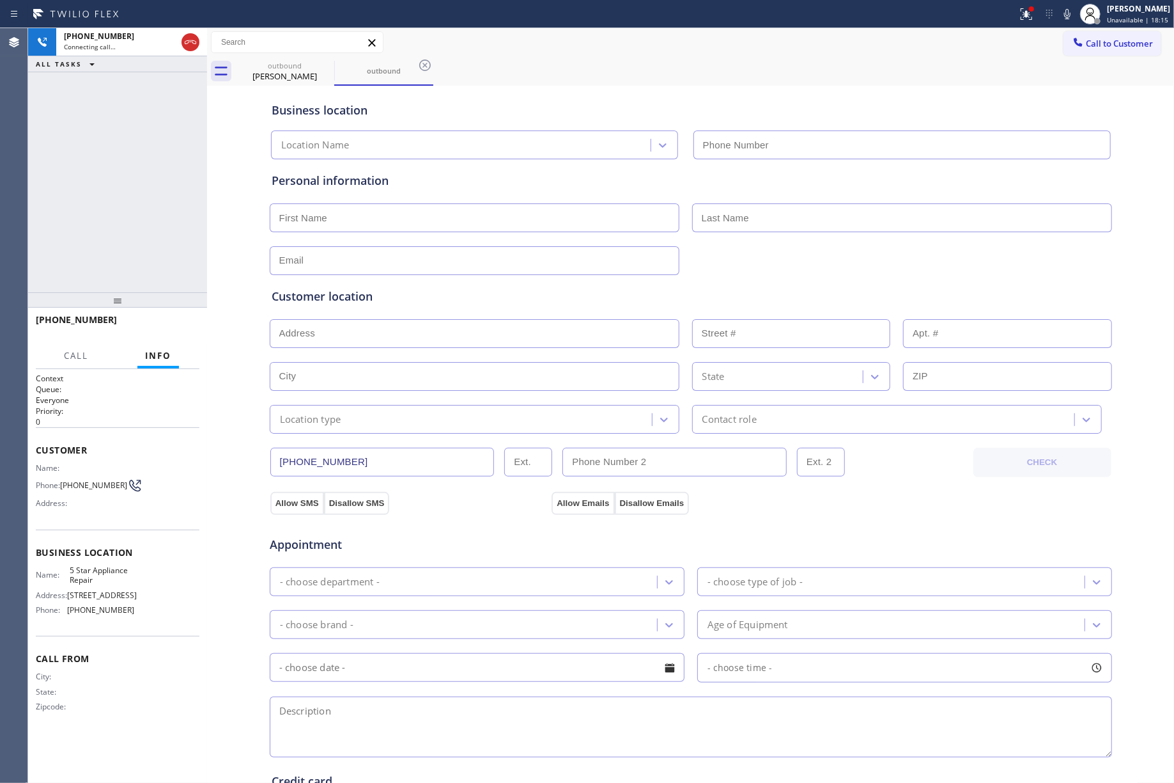
type input "[PHONE_NUMBER]"
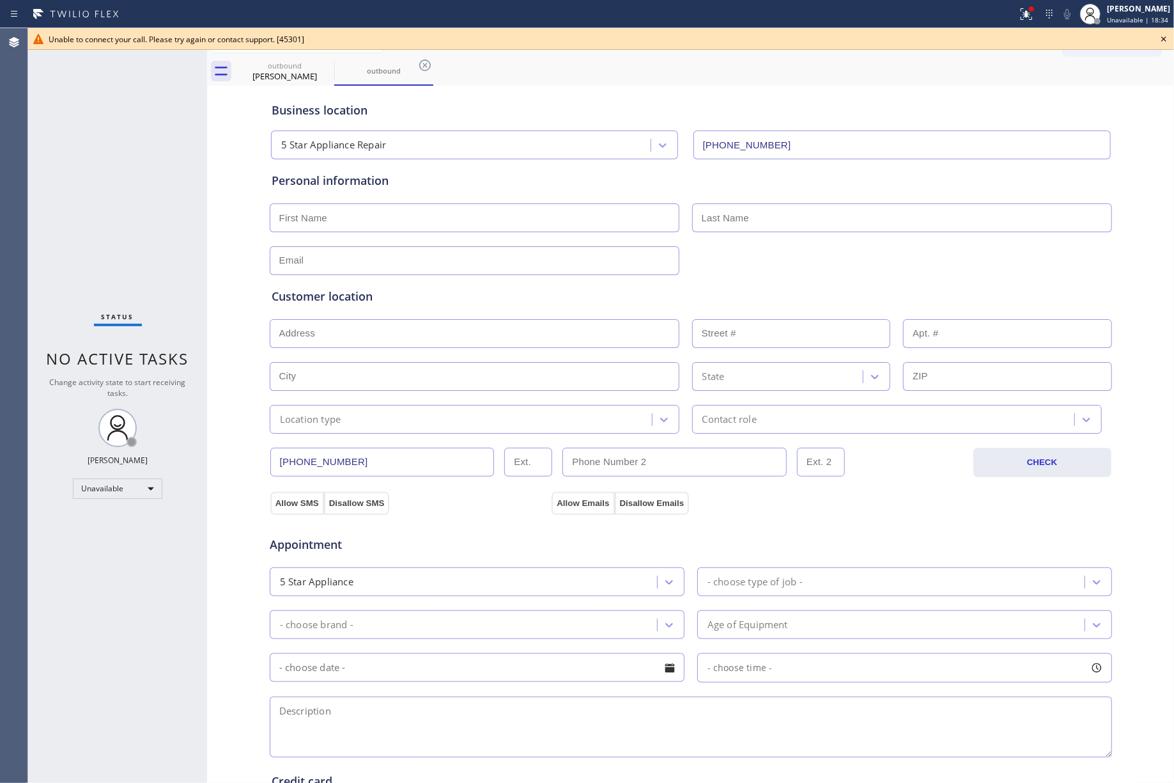
drag, startPoint x: 86, startPoint y: 179, endPoint x: 106, endPoint y: 171, distance: 21.8
click at [87, 179] on div "Status No active tasks Change activity state to start receiving tasks. [PERSON_…" at bounding box center [117, 405] width 179 height 754
click at [1151, 36] on icon at bounding box center [1164, 38] width 15 height 15
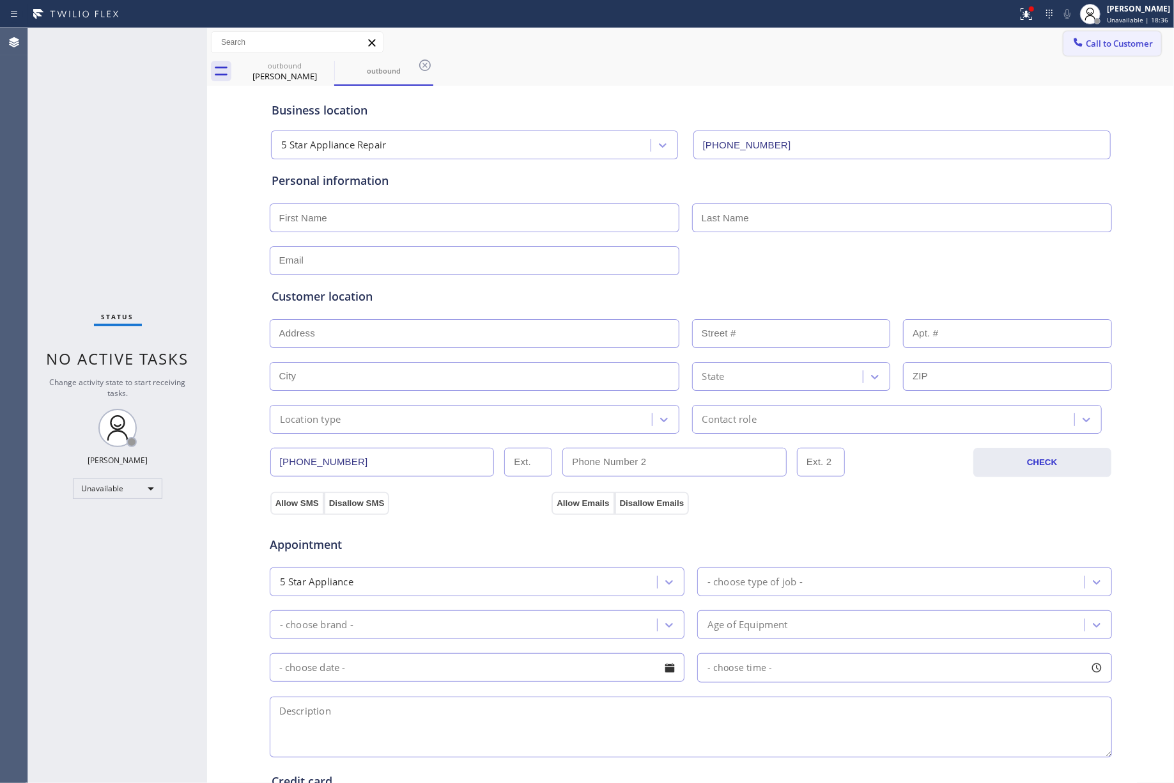
click at [1141, 36] on button "Call to Customer" at bounding box center [1113, 43] width 98 height 24
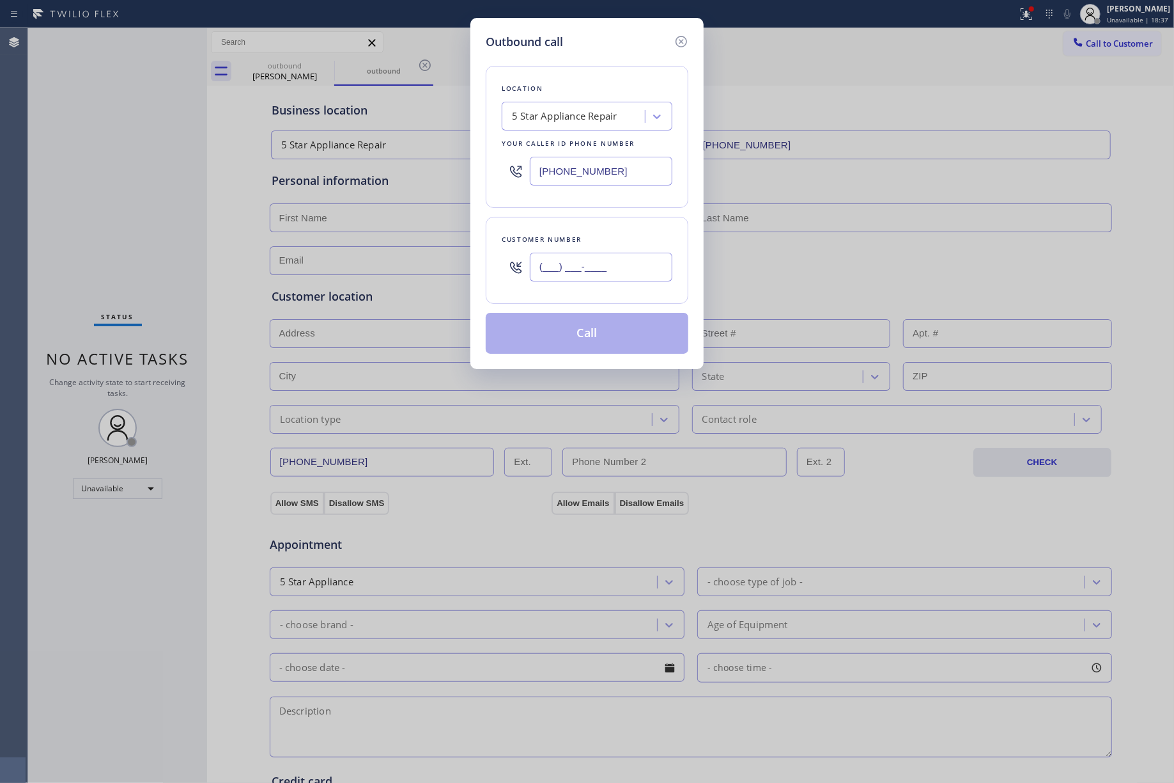
click at [623, 267] on input "(___) ___-____" at bounding box center [601, 267] width 143 height 29
paste input "909) 838-9669"
type input "[PHONE_NUMBER]"
click at [614, 242] on div "Customer number" at bounding box center [587, 239] width 171 height 13
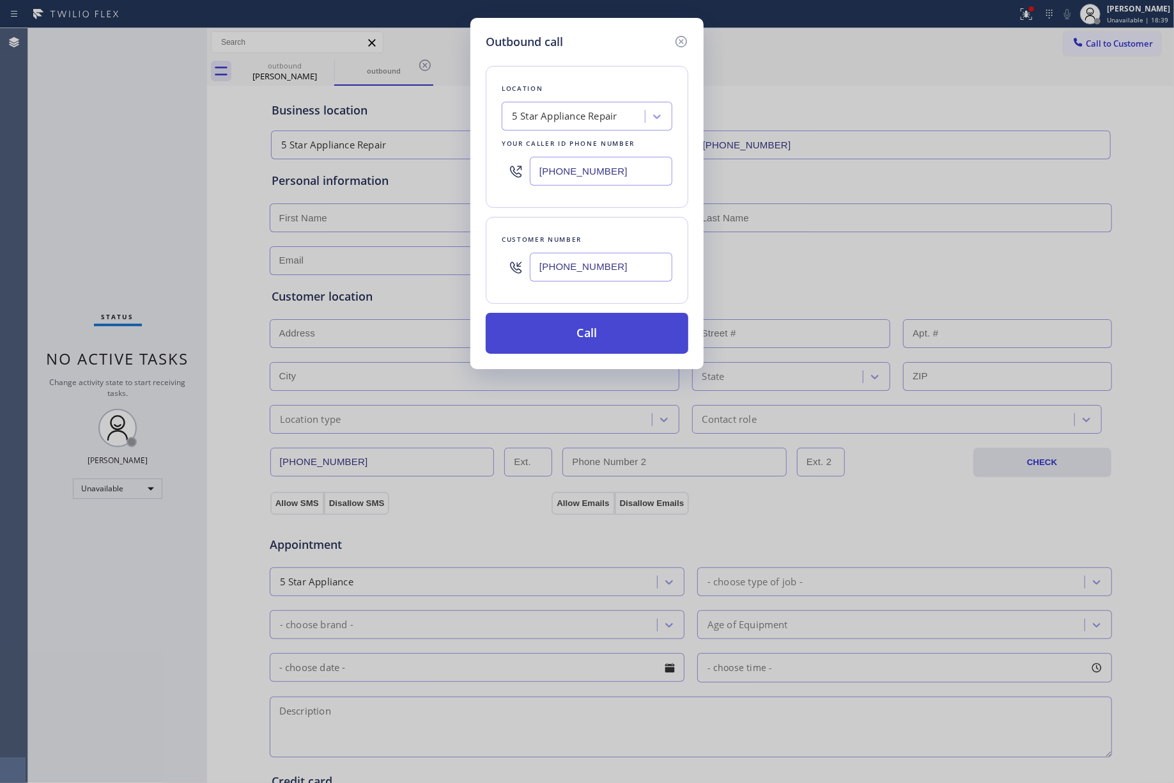
click at [614, 336] on button "Call" at bounding box center [587, 333] width 203 height 41
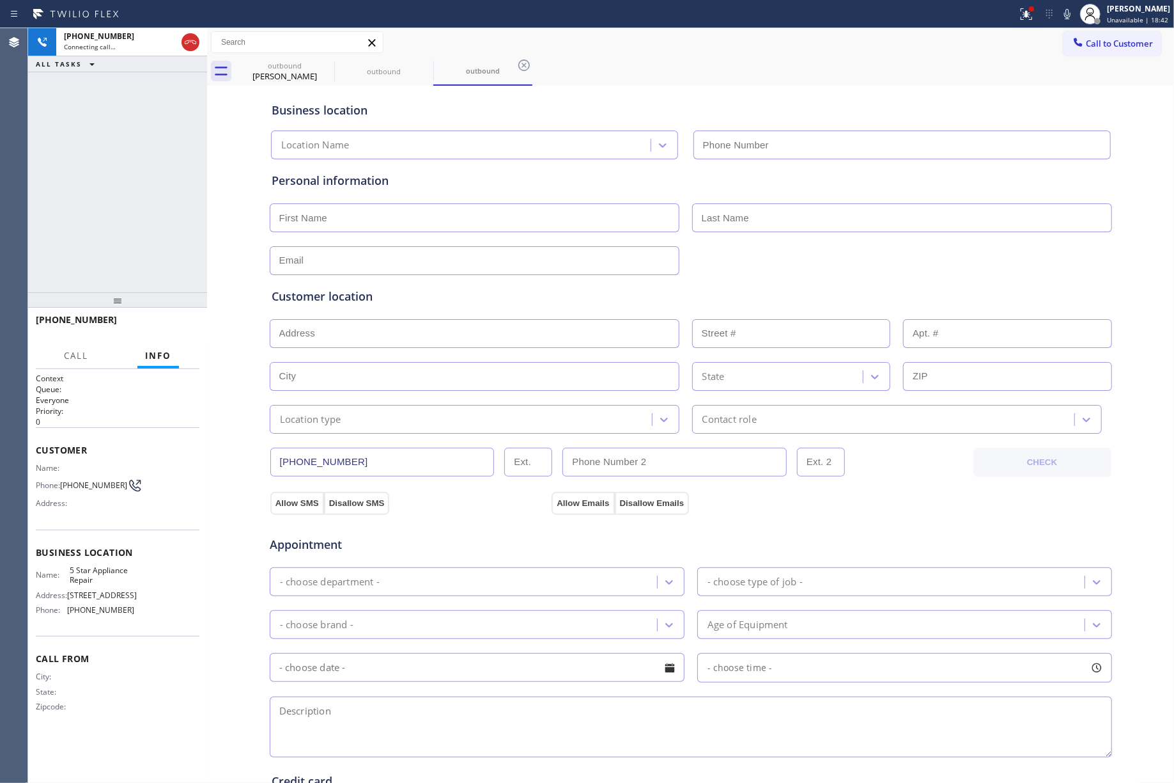
type input "[PHONE_NUMBER]"
drag, startPoint x: 55, startPoint y: 221, endPoint x: 80, endPoint y: 269, distance: 54.0
click at [55, 221] on div "[PHONE_NUMBER] Live | 00:04 ALL TASKS ALL TASKS ACTIVE TASKS TASKS IN WRAP UP" at bounding box center [117, 160] width 179 height 264
click at [167, 321] on span "HANG UP" at bounding box center [169, 325] width 39 height 9
drag, startPoint x: 118, startPoint y: 243, endPoint x: 146, endPoint y: 292, distance: 55.8
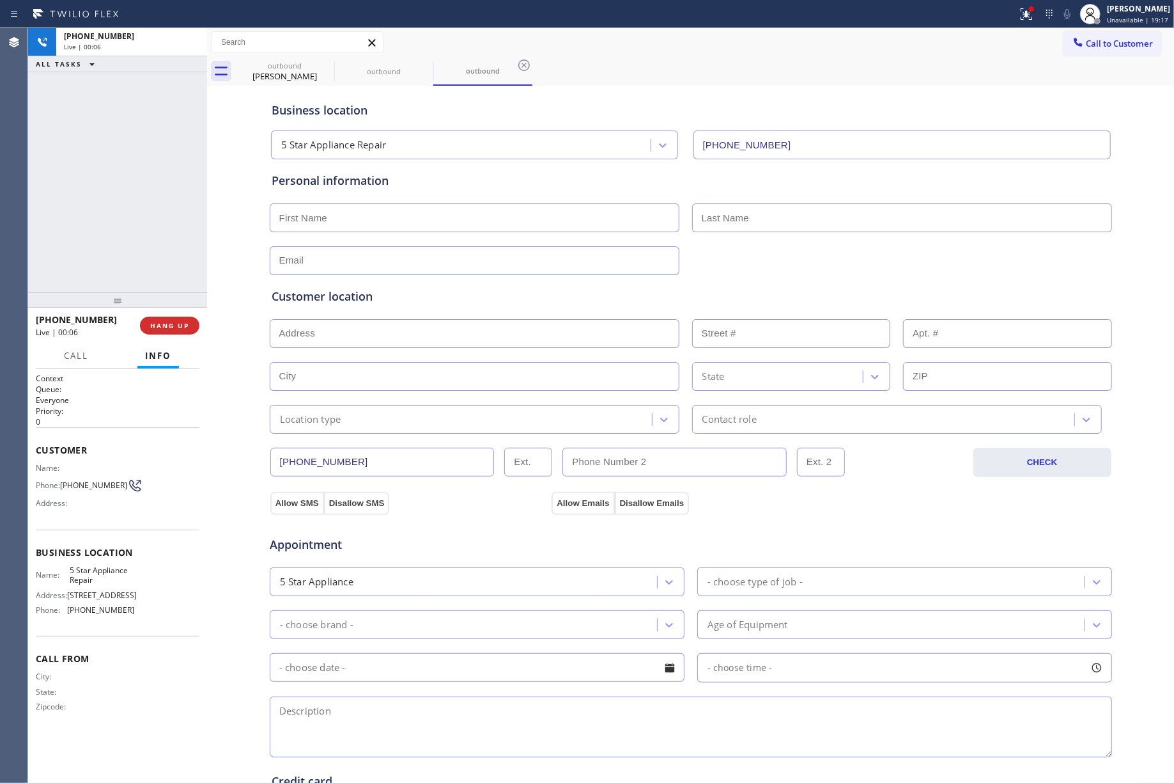
click at [125, 256] on div "[PHONE_NUMBER] Live | 00:06 ALL TASKS ALL TASKS ACTIVE TASKS TASKS IN WRAP UP" at bounding box center [117, 160] width 179 height 264
click at [178, 324] on span "HANG UP" at bounding box center [169, 325] width 39 height 9
click at [129, 251] on div "ALL TASKS ALL TASKS ACTIVE TASKS TASKS IN WRAP UP [PHONE_NUMBER] Wrap up | 00:00" at bounding box center [117, 160] width 179 height 264
drag, startPoint x: 129, startPoint y: 251, endPoint x: 157, endPoint y: 254, distance: 27.8
click at [129, 251] on div "ALL TASKS ALL TASKS ACTIVE TASKS TASKS IN WRAP UP [PHONE_NUMBER] Wrap up | 00:00" at bounding box center [117, 160] width 179 height 264
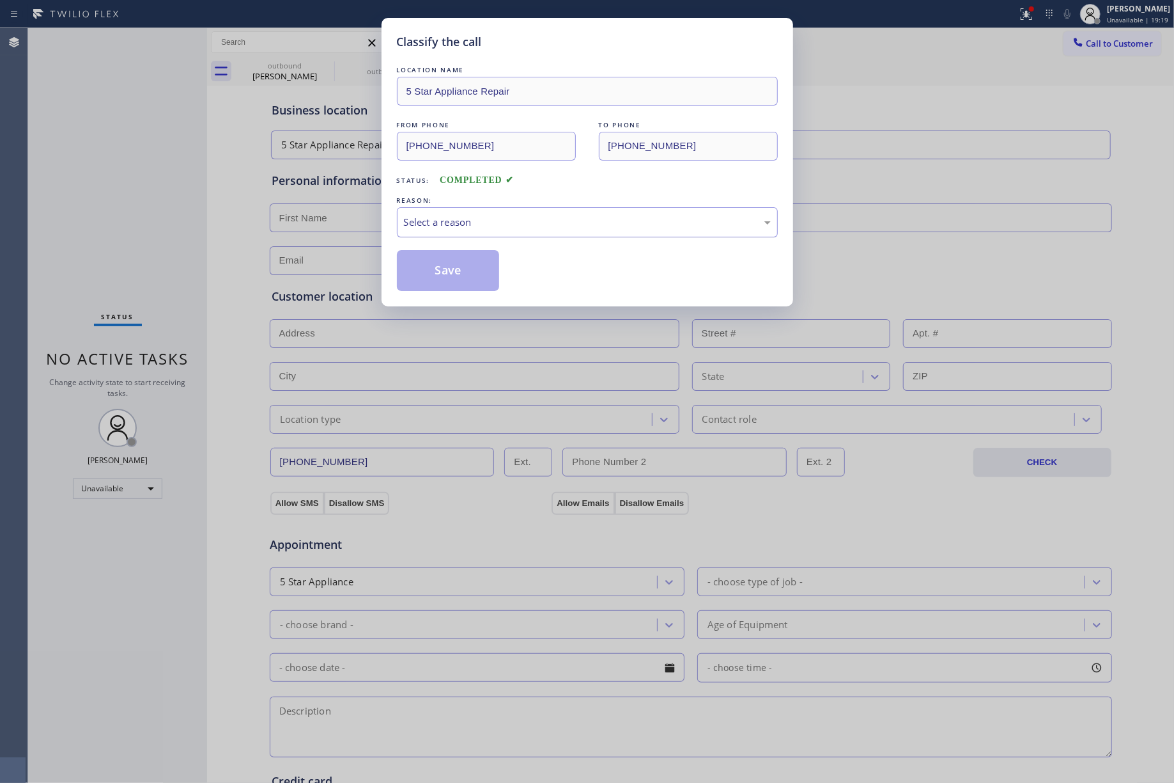
drag, startPoint x: 460, startPoint y: 226, endPoint x: 461, endPoint y: 236, distance: 9.6
click at [461, 228] on div "Select a reason" at bounding box center [587, 222] width 367 height 15
click at [433, 280] on button "Save" at bounding box center [448, 270] width 103 height 41
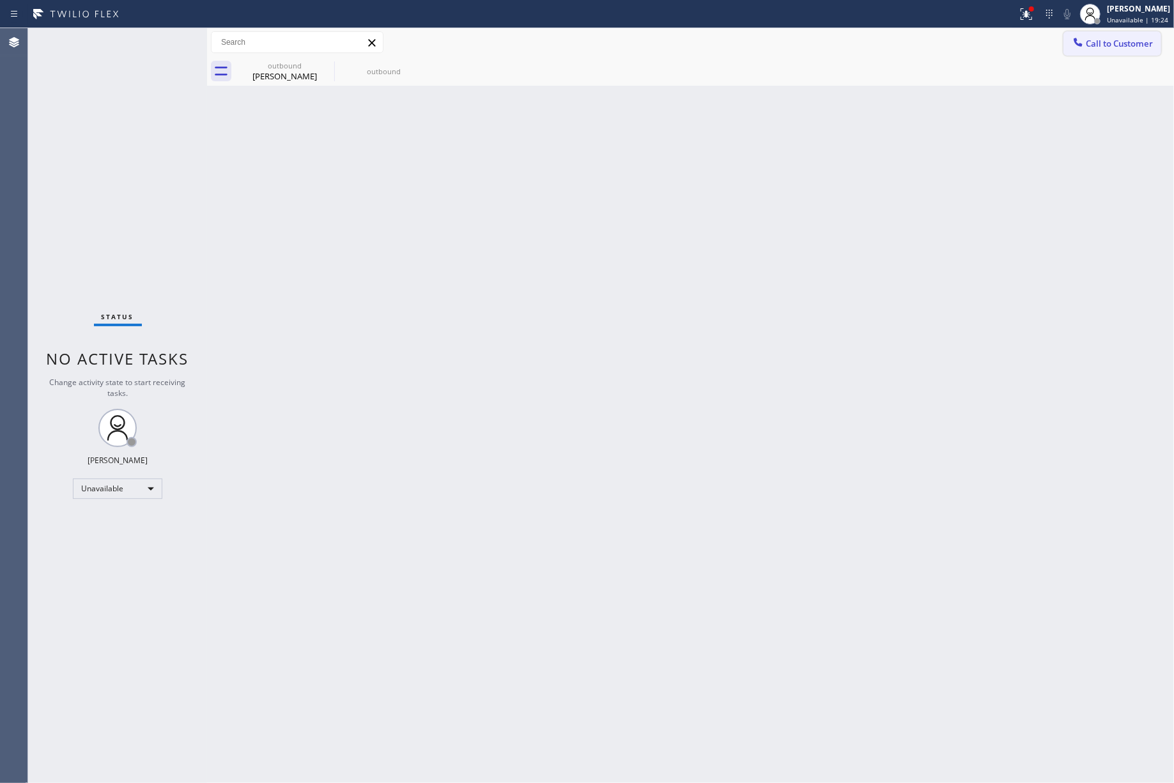
click at [1114, 42] on span "Call to Customer" at bounding box center [1119, 44] width 67 height 12
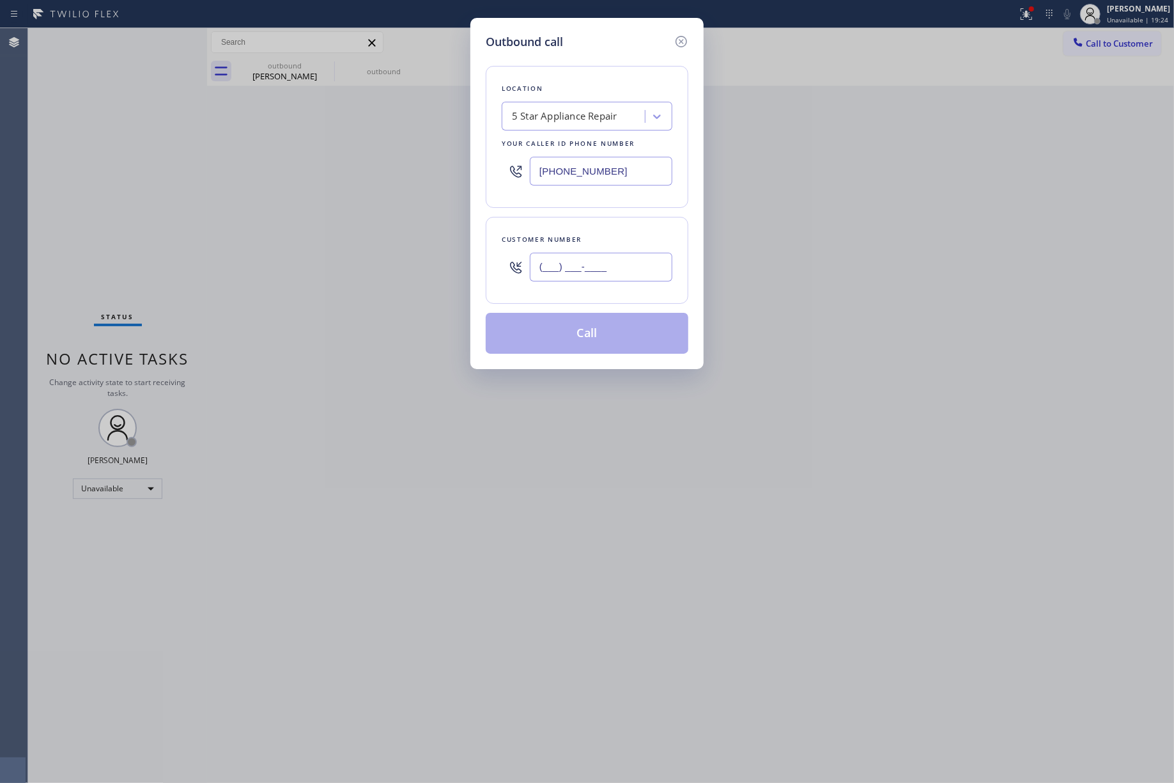
click at [630, 279] on input "(___) ___-____" at bounding box center [601, 267] width 143 height 29
paste input "619) 607-4141"
type input "[PHONE_NUMBER]"
click at [632, 246] on div "Customer number" at bounding box center [587, 239] width 171 height 13
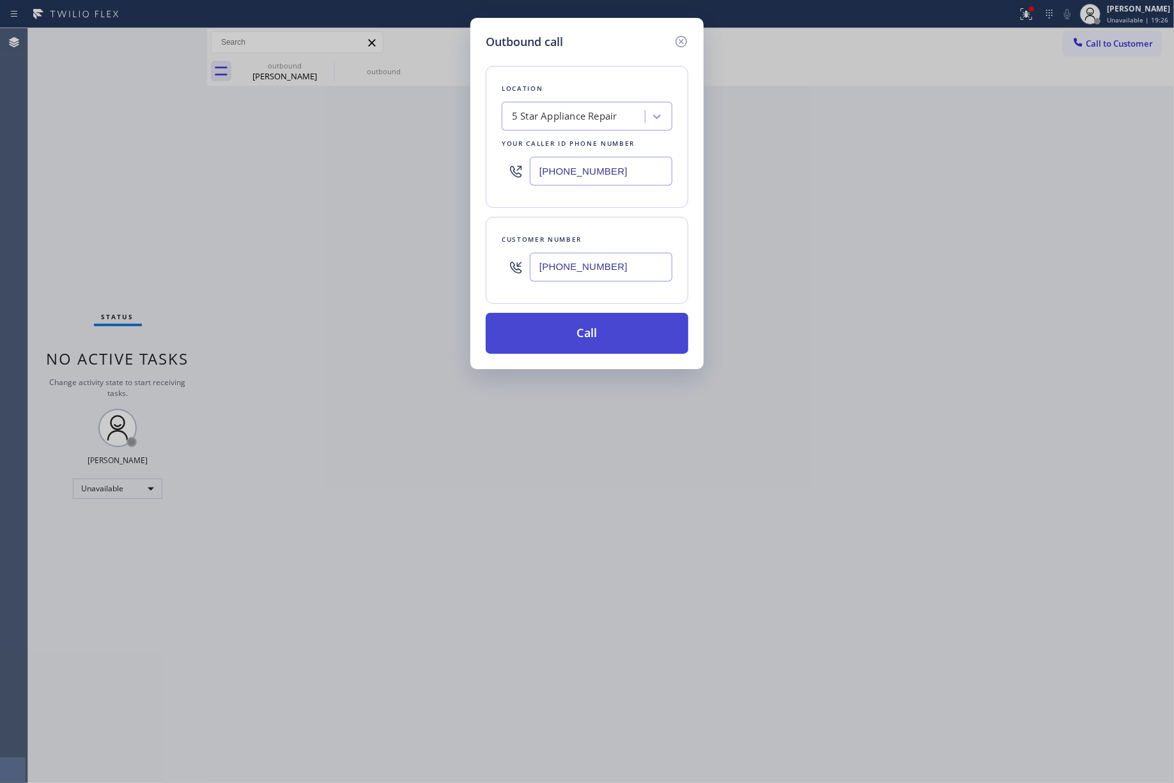
click at [623, 327] on button "Call" at bounding box center [587, 333] width 203 height 41
click at [568, 331] on button "Call" at bounding box center [587, 333] width 203 height 41
click at [639, 340] on button "Call" at bounding box center [587, 333] width 203 height 41
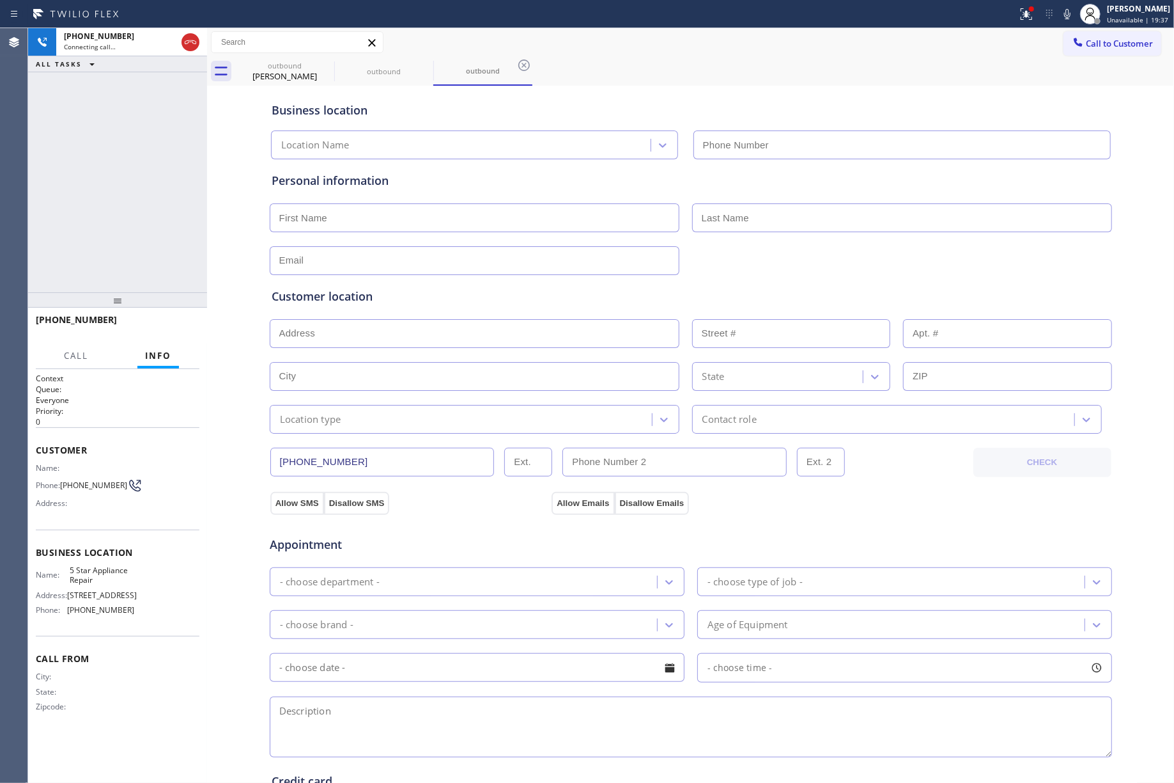
type input "[PHONE_NUMBER]"
drag, startPoint x: 169, startPoint y: 327, endPoint x: 144, endPoint y: 267, distance: 65.7
click at [169, 327] on span "HANG UP" at bounding box center [169, 325] width 39 height 9
drag, startPoint x: 143, startPoint y: 265, endPoint x: 176, endPoint y: 332, distance: 75.5
click at [149, 279] on div "[PHONE_NUMBER] Live | 00:05 ALL TASKS ALL TASKS ACTIVE TASKS TASKS IN WRAP UP" at bounding box center [117, 160] width 179 height 264
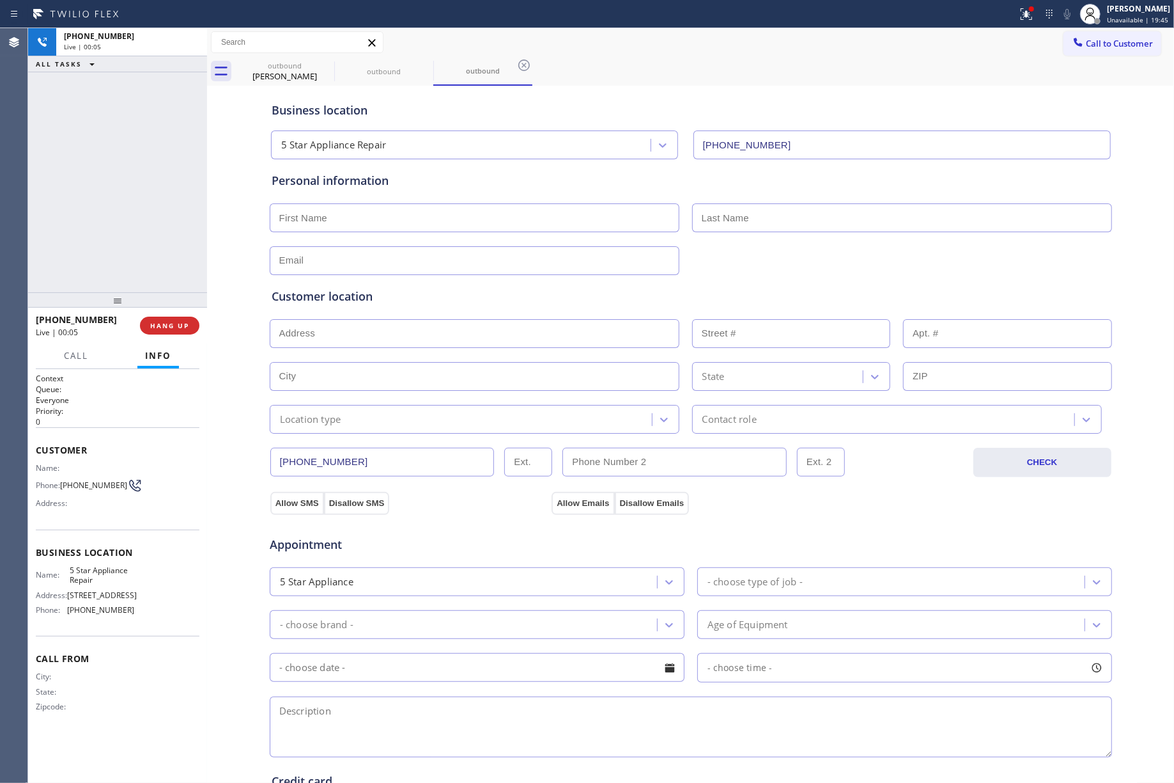
click at [179, 335] on div "[PHONE_NUMBER] Live | 00:05 HANG UP" at bounding box center [118, 325] width 164 height 33
click at [180, 330] on button "COMPLETE" at bounding box center [167, 325] width 65 height 18
click at [177, 292] on div at bounding box center [117, 299] width 179 height 15
click at [182, 226] on div "ALL TASKS ALL TASKS ACTIVE TASKS TASKS IN WRAP UP [PHONE_NUMBER] Wrap up | 00:00" at bounding box center [117, 160] width 179 height 264
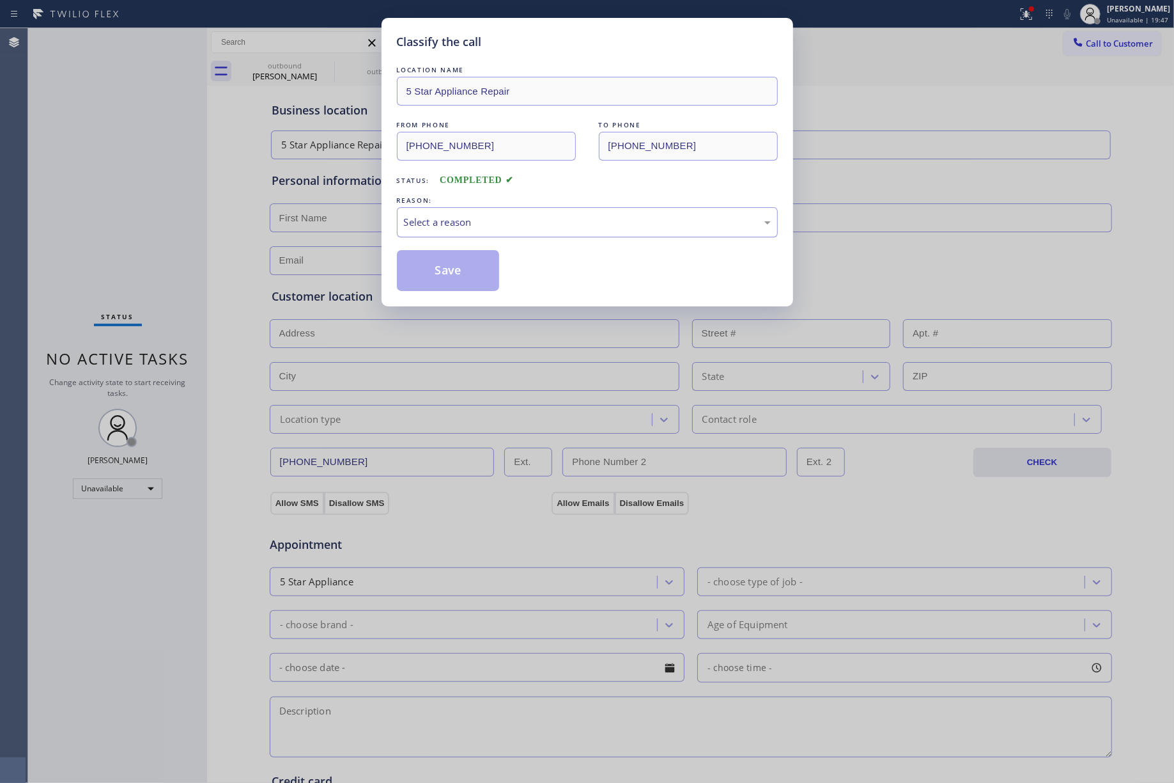
drag, startPoint x: 520, startPoint y: 220, endPoint x: 494, endPoint y: 231, distance: 28.4
click at [515, 220] on div "Select a reason" at bounding box center [587, 222] width 367 height 15
click at [458, 265] on button "Save" at bounding box center [448, 270] width 103 height 41
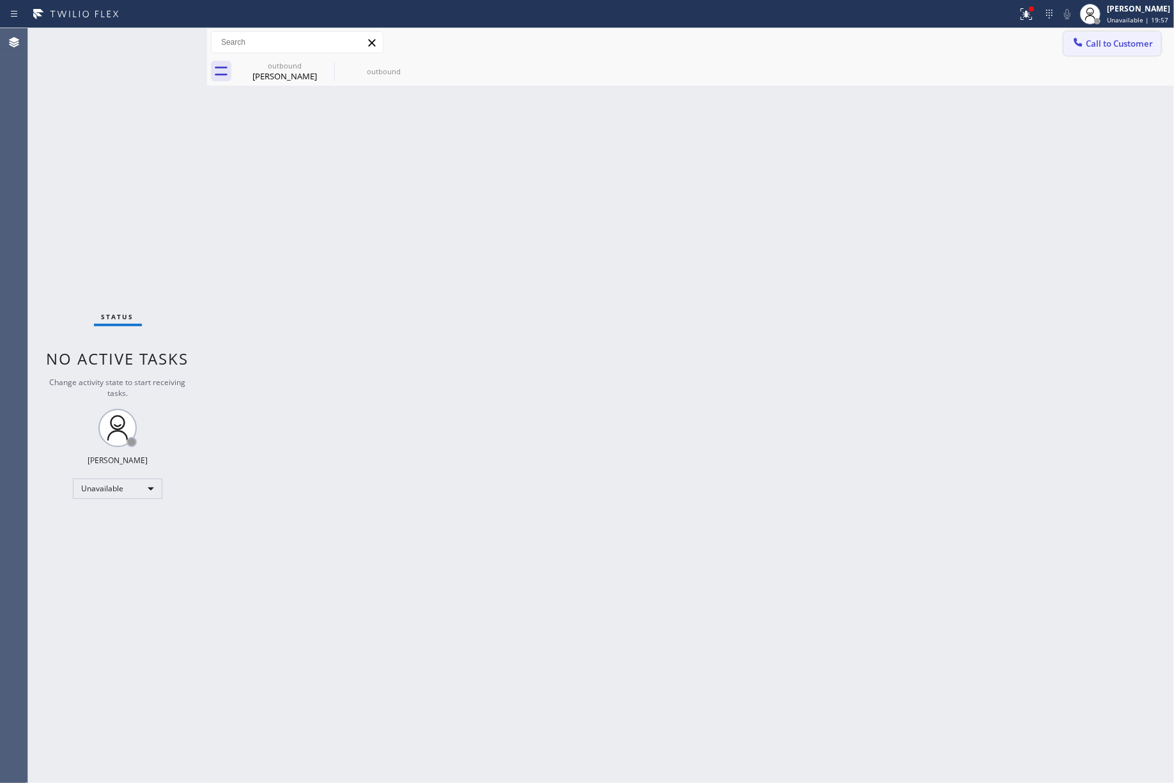
click at [1118, 38] on span "Call to Customer" at bounding box center [1119, 44] width 67 height 12
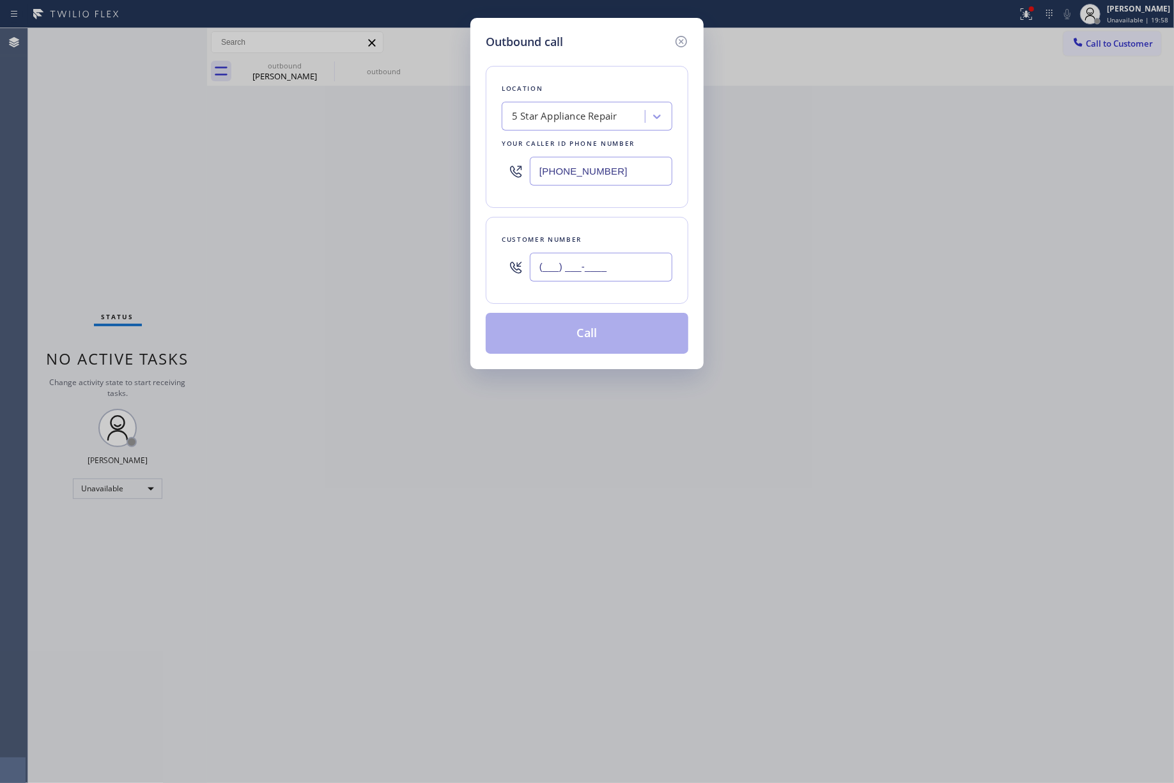
click at [620, 261] on input "(___) ___-____" at bounding box center [601, 267] width 143 height 29
paste input "501) 287-4459"
type input "[PHONE_NUMBER]"
click at [609, 231] on div "Customer number [PHONE_NUMBER]" at bounding box center [587, 260] width 203 height 87
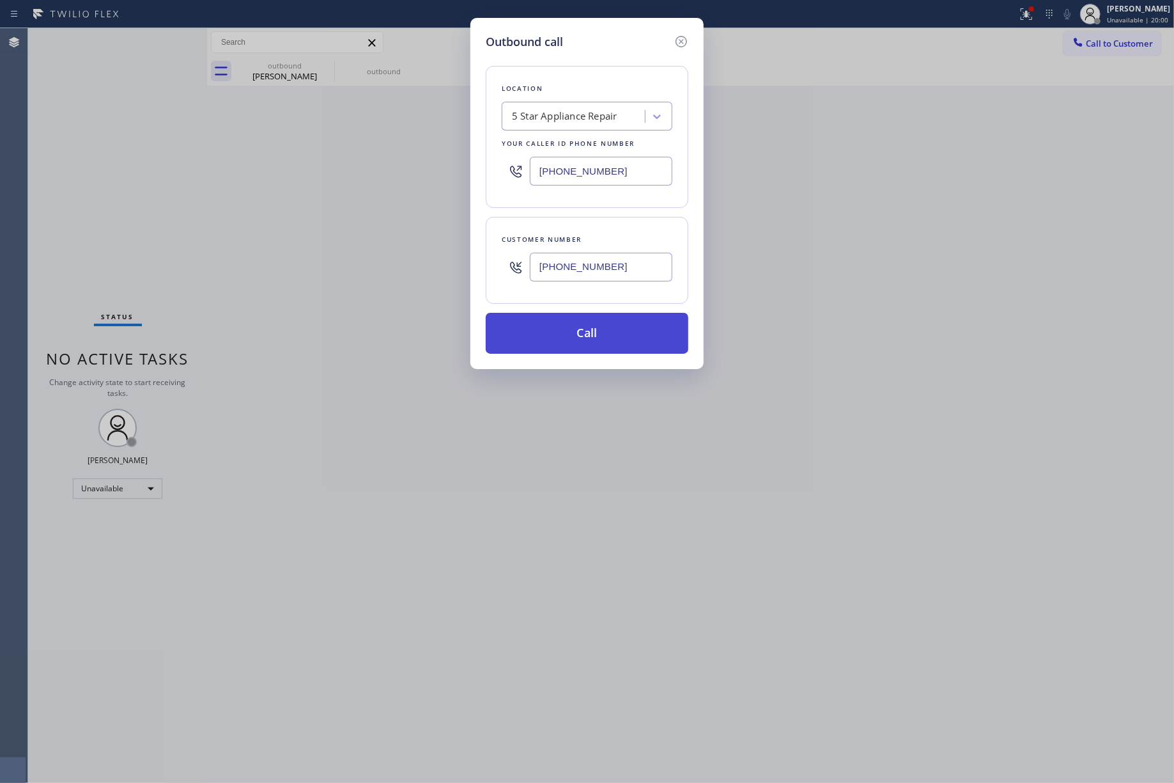
click at [606, 331] on button "Call" at bounding box center [587, 333] width 203 height 41
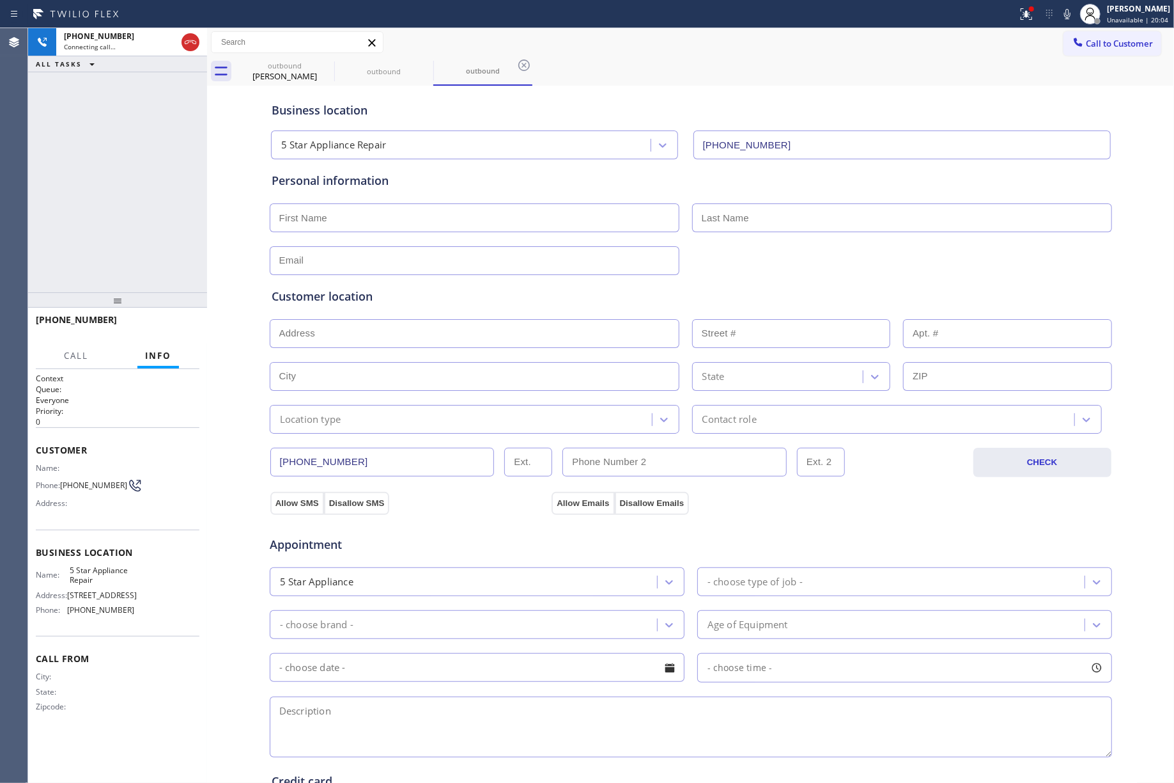
type input "[PHONE_NUMBER]"
click at [124, 202] on div "[PHONE_NUMBER] Connecting call… ALL TASKS ALL TASKS ACTIVE TASKS TASKS IN WRAP …" at bounding box center [117, 160] width 179 height 264
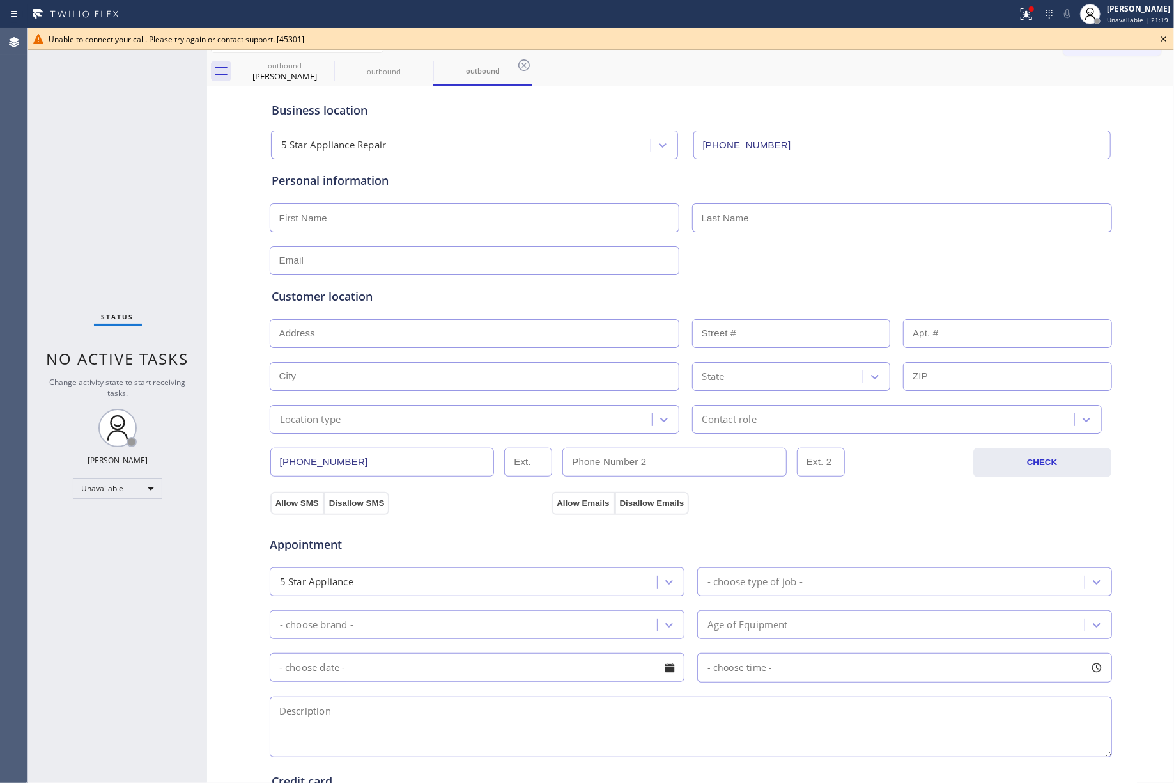
click at [1151, 39] on icon at bounding box center [1164, 38] width 15 height 15
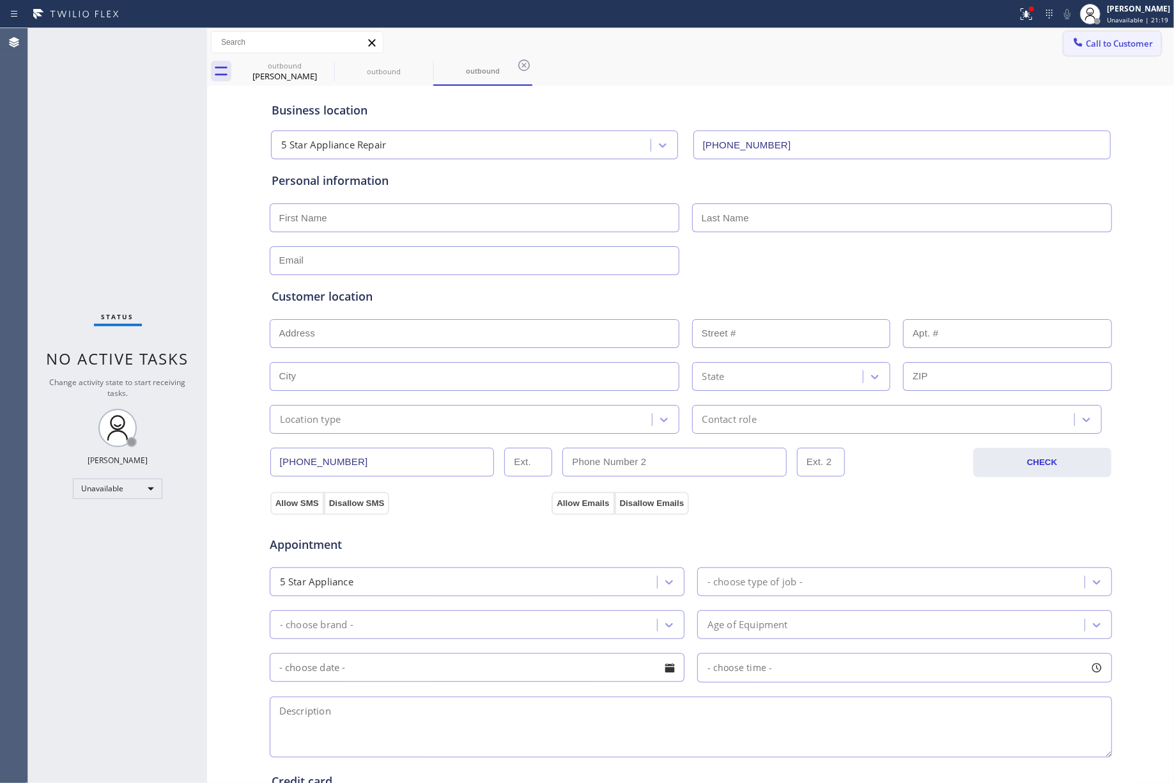
click at [1132, 38] on span "Call to Customer" at bounding box center [1119, 44] width 67 height 12
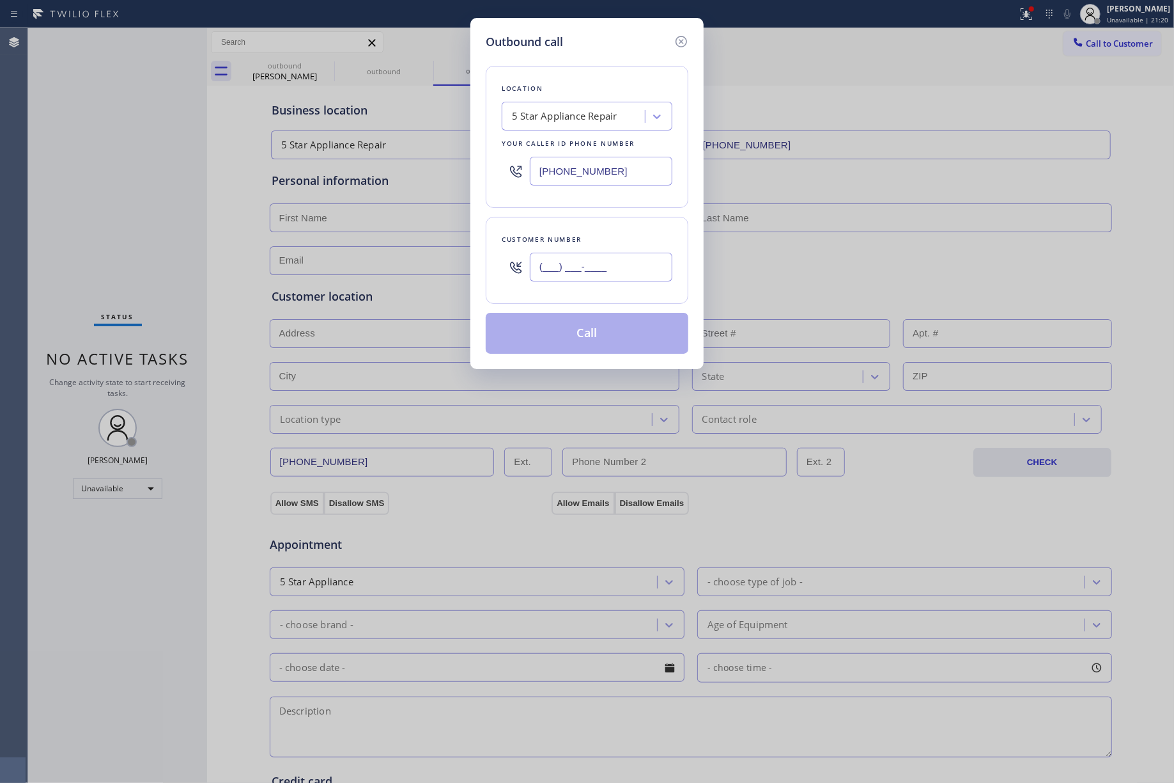
drag, startPoint x: 548, startPoint y: 254, endPoint x: 602, endPoint y: 249, distance: 54.6
click at [549, 254] on input "(___) ___-____" at bounding box center [601, 267] width 143 height 29
paste input "818) 802-4540"
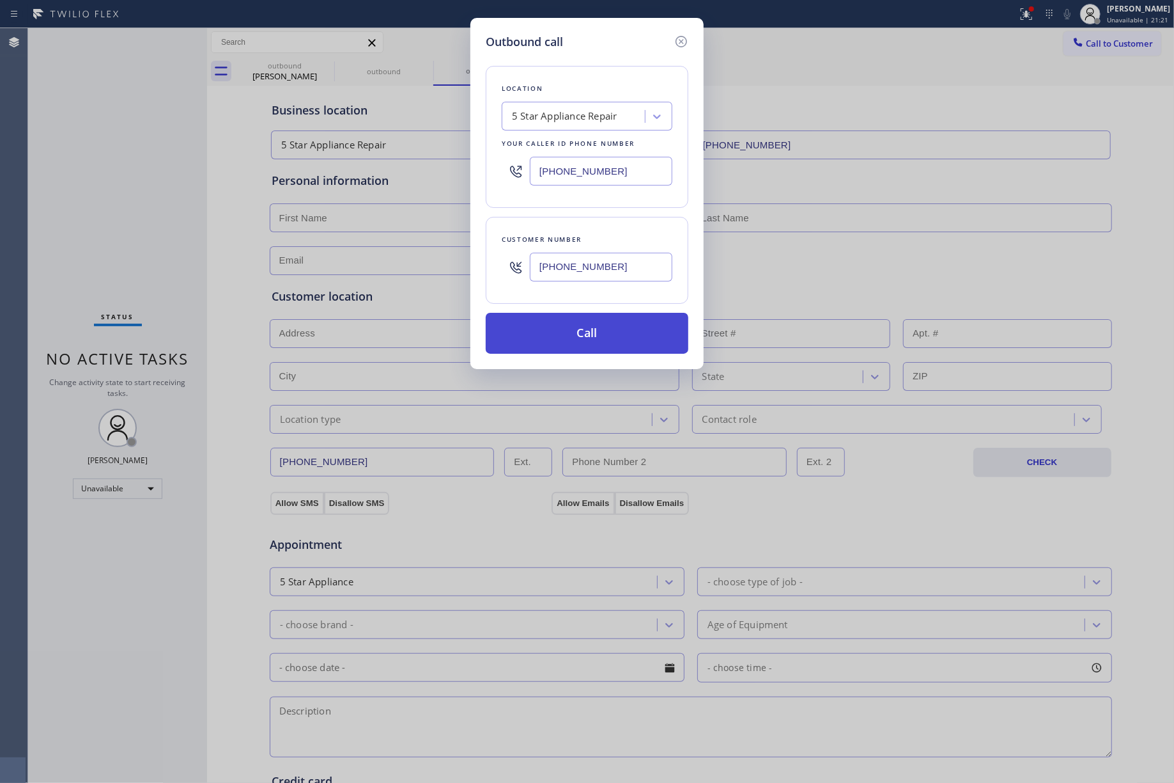
type input "[PHONE_NUMBER]"
click at [632, 331] on button "Call" at bounding box center [587, 333] width 203 height 41
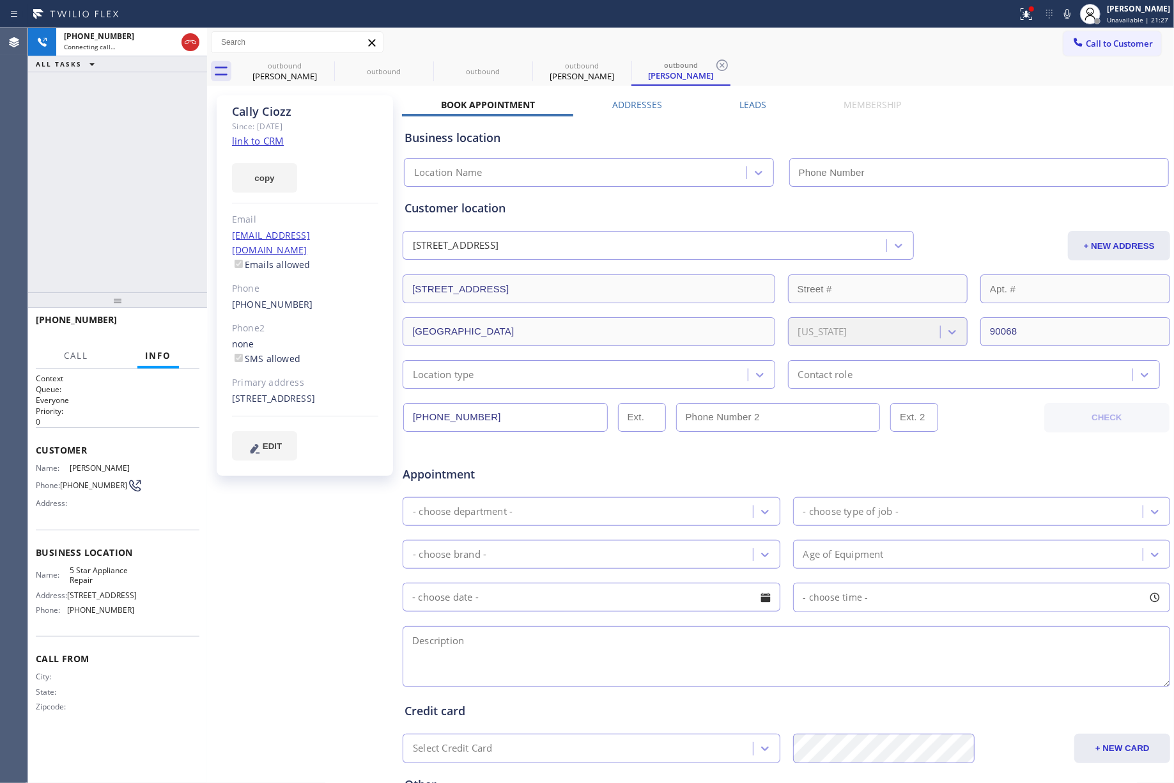
type input "[PHONE_NUMBER]"
drag, startPoint x: 187, startPoint y: 317, endPoint x: 175, endPoint y: 252, distance: 66.5
click at [187, 317] on button "HANG UP" at bounding box center [169, 325] width 59 height 18
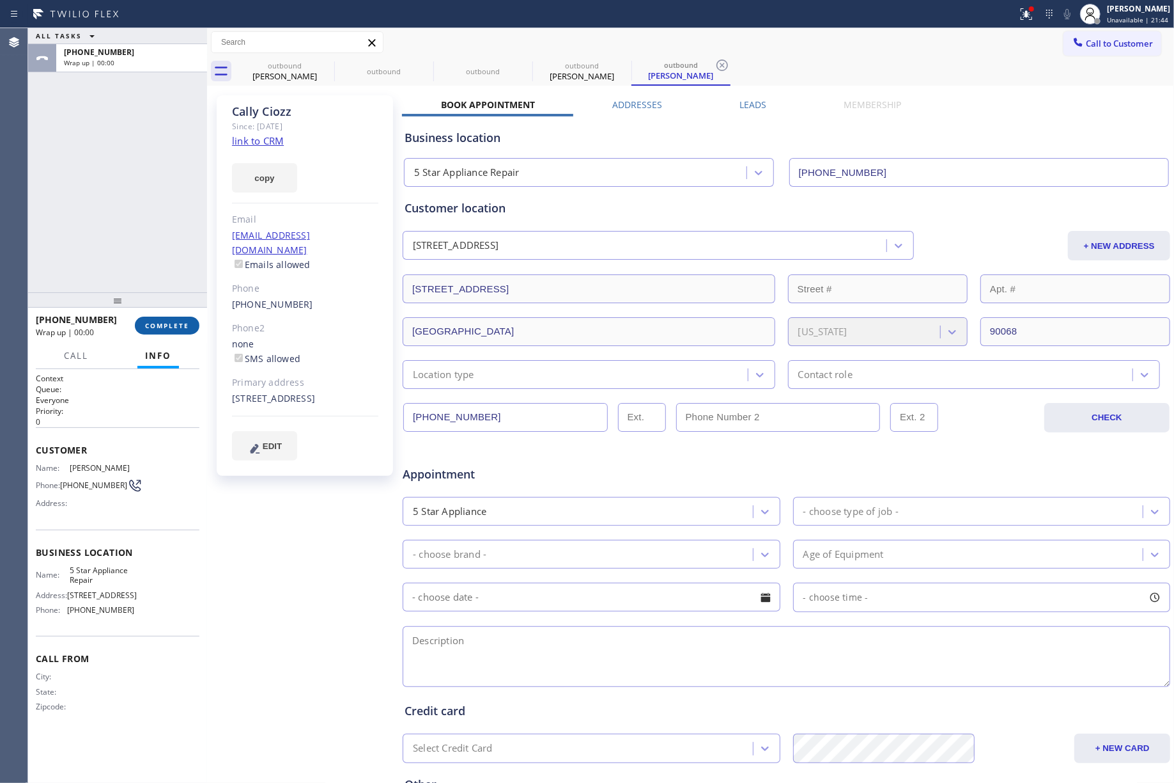
click at [179, 325] on span "COMPLETE" at bounding box center [167, 325] width 44 height 9
click at [177, 266] on div "ALL TASKS ALL TASKS ACTIVE TASKS TASKS IN WRAP UP [PHONE_NUMBER] Wrap up | 00:00" at bounding box center [117, 160] width 179 height 264
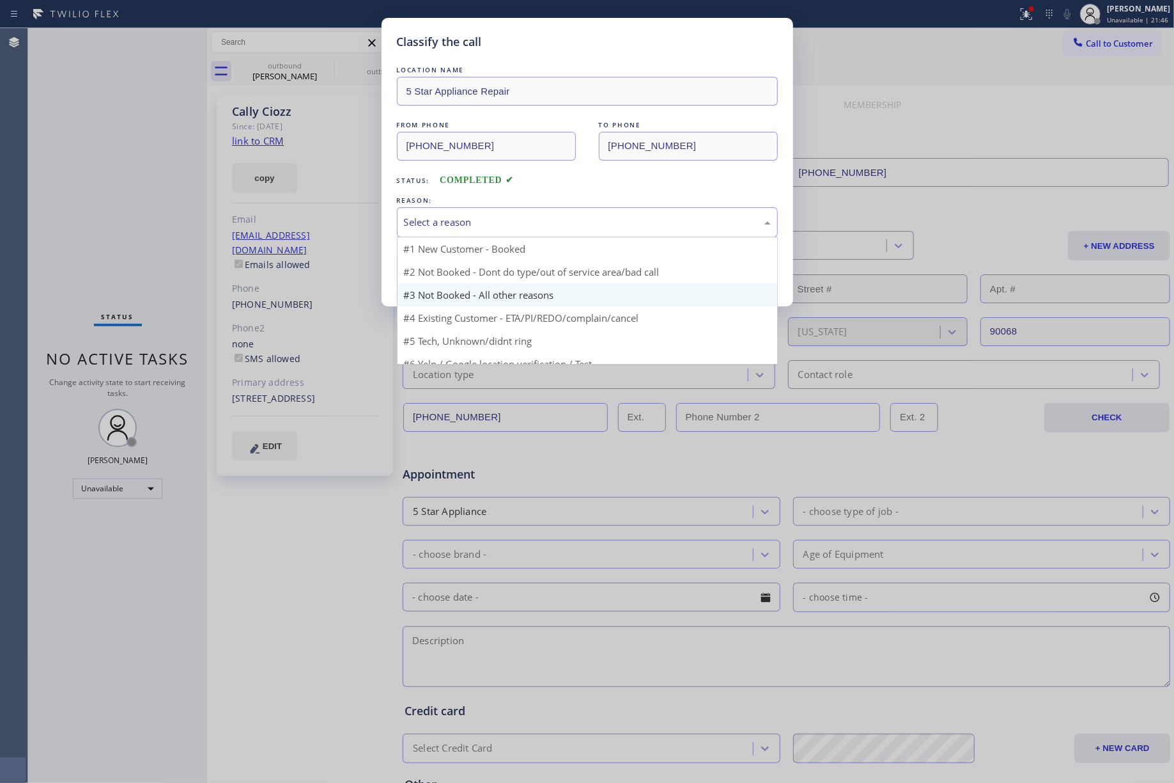
drag, startPoint x: 504, startPoint y: 226, endPoint x: 469, endPoint y: 282, distance: 66.7
click at [504, 228] on div "Select a reason" at bounding box center [587, 222] width 367 height 15
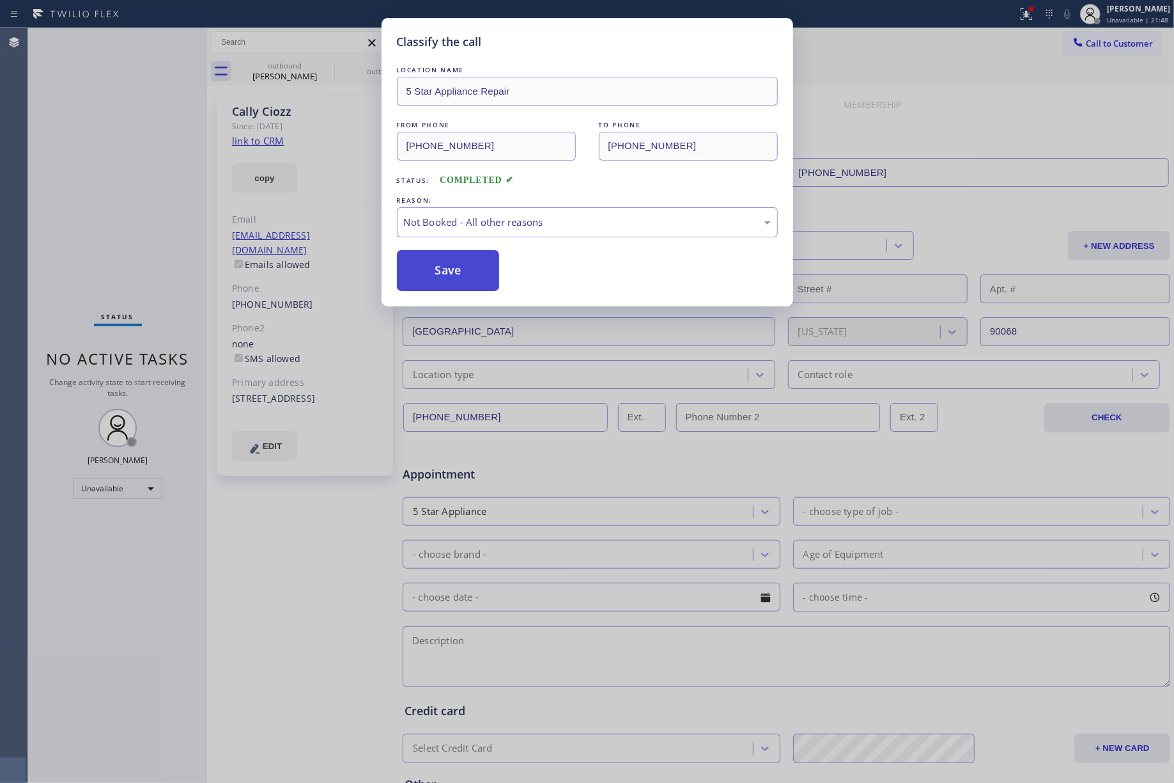
click at [453, 269] on button "Save" at bounding box center [448, 270] width 103 height 41
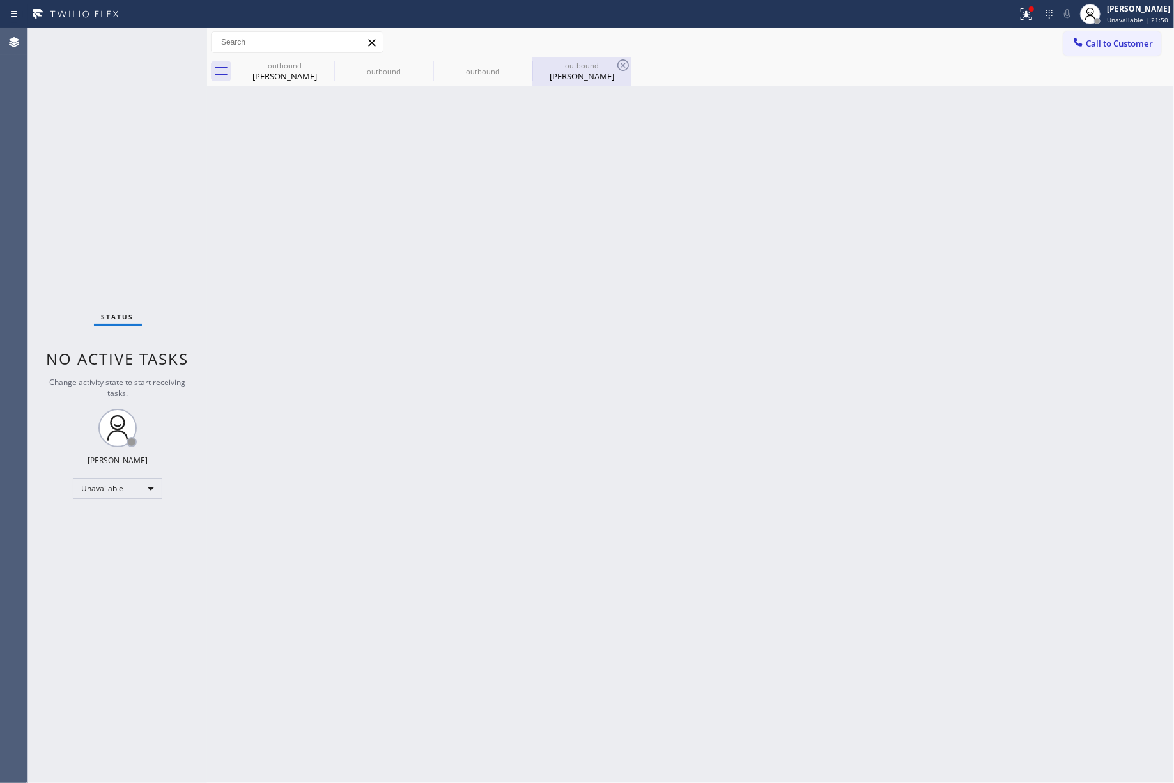
click at [559, 80] on div "[PERSON_NAME]" at bounding box center [582, 76] width 97 height 12
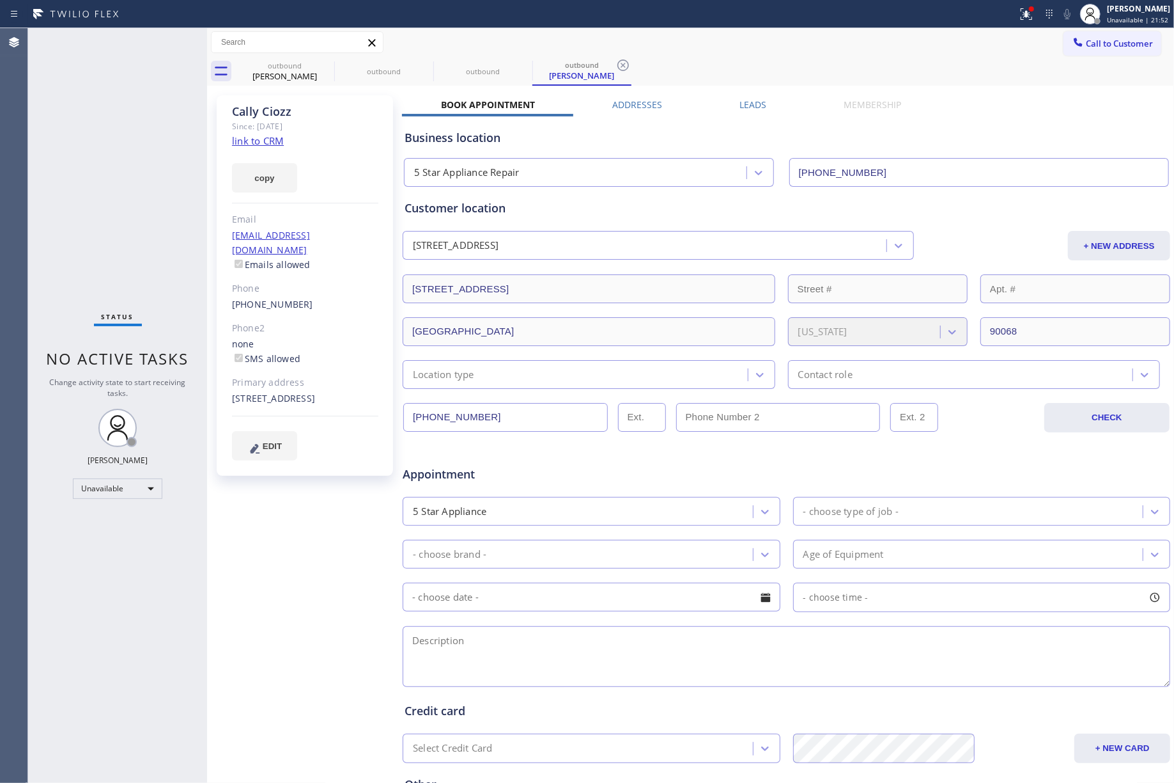
click at [269, 136] on link "link to CRM" at bounding box center [258, 140] width 52 height 13
drag, startPoint x: 1098, startPoint y: 46, endPoint x: 947, endPoint y: 64, distance: 151.3
click at [1096, 46] on span "Call to Customer" at bounding box center [1119, 44] width 67 height 12
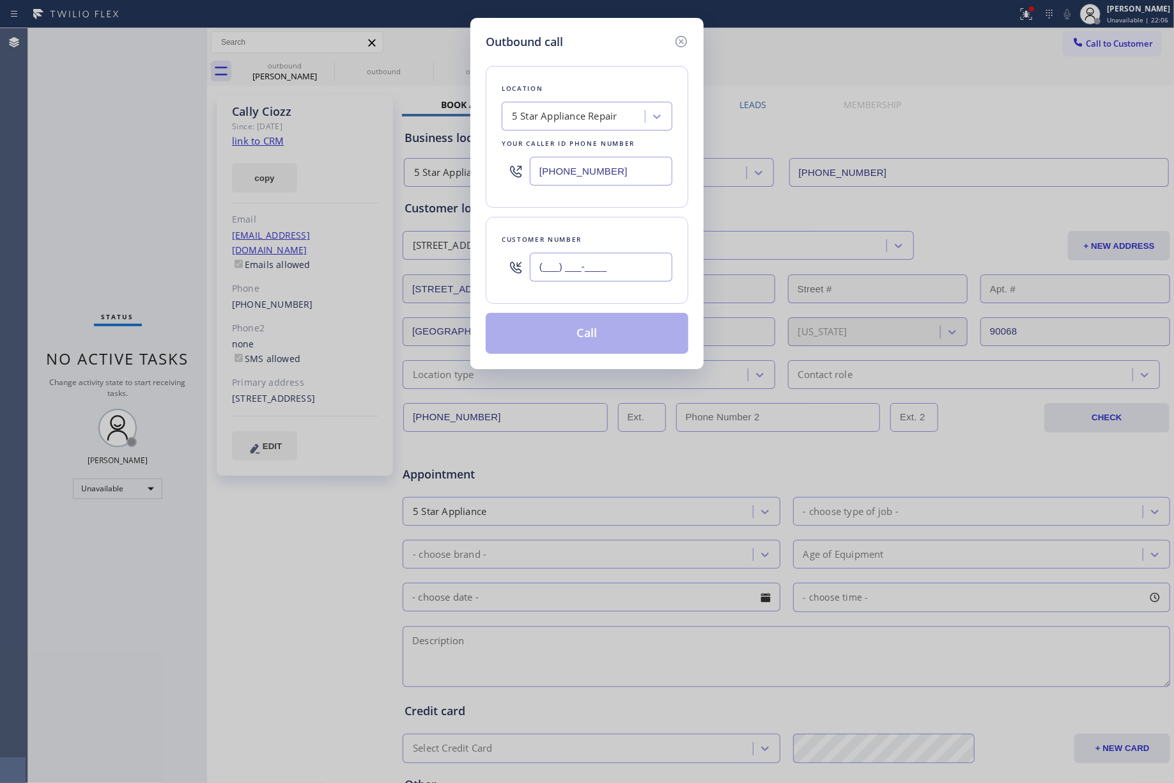
click at [558, 276] on input "(___) ___-____" at bounding box center [601, 267] width 143 height 29
paste input "949) 226-4635"
type input "[PHONE_NUMBER]"
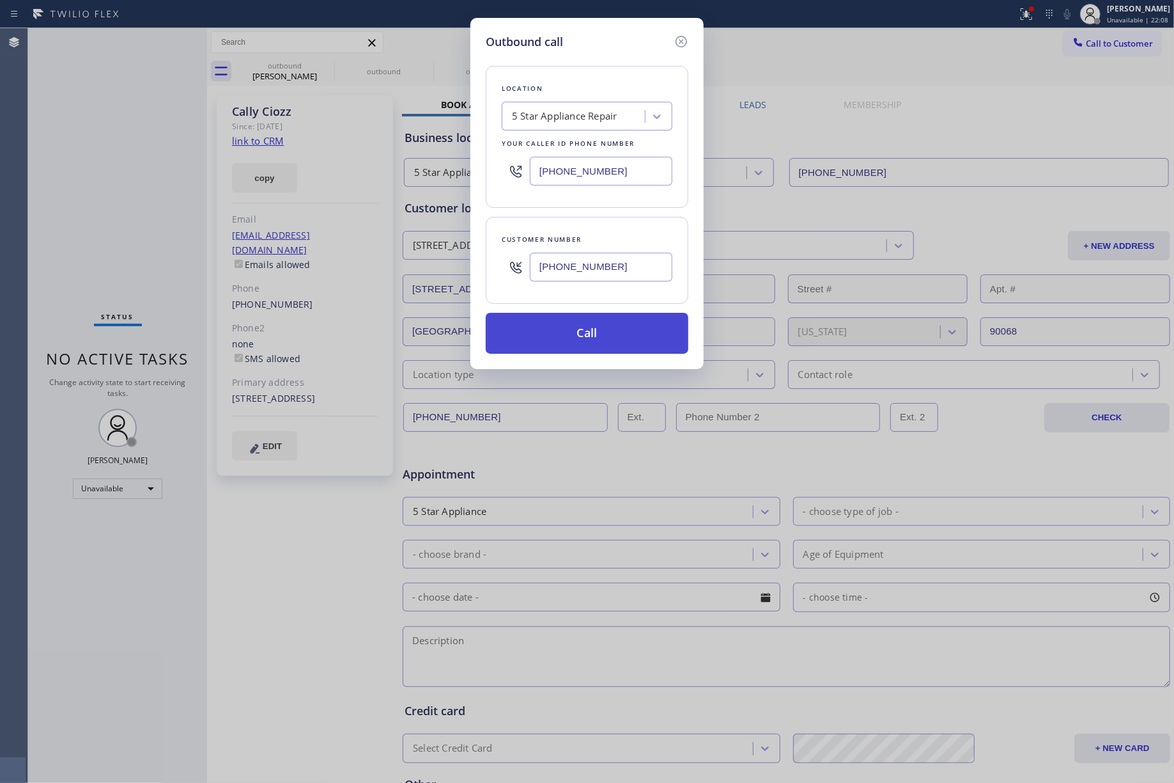
click at [571, 331] on button "Call" at bounding box center [587, 333] width 203 height 41
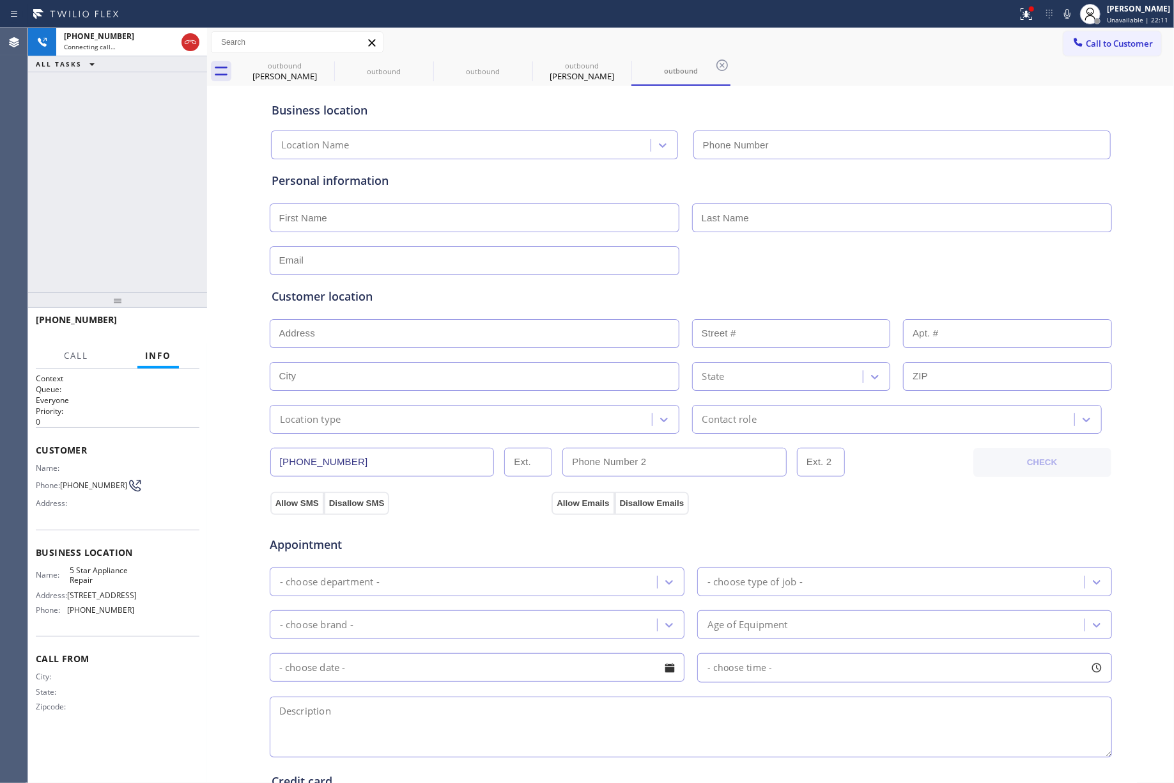
type input "[PHONE_NUMBER]"
drag, startPoint x: 141, startPoint y: 210, endPoint x: 150, endPoint y: 219, distance: 12.2
click at [141, 210] on div "[PHONE_NUMBER] Live | 00:00 ALL TASKS ALL TASKS ACTIVE TASKS TASKS IN WRAP UP" at bounding box center [117, 160] width 179 height 264
drag, startPoint x: 154, startPoint y: 315, endPoint x: 619, endPoint y: 387, distance: 470.3
click at [157, 315] on div "[PHONE_NUMBER] Live | 00:02 HANG UP" at bounding box center [118, 325] width 164 height 33
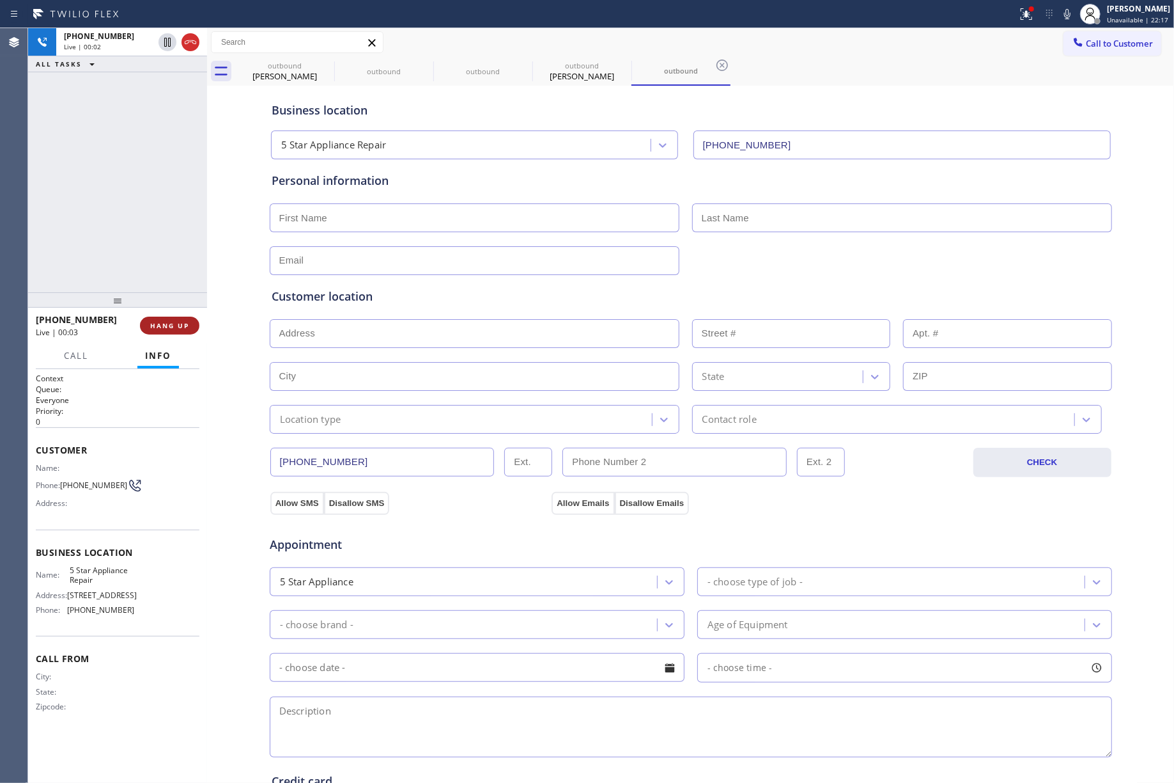
drag, startPoint x: 144, startPoint y: 318, endPoint x: 422, endPoint y: 318, distance: 278.1
click at [150, 318] on button "HANG UP" at bounding box center [169, 325] width 59 height 18
click at [195, 331] on button "COMPLETE" at bounding box center [167, 325] width 65 height 18
click at [136, 233] on div "ALL TASKS ALL TASKS ACTIVE TASKS TASKS IN WRAP UP [PHONE_NUMBER] Wrap up | 00:05" at bounding box center [117, 160] width 179 height 264
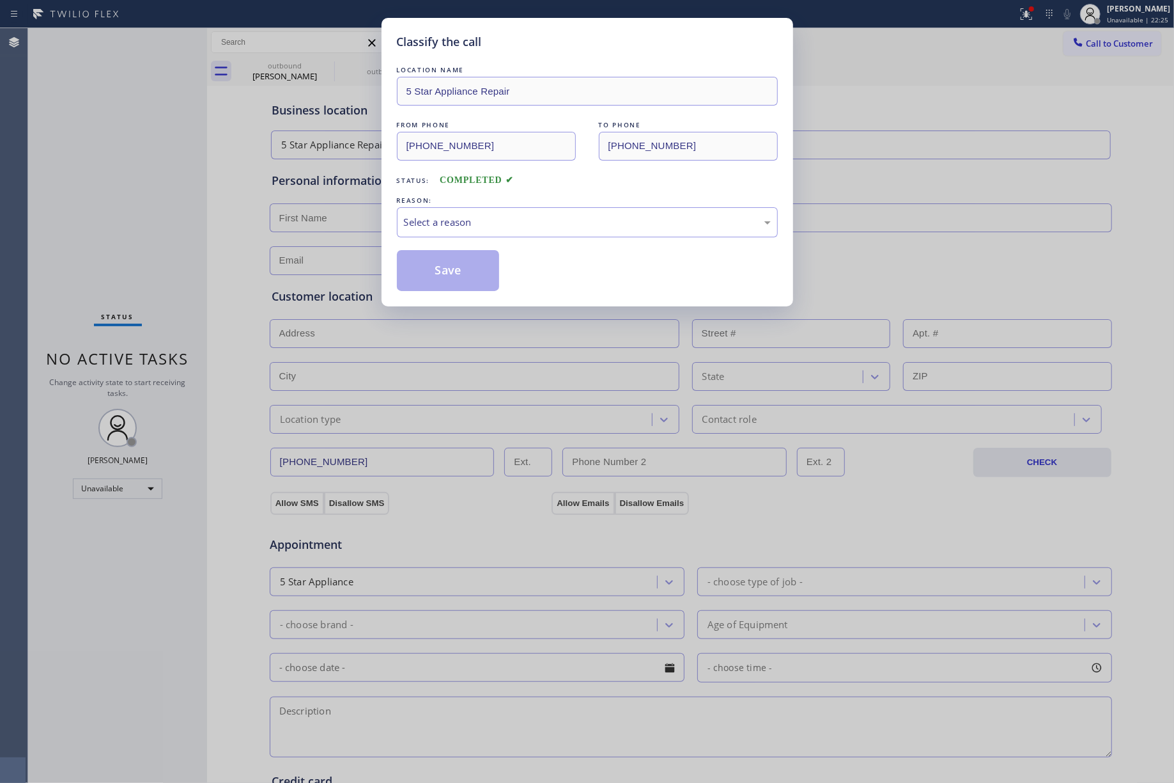
click at [430, 244] on div "LOCATION NAME 5 Star Appliance Repair FROM PHONE [PHONE_NUMBER] TO PHONE [PHONE…" at bounding box center [587, 177] width 381 height 228
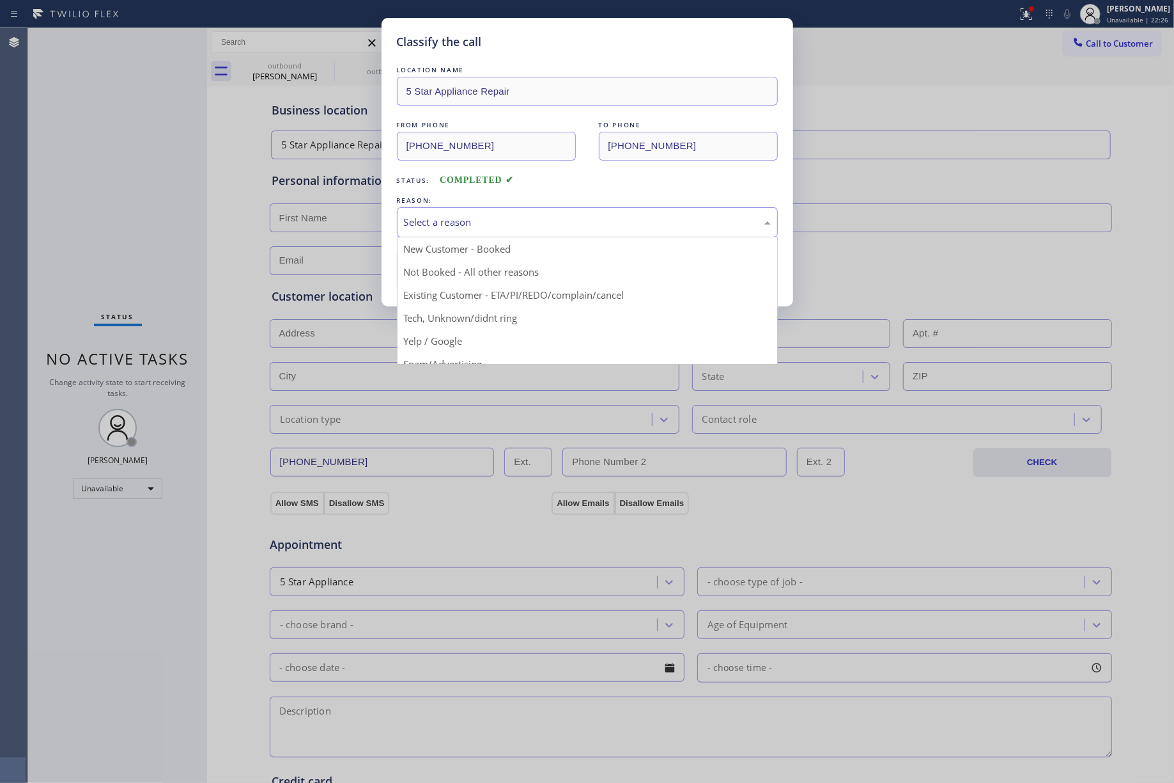
click at [435, 237] on div "Select a reason New Customer - Booked Not Booked - All other reasons Existing C…" at bounding box center [587, 222] width 381 height 30
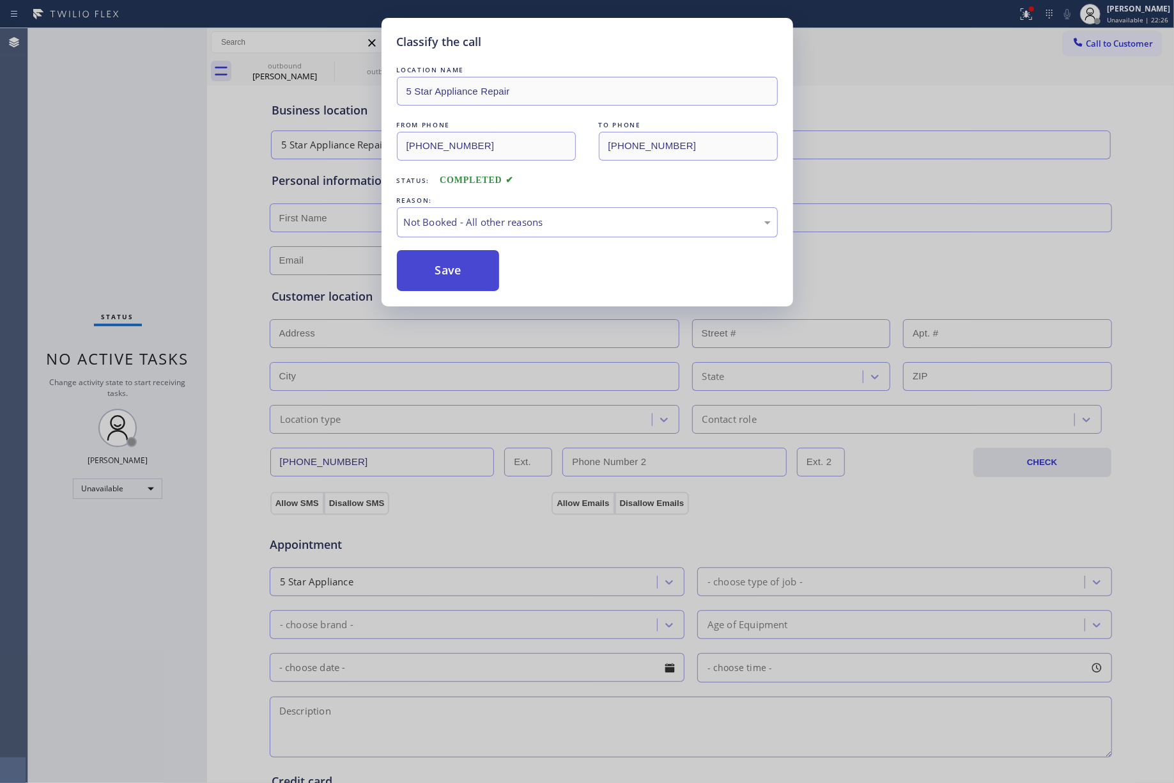
click at [410, 269] on button "Save" at bounding box center [448, 270] width 103 height 41
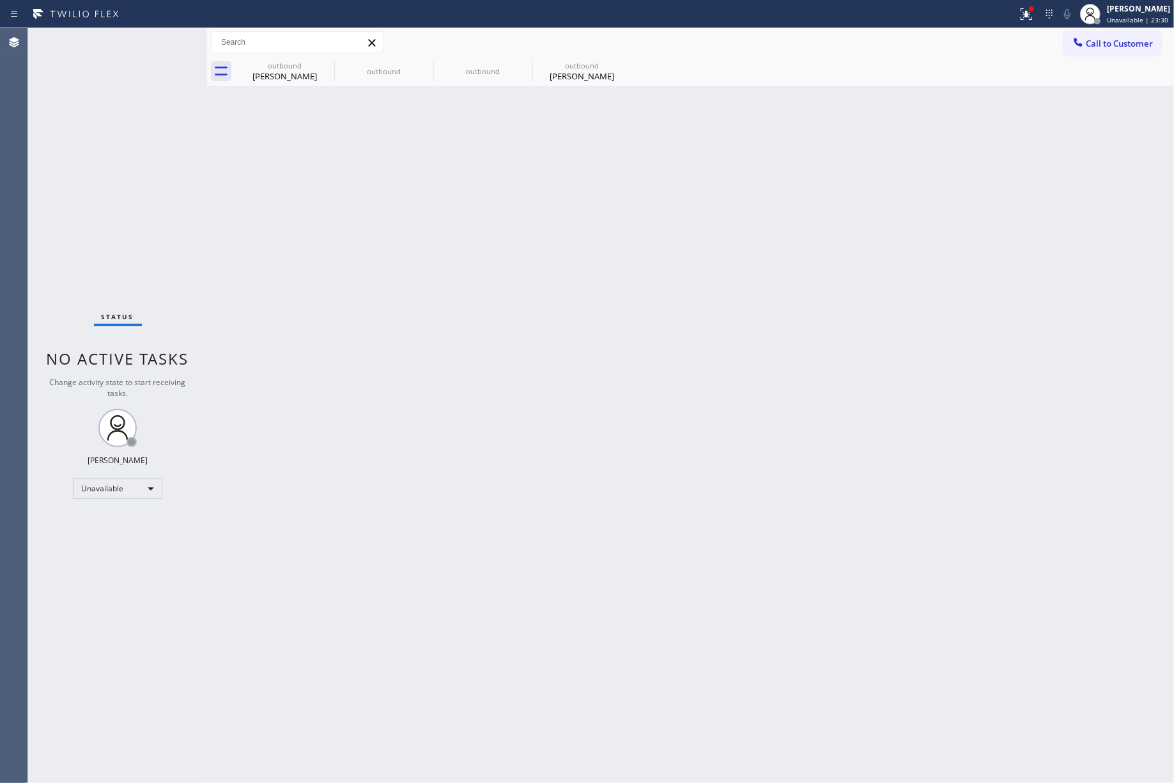
click at [159, 205] on div "Status No active tasks Change activity state to start receiving tasks. [PERSON_…" at bounding box center [117, 405] width 179 height 754
click at [733, 251] on div "Back to Dashboard Change Sender ID Customers Technicians Select a contact Outbo…" at bounding box center [690, 405] width 967 height 754
click at [908, 400] on div "Back to Dashboard Change Sender ID Customers Technicians Select a contact Outbo…" at bounding box center [690, 405] width 967 height 754
drag, startPoint x: 968, startPoint y: 303, endPoint x: 955, endPoint y: 279, distance: 27.8
click at [968, 303] on div "Back to Dashboard Change Sender ID Customers Technicians Select a contact Outbo…" at bounding box center [690, 405] width 967 height 754
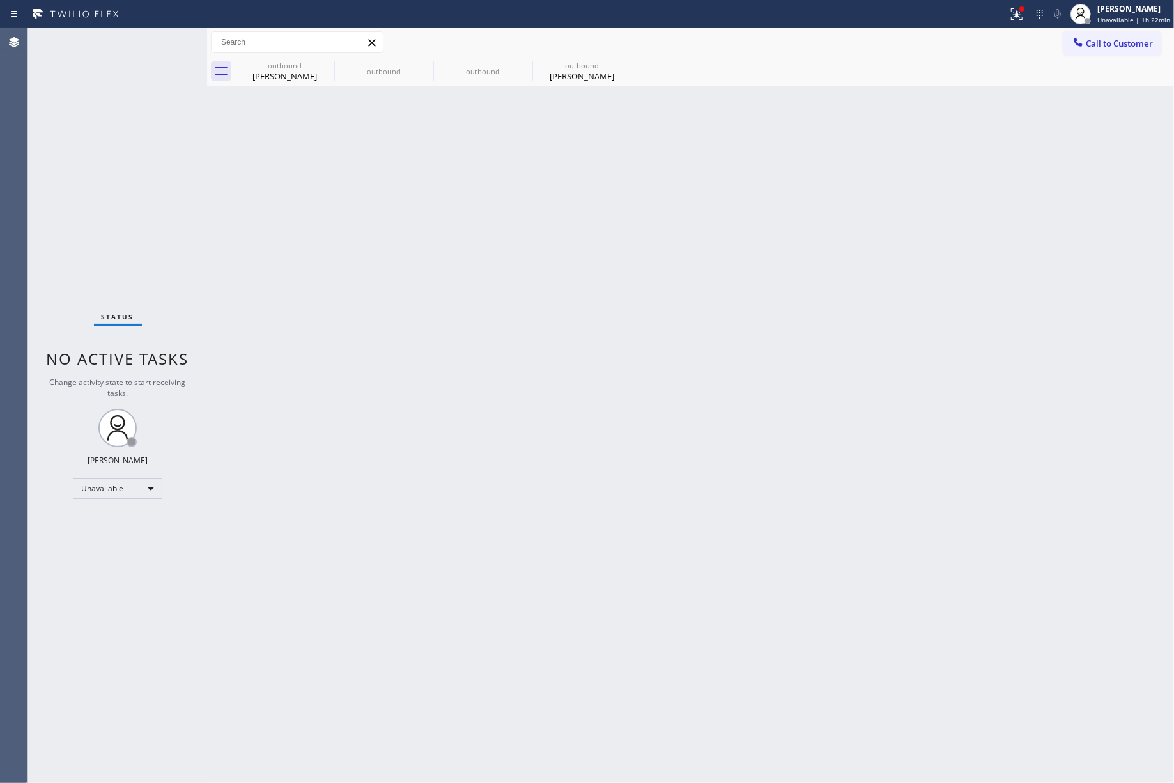
click at [87, 111] on div "Status No active tasks Change activity state to start receiving tasks. [PERSON_…" at bounding box center [117, 405] width 179 height 754
click at [949, 385] on div "Back to Dashboard Change Sender ID Customers Technicians Select a contact Outbo…" at bounding box center [690, 405] width 967 height 754
drag, startPoint x: 918, startPoint y: 206, endPoint x: 916, endPoint y: 118, distance: 87.6
click at [917, 206] on div "Back to Dashboard Change Sender ID Customers Technicians Select a contact Outbo…" at bounding box center [690, 405] width 967 height 754
drag, startPoint x: 717, startPoint y: 496, endPoint x: 724, endPoint y: 469, distance: 27.8
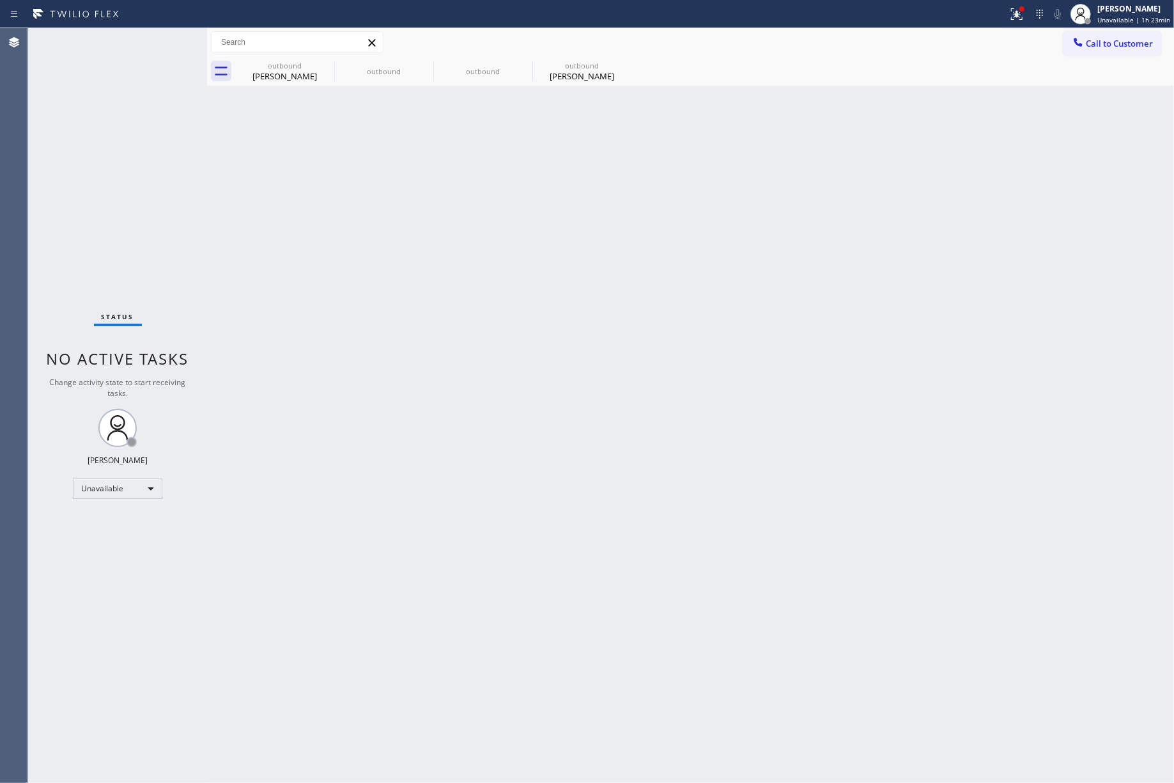
click at [717, 491] on div "Back to Dashboard Change Sender ID Customers Technicians Select a contact Outbo…" at bounding box center [690, 405] width 967 height 754
click at [715, 449] on div "Back to Dashboard Change Sender ID Customers Technicians Select a contact Outbo…" at bounding box center [690, 405] width 967 height 754
drag, startPoint x: 703, startPoint y: 200, endPoint x: 1083, endPoint y: 446, distance: 452.2
click at [711, 205] on div "Back to Dashboard Change Sender ID Customers Technicians Select a contact Outbo…" at bounding box center [690, 405] width 967 height 754
drag, startPoint x: 119, startPoint y: 188, endPoint x: 203, endPoint y: 188, distance: 84.4
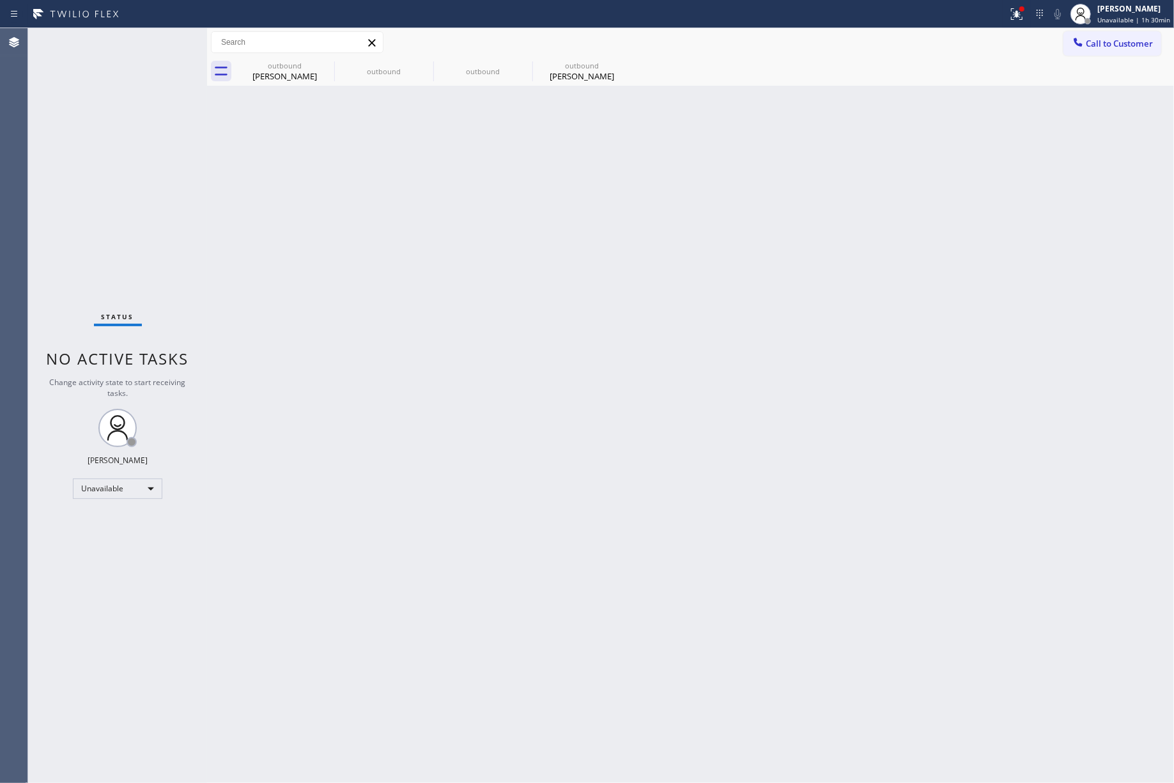
click at [119, 188] on div "Status No active tasks Change activity state to start receiving tasks. [PERSON_…" at bounding box center [117, 405] width 179 height 754
drag, startPoint x: 670, startPoint y: 231, endPoint x: 685, endPoint y: 260, distance: 32.0
click at [685, 260] on div "Back to Dashboard Change Sender ID Customers Technicians Select a contact Outbo…" at bounding box center [690, 405] width 967 height 754
click at [873, 362] on div "Back to Dashboard Change Sender ID Customers Technicians Select a contact Outbo…" at bounding box center [690, 405] width 967 height 754
drag, startPoint x: 673, startPoint y: 474, endPoint x: 972, endPoint y: 479, distance: 299.9
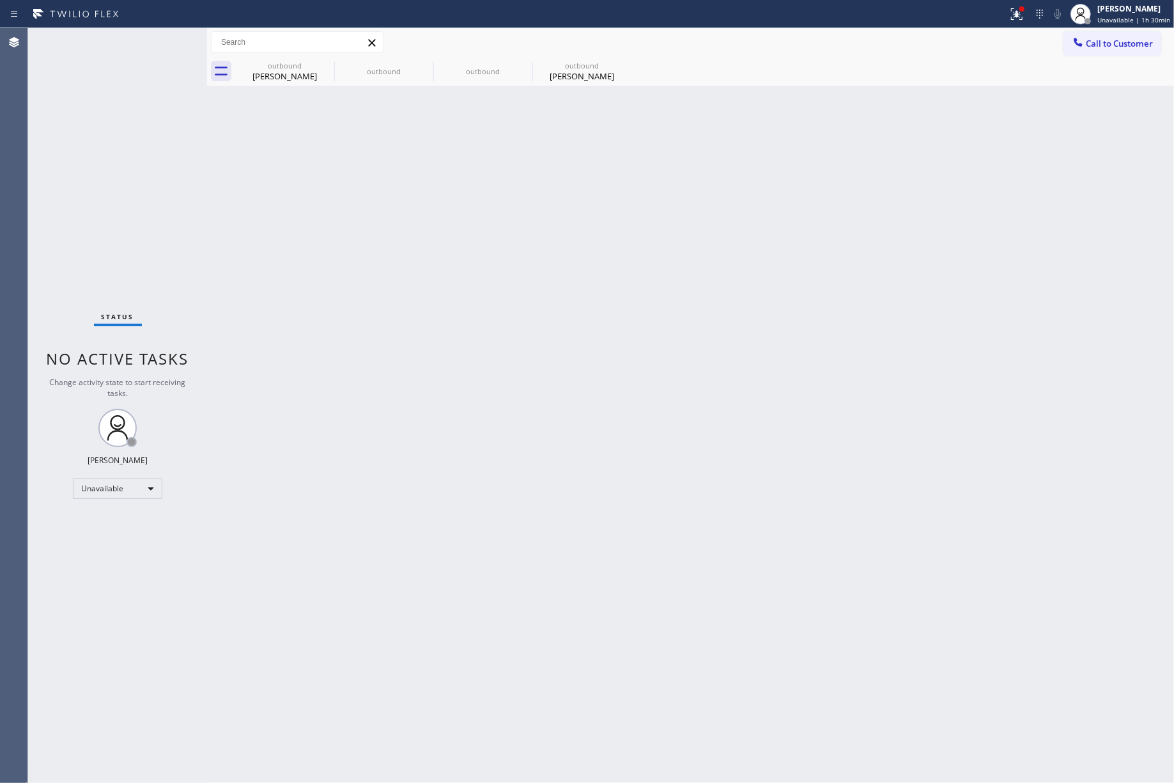
click at [675, 473] on div "Back to Dashboard Change Sender ID Customers Technicians Select a contact Outbo…" at bounding box center [690, 405] width 967 height 754
drag, startPoint x: 911, startPoint y: 510, endPoint x: 909, endPoint y: 527, distance: 17.4
click at [909, 527] on div "Back to Dashboard Change Sender ID Customers Technicians Select a contact Outbo…" at bounding box center [690, 405] width 967 height 754
drag, startPoint x: 867, startPoint y: 403, endPoint x: 1013, endPoint y: 267, distance: 199.0
click at [907, 370] on div "Back to Dashboard Change Sender ID Customers Technicians Select a contact Outbo…" at bounding box center [690, 405] width 967 height 754
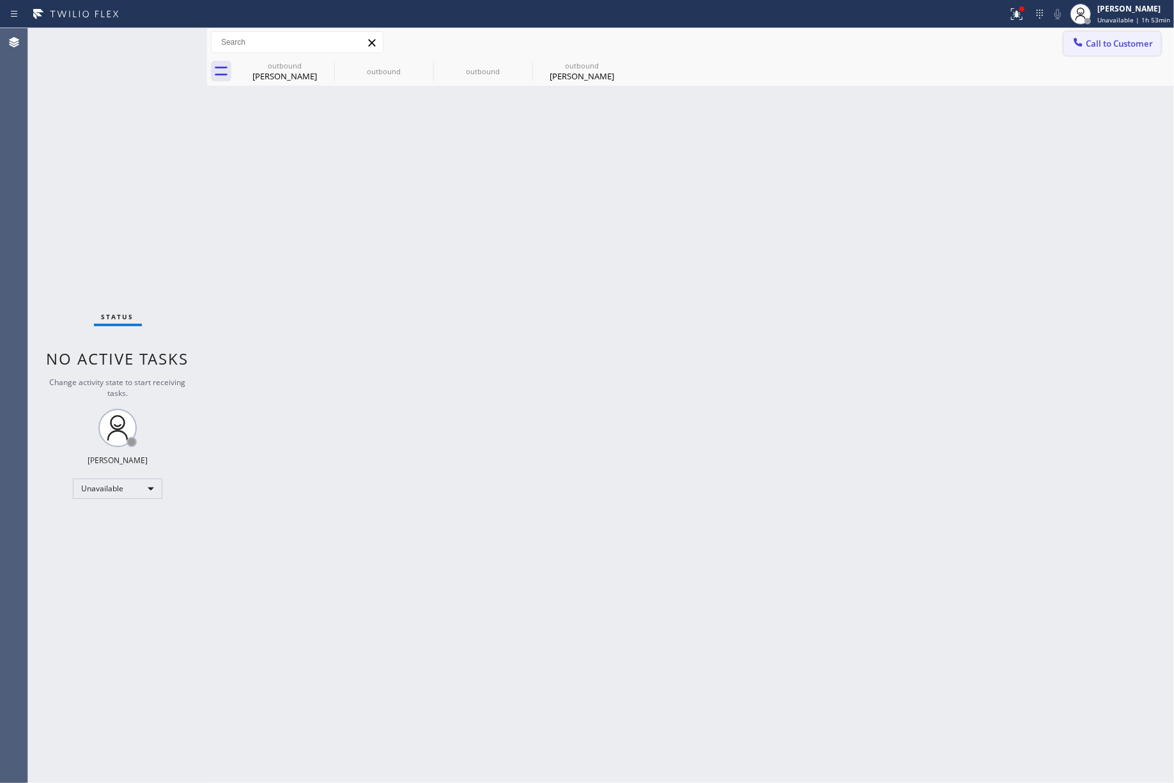
drag, startPoint x: 789, startPoint y: 545, endPoint x: 1153, endPoint y: 40, distance: 623.3
click at [795, 540] on div "Back to Dashboard Change Sender ID Customers Technicians Select a contact Outbo…" at bounding box center [690, 405] width 967 height 754
drag, startPoint x: 150, startPoint y: 236, endPoint x: 522, endPoint y: 116, distance: 390.8
click at [157, 233] on div "Status No active tasks Change activity state to start receiving tasks. [PERSON_…" at bounding box center [117, 405] width 179 height 754
click at [1129, 12] on div "[PERSON_NAME]" at bounding box center [1134, 8] width 73 height 11
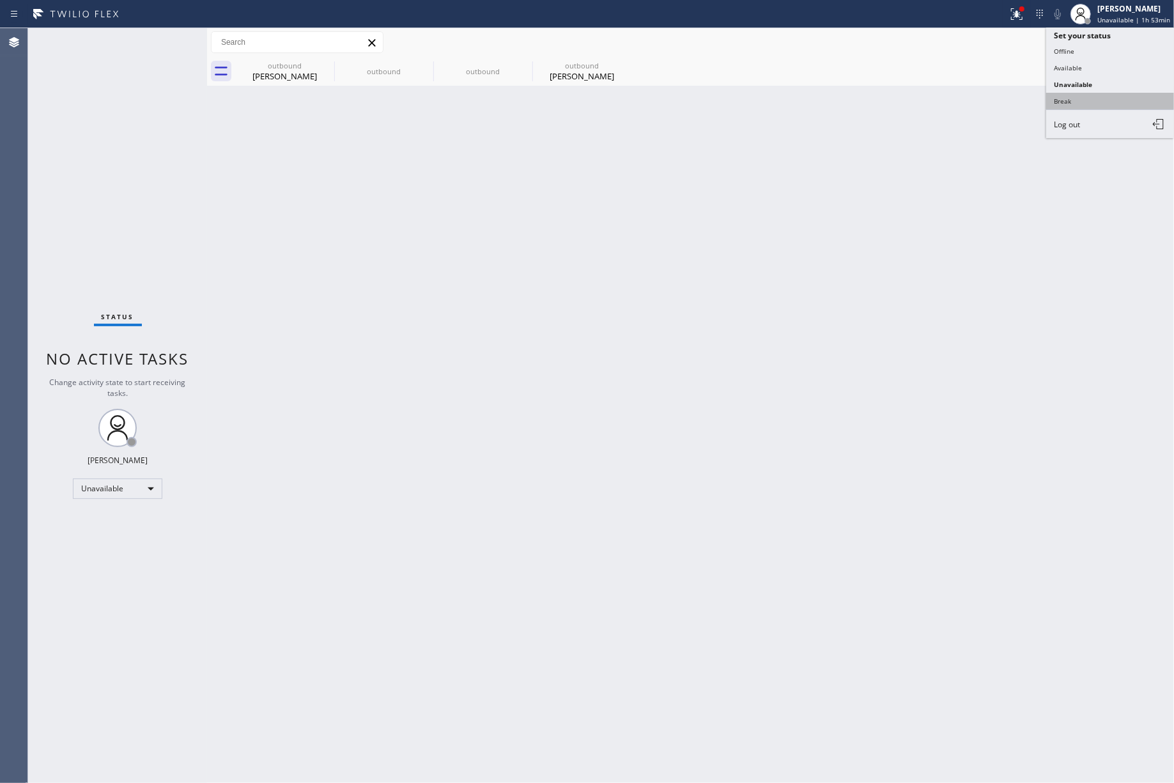
click at [1095, 103] on button "Break" at bounding box center [1111, 101] width 128 height 17
drag, startPoint x: 635, startPoint y: 345, endPoint x: 616, endPoint y: 554, distance: 209.2
click at [630, 367] on div "Back to Dashboard Change Sender ID Customers Technicians Select a contact Outbo…" at bounding box center [690, 405] width 967 height 754
